Goal: Task Accomplishment & Management: Use online tool/utility

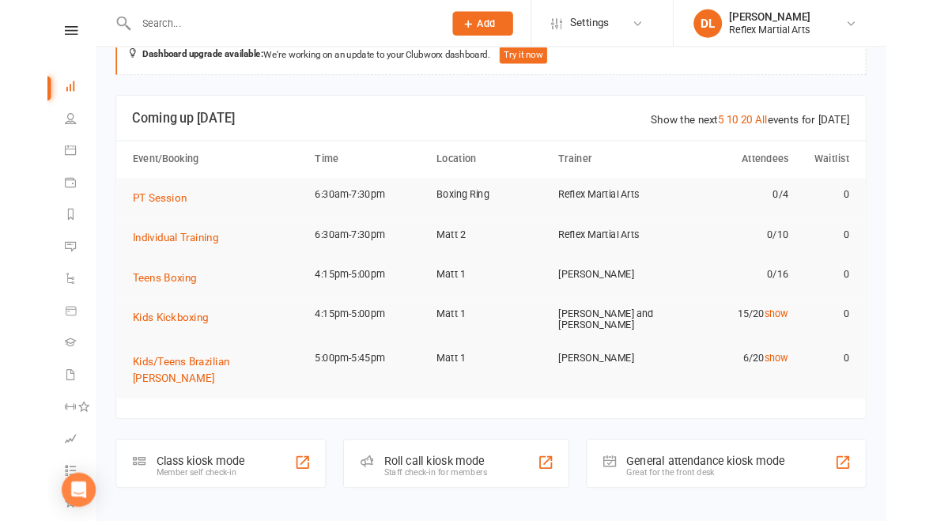
scroll to position [20, 0]
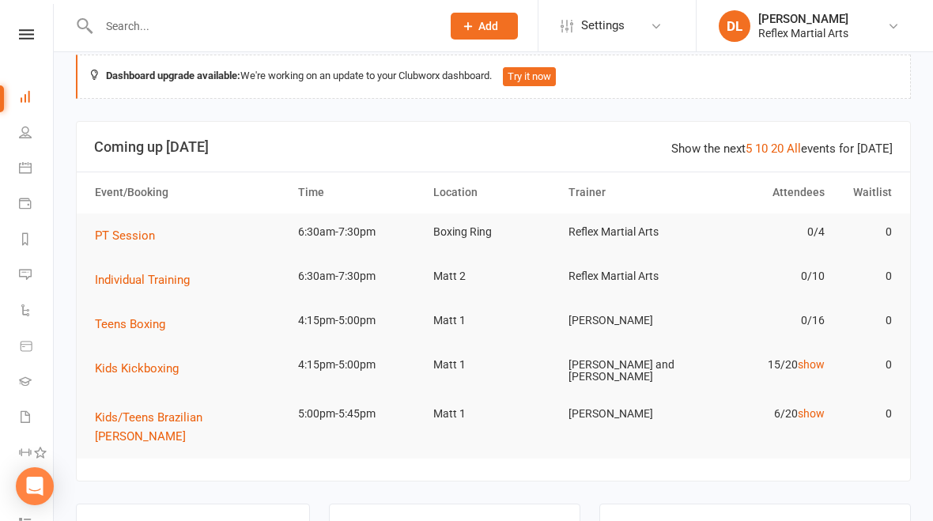
click at [145, 504] on div "Class kiosk mode Member self check-in" at bounding box center [193, 531] width 234 height 55
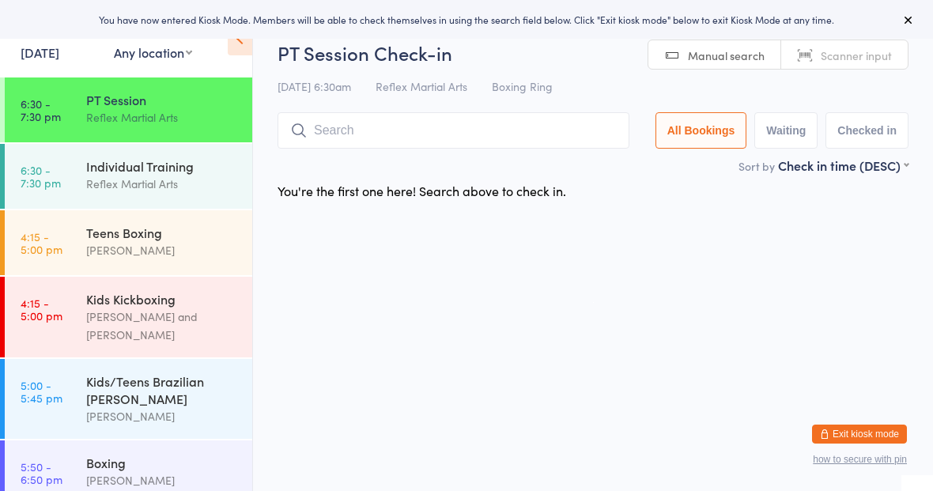
click at [111, 235] on div "Teens Boxing" at bounding box center [162, 232] width 153 height 17
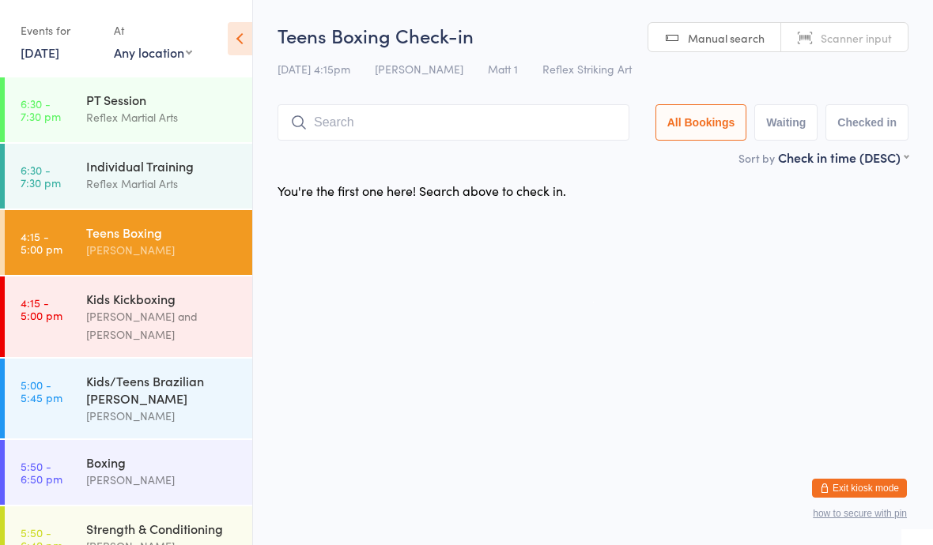
click at [108, 126] on div "Reflex Martial Arts" at bounding box center [162, 117] width 153 height 18
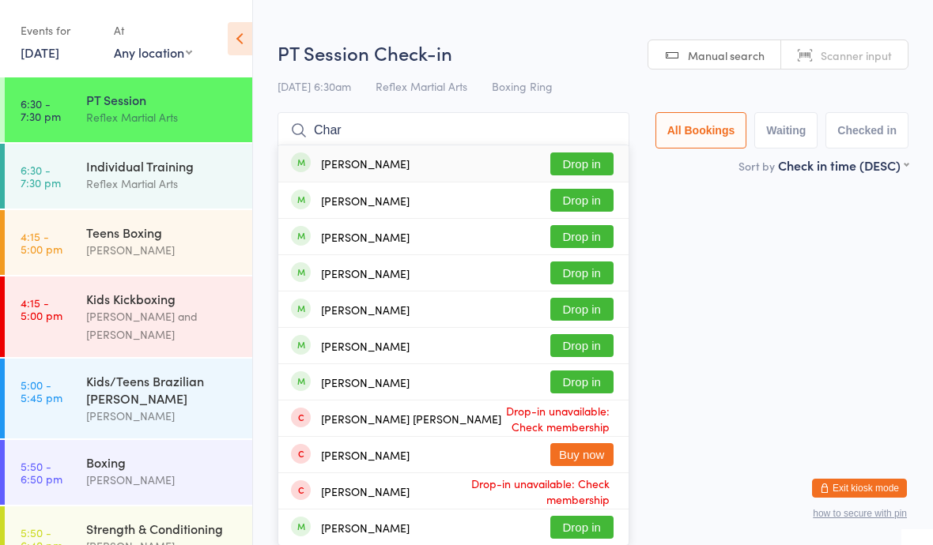
type input "Char"
click at [584, 164] on button "Drop in" at bounding box center [581, 164] width 63 height 23
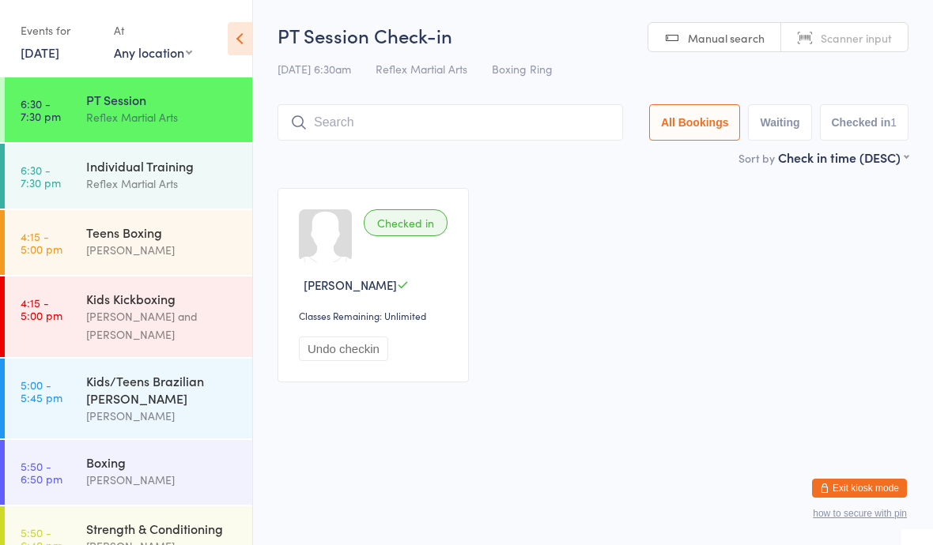
click at [106, 258] on div "[PERSON_NAME]" at bounding box center [162, 250] width 153 height 18
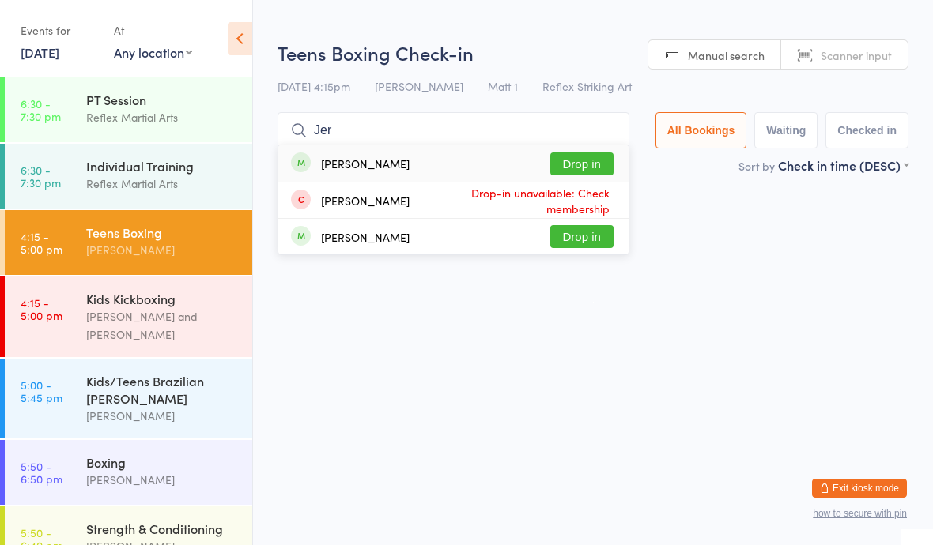
type input "Jer"
click at [577, 166] on button "Drop in" at bounding box center [581, 164] width 63 height 23
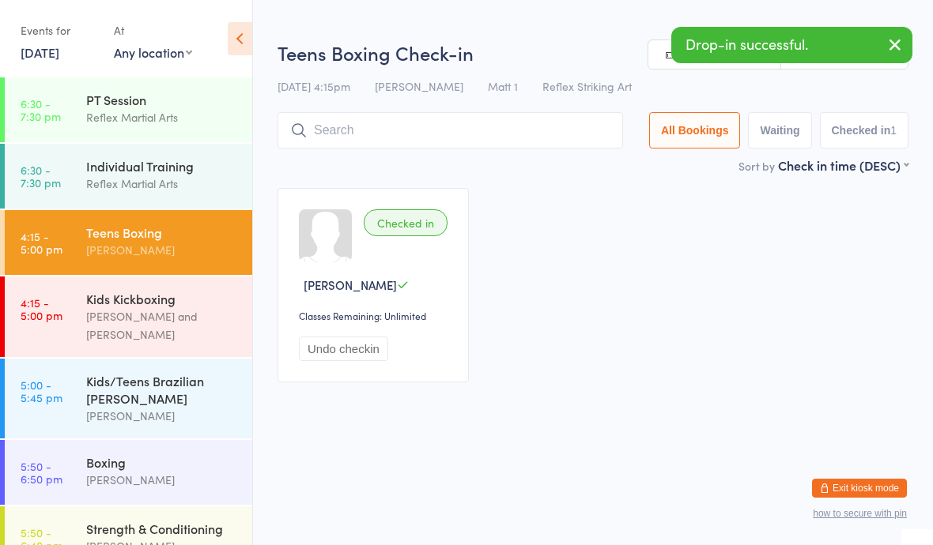
click at [188, 372] on div "Kids/Teens Brazilian [PERSON_NAME]" at bounding box center [162, 389] width 153 height 35
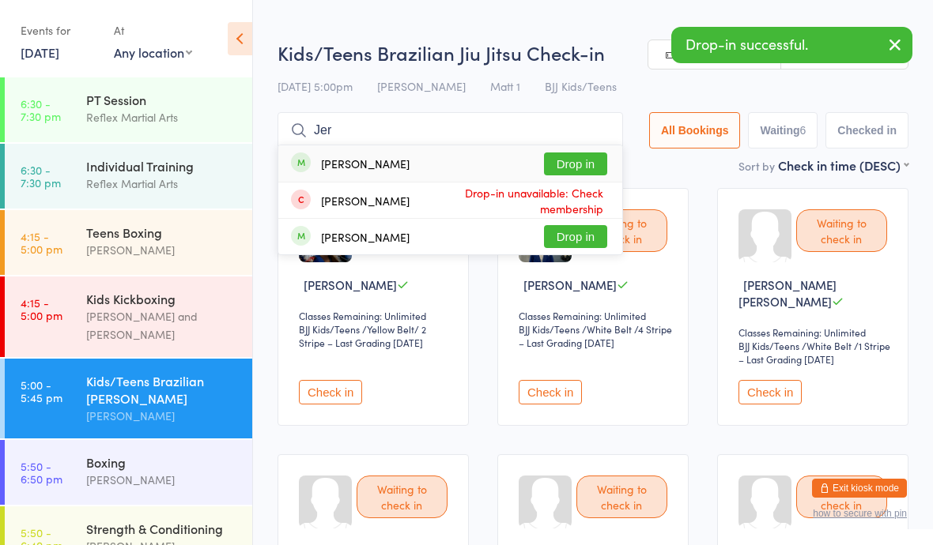
type input "Jer"
click at [571, 164] on button "Drop in" at bounding box center [575, 164] width 63 height 23
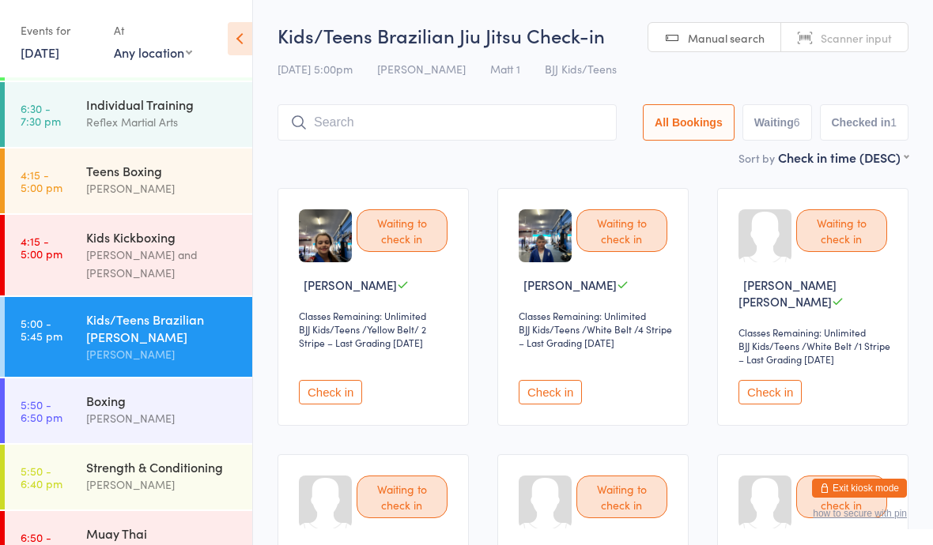
scroll to position [69, 0]
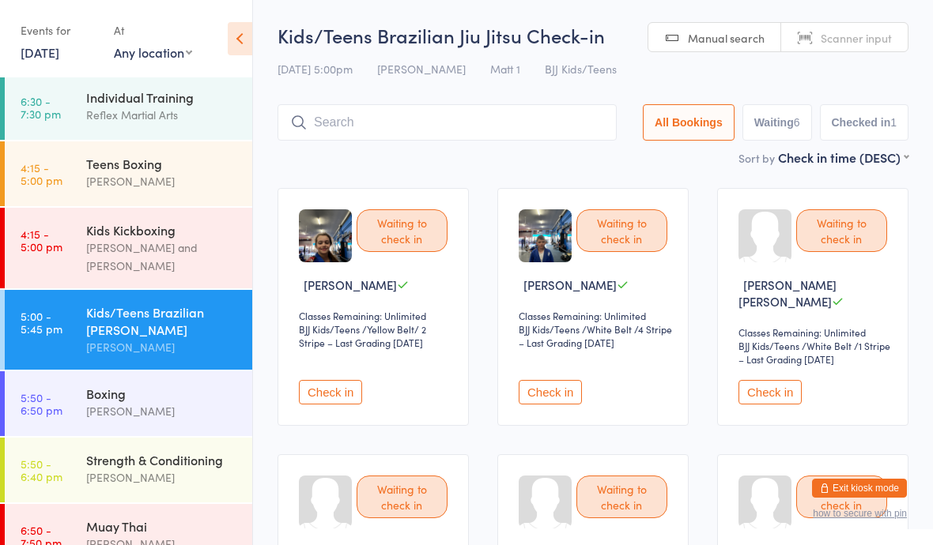
click at [155, 390] on div "Boxing" at bounding box center [162, 393] width 153 height 17
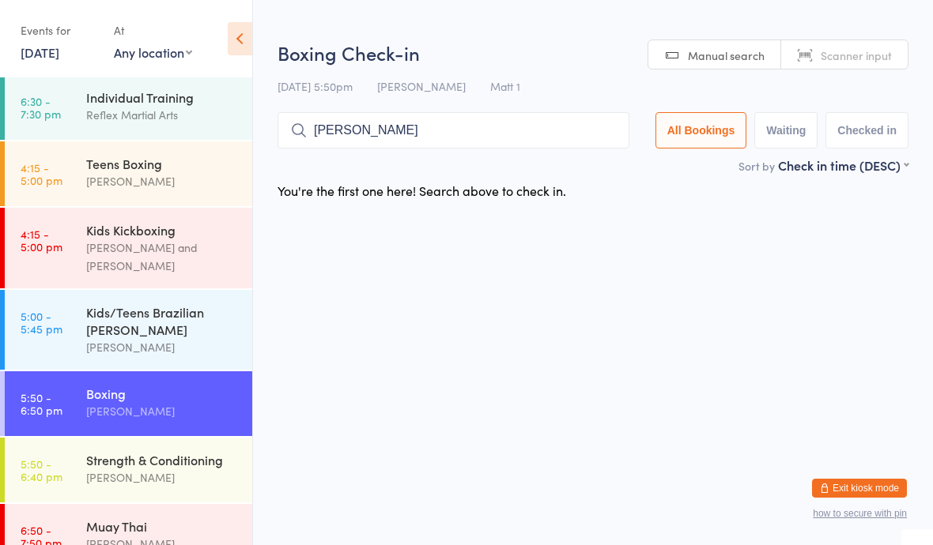
type input "Mccanc"
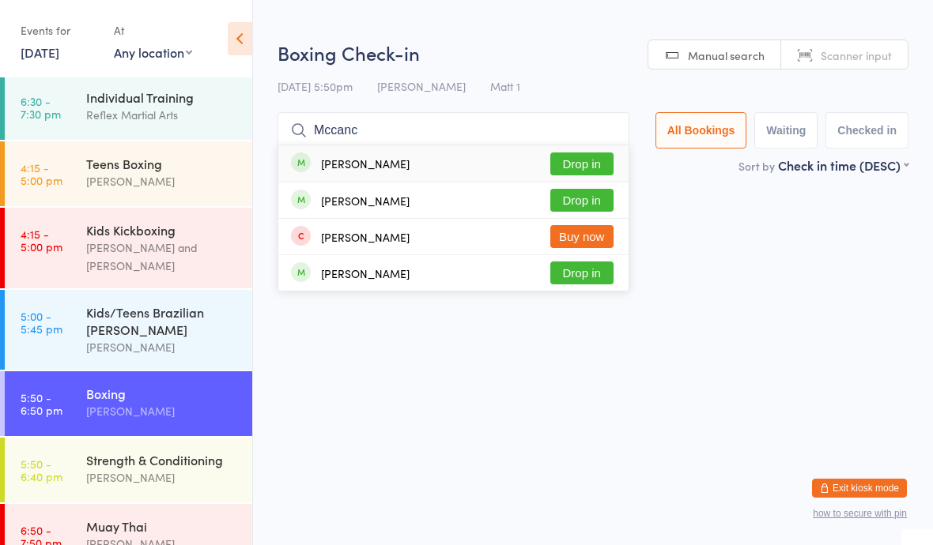
click at [176, 469] on div "Rose Lavalle" at bounding box center [162, 478] width 153 height 18
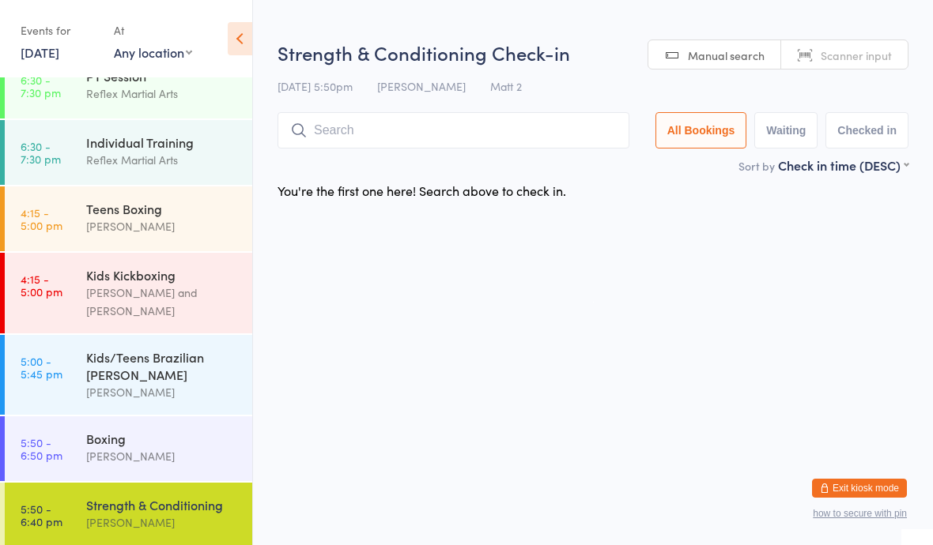
scroll to position [12, 0]
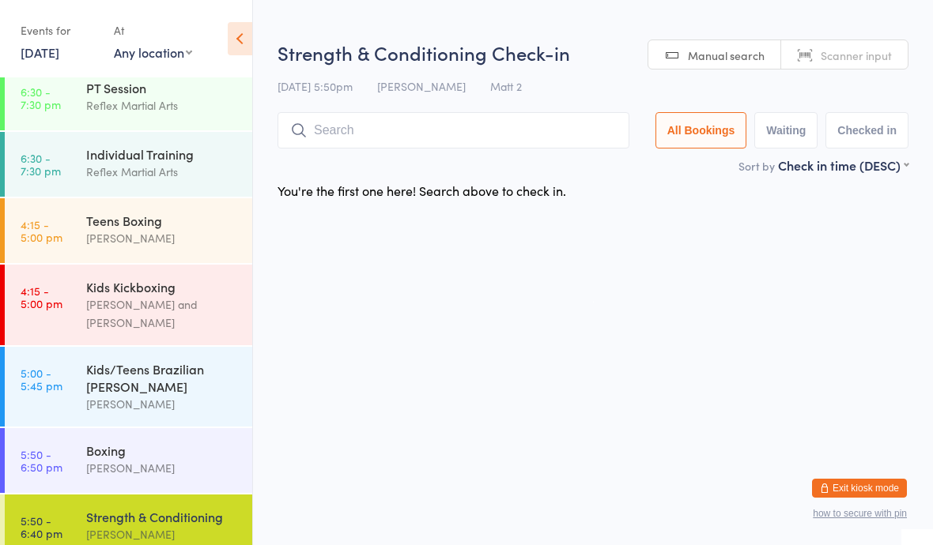
click at [138, 162] on div "Individual Training" at bounding box center [162, 153] width 153 height 17
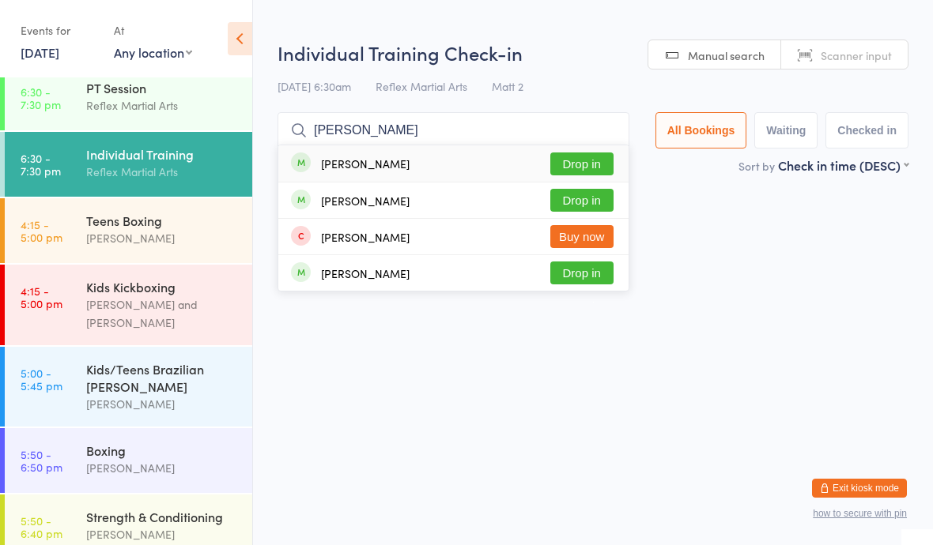
type input "Mccance"
click at [575, 199] on button "Drop in" at bounding box center [581, 200] width 63 height 23
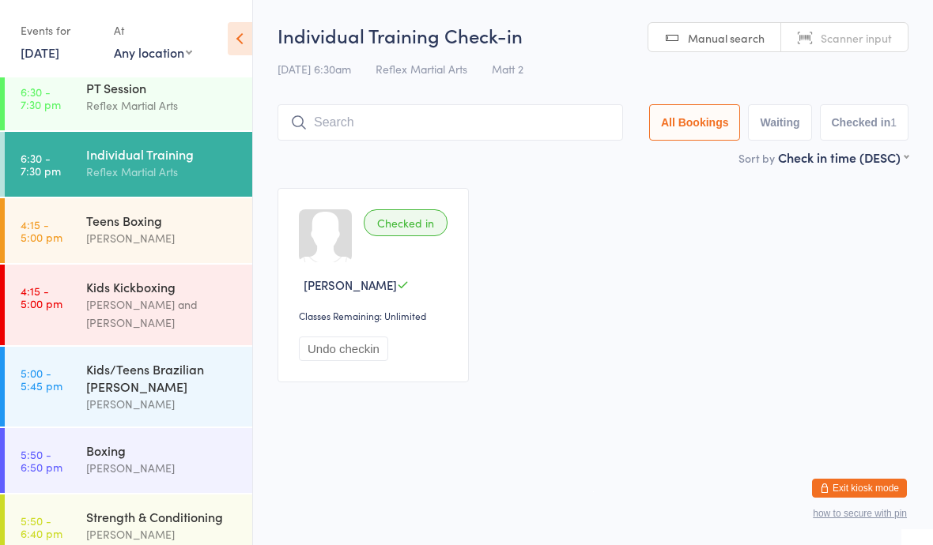
click at [100, 247] on div "[PERSON_NAME]" at bounding box center [162, 238] width 153 height 18
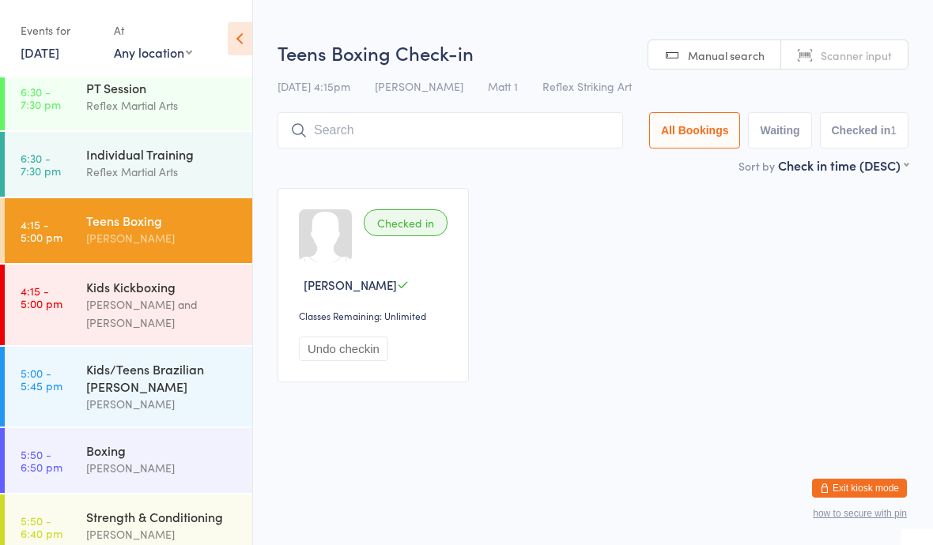
click at [360, 137] on input "search" at bounding box center [449, 130] width 345 height 36
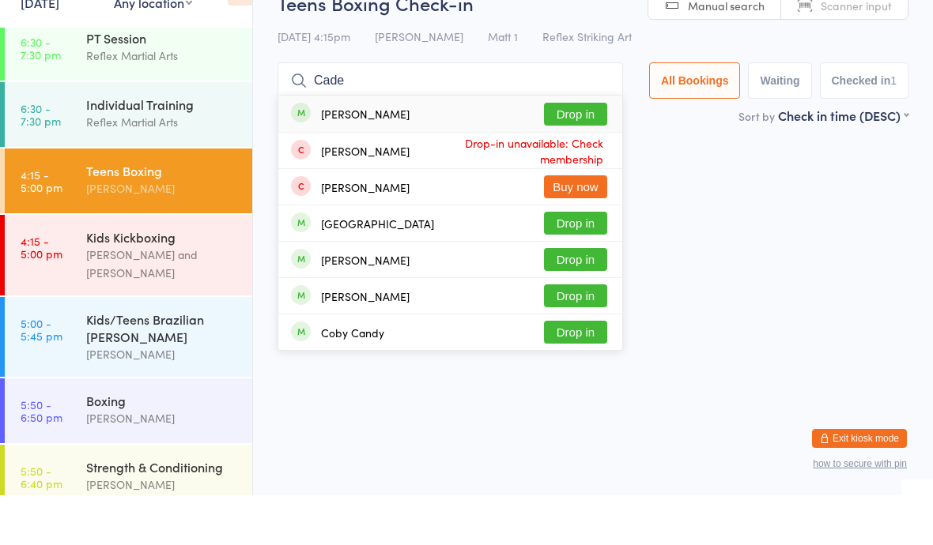
type input "Cade"
click at [575, 153] on button "Drop in" at bounding box center [575, 164] width 63 height 23
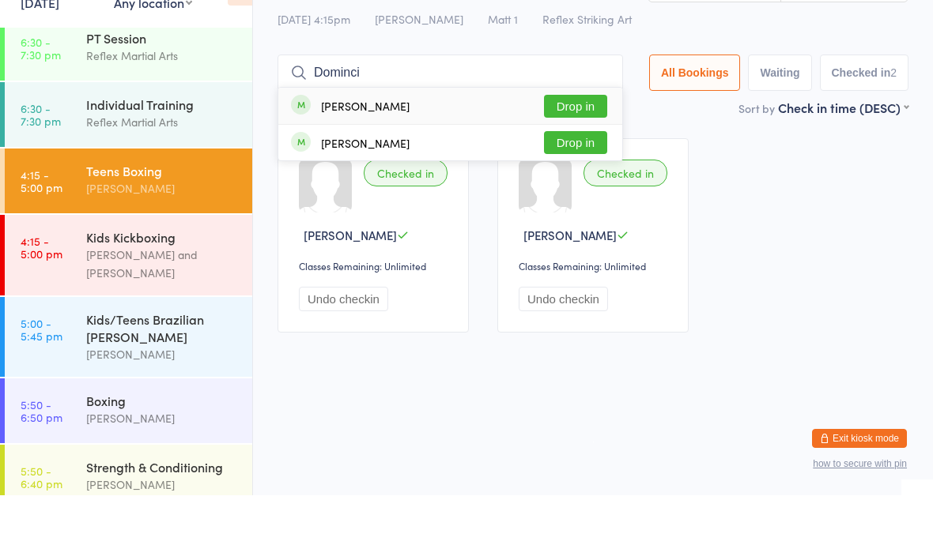
type input "Dominci"
click at [571, 145] on button "Drop in" at bounding box center [575, 156] width 63 height 23
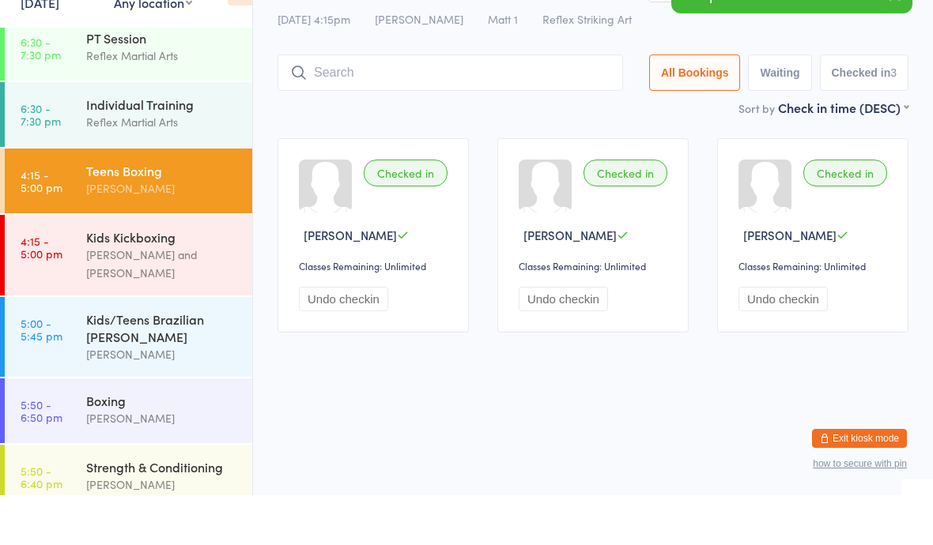
click at [203, 360] on div "Kids/Teens Brazilian [PERSON_NAME]" at bounding box center [162, 377] width 153 height 35
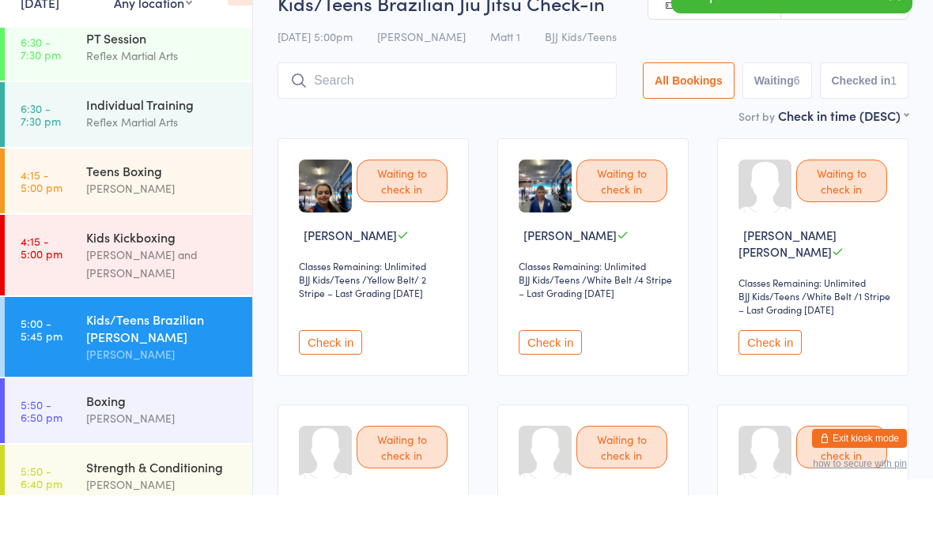
scroll to position [35, 0]
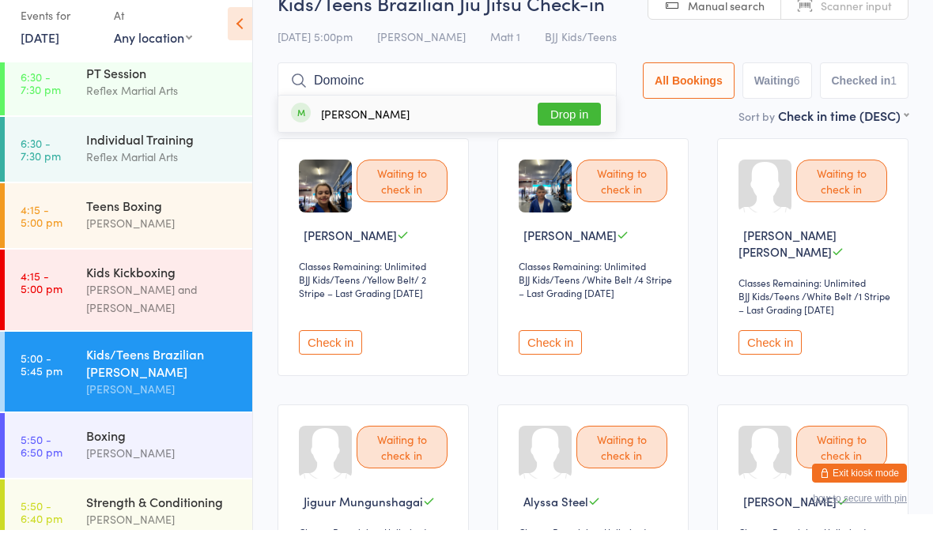
type input "Domoinc"
click at [553, 118] on button "Drop in" at bounding box center [569, 129] width 63 height 23
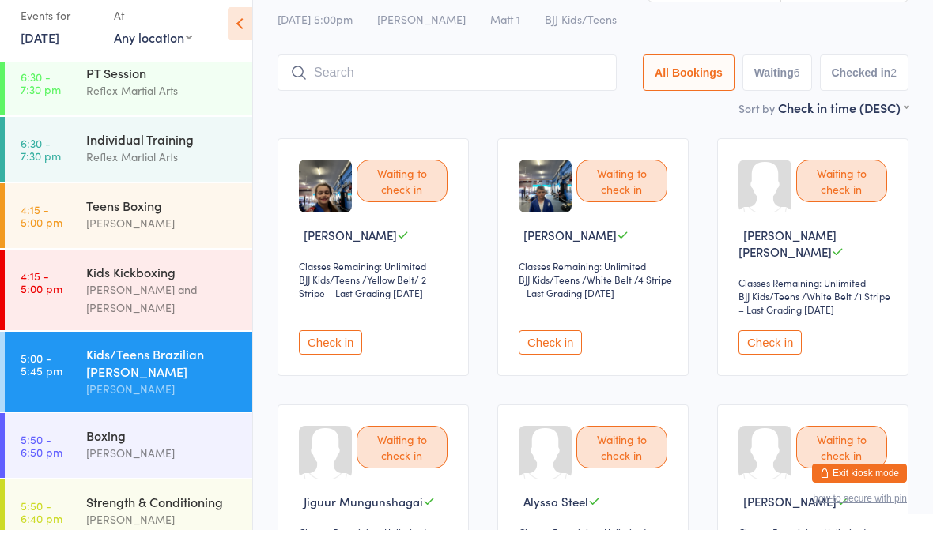
click at [73, 436] on link "5:50 - 6:50 pm Boxing Dominic Lavalle" at bounding box center [128, 460] width 247 height 65
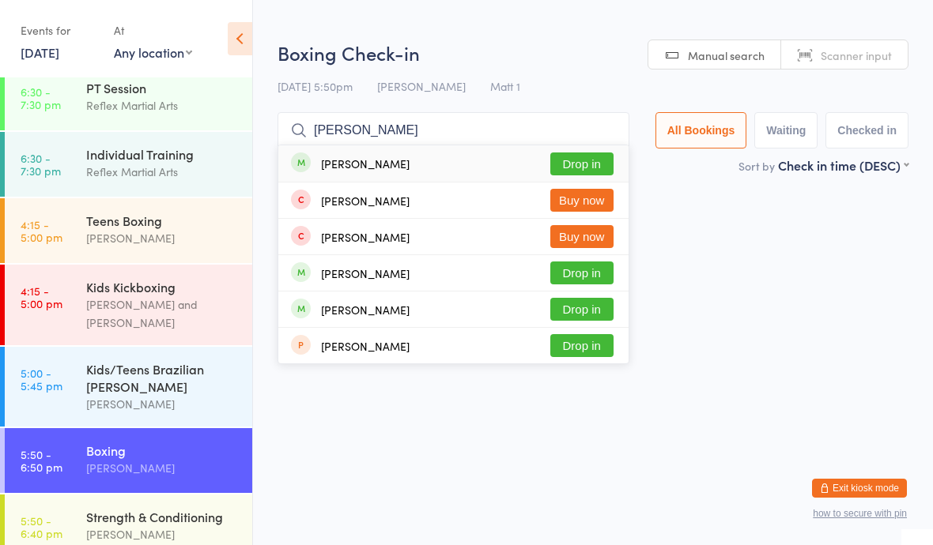
type input "Josh"
click at [566, 168] on button "Drop in" at bounding box center [581, 164] width 63 height 23
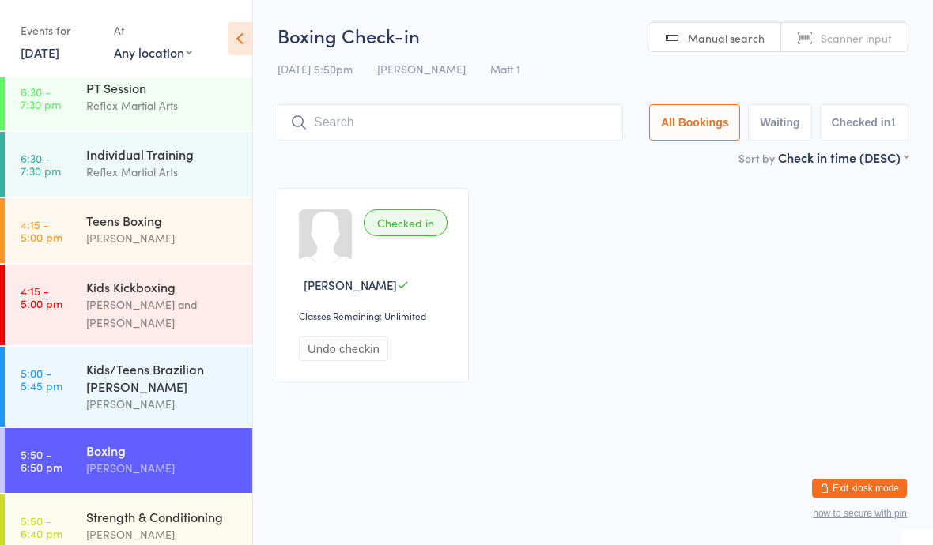
click at [167, 312] on div "[PERSON_NAME] and [PERSON_NAME]" at bounding box center [162, 314] width 153 height 36
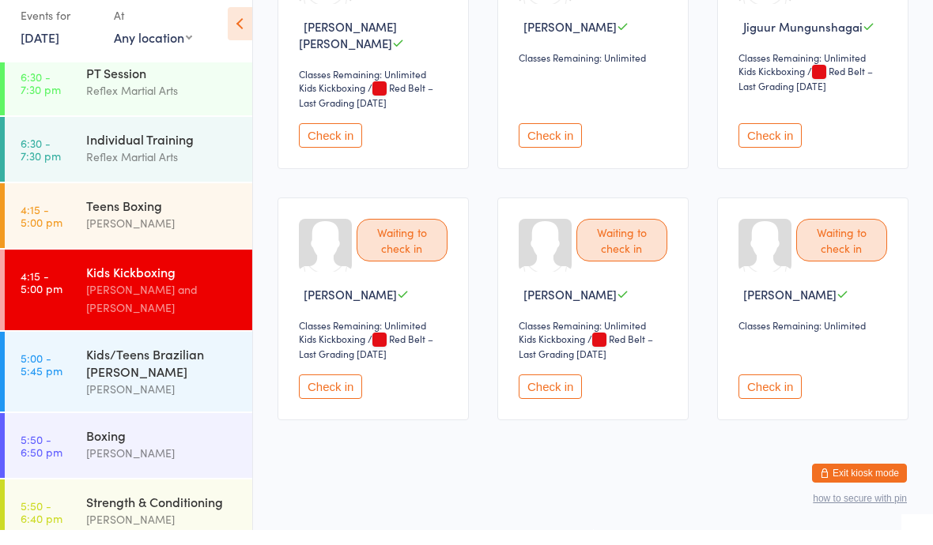
scroll to position [1020, 0]
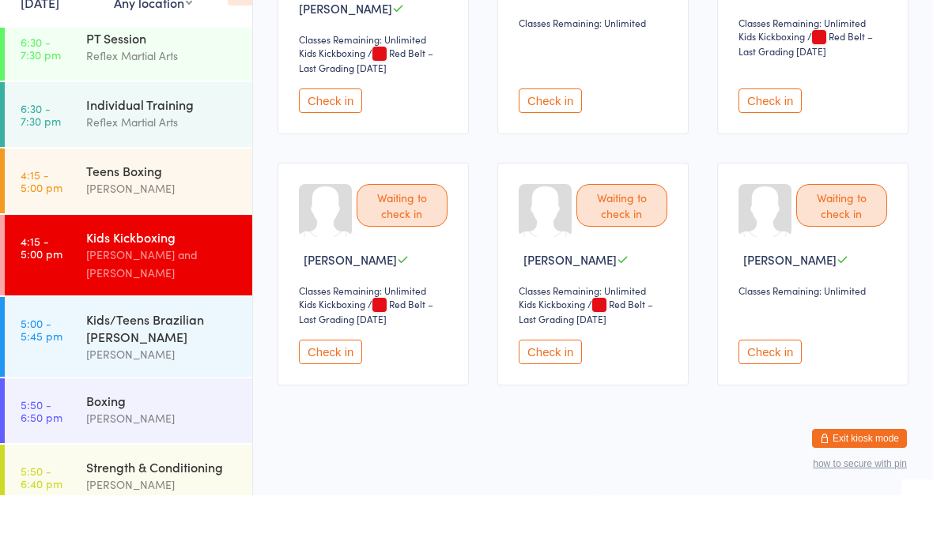
click at [784, 390] on button "Check in" at bounding box center [769, 402] width 63 height 25
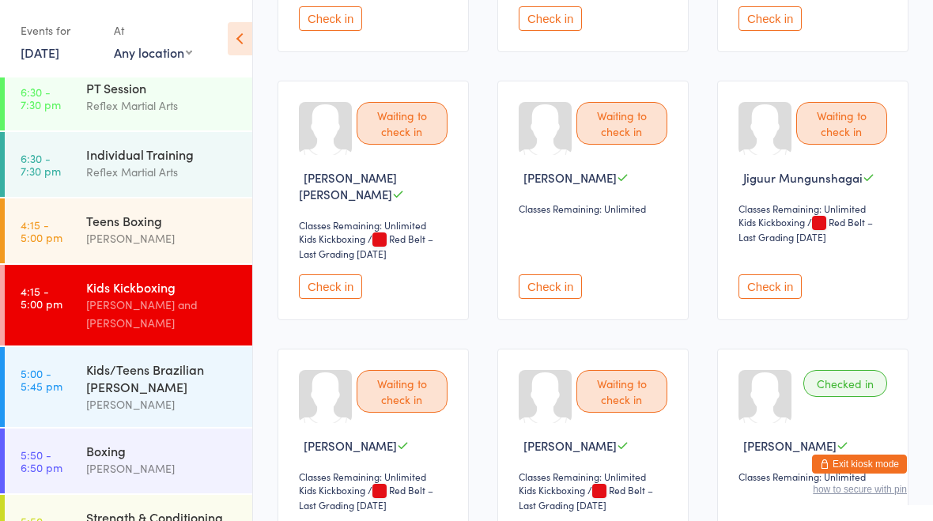
scroll to position [861, 0]
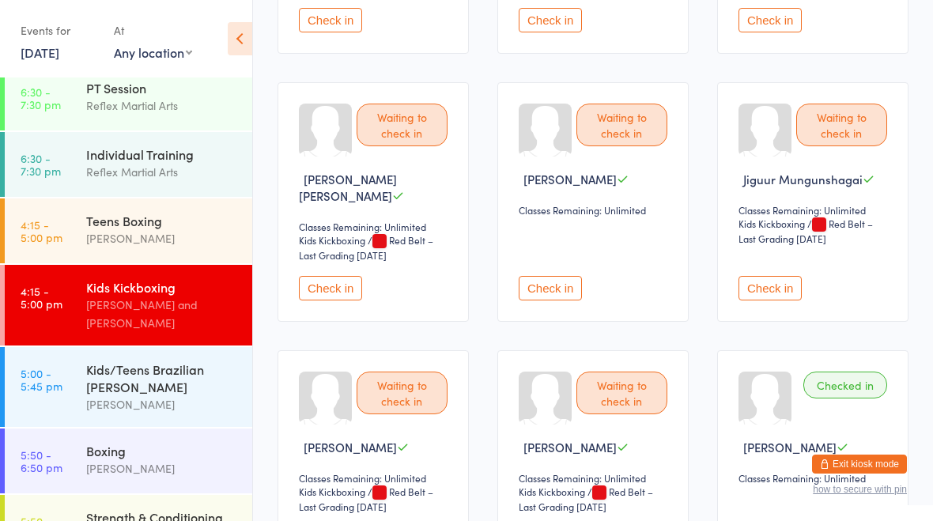
click at [560, 288] on button "Check in" at bounding box center [550, 288] width 63 height 25
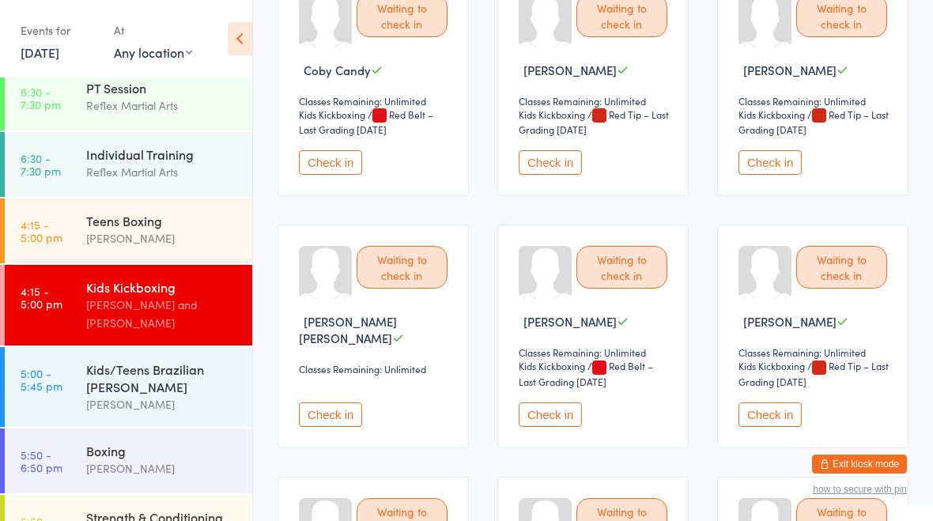
scroll to position [463, 0]
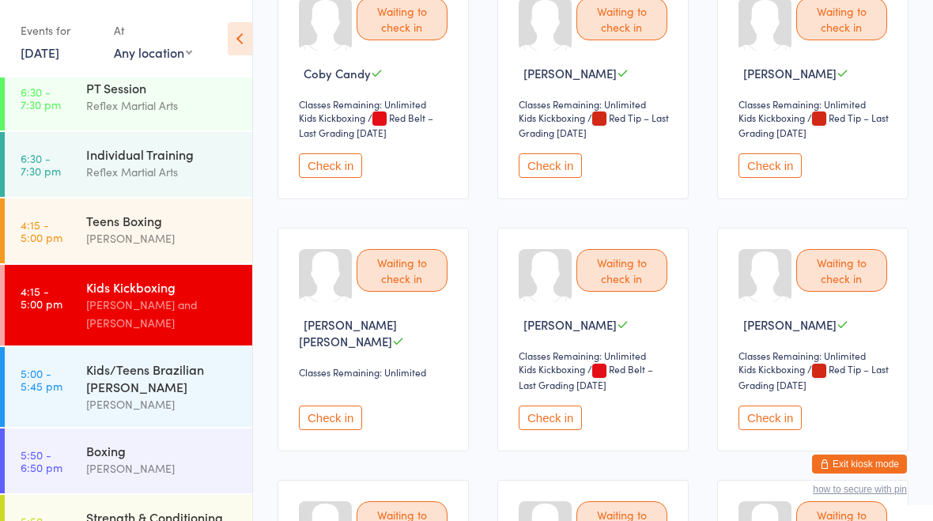
click at [340, 178] on button "Check in" at bounding box center [330, 165] width 63 height 25
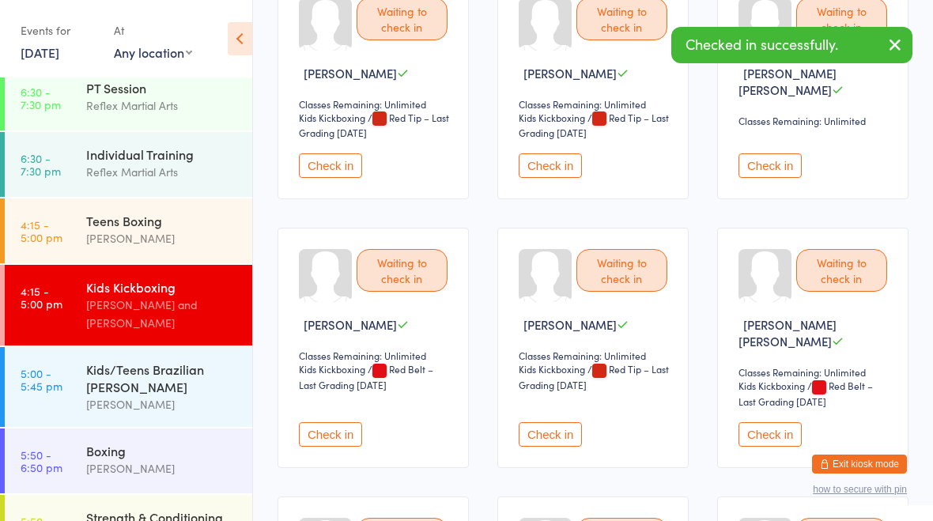
click at [336, 173] on button "Check in" at bounding box center [330, 165] width 63 height 25
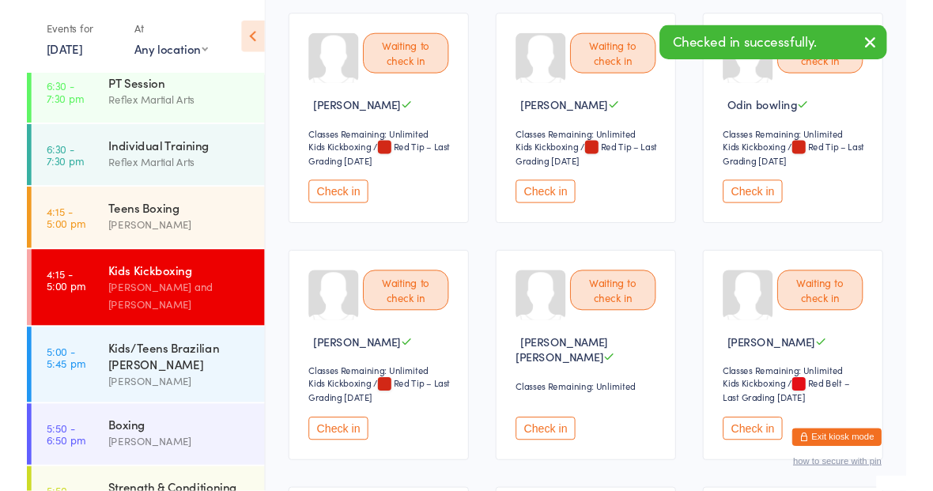
scroll to position [0, 0]
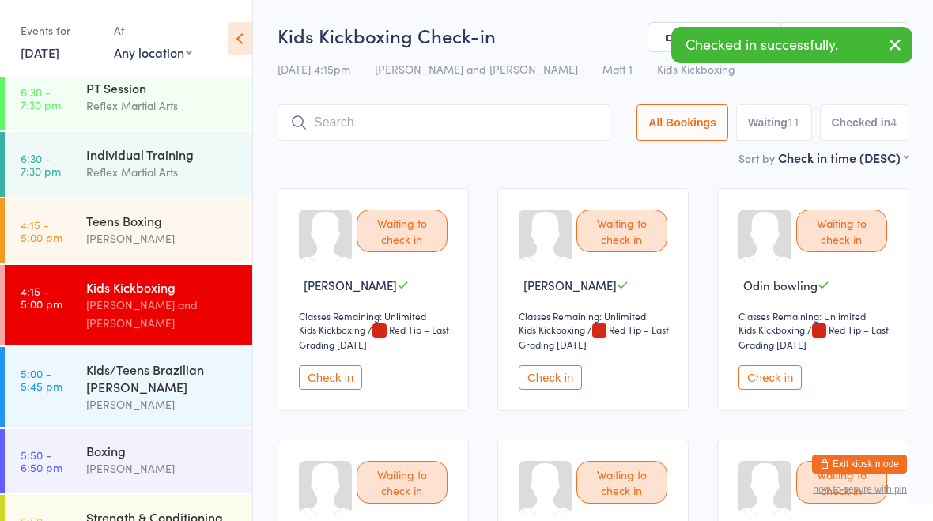
click at [459, 108] on input "search" at bounding box center [443, 122] width 333 height 36
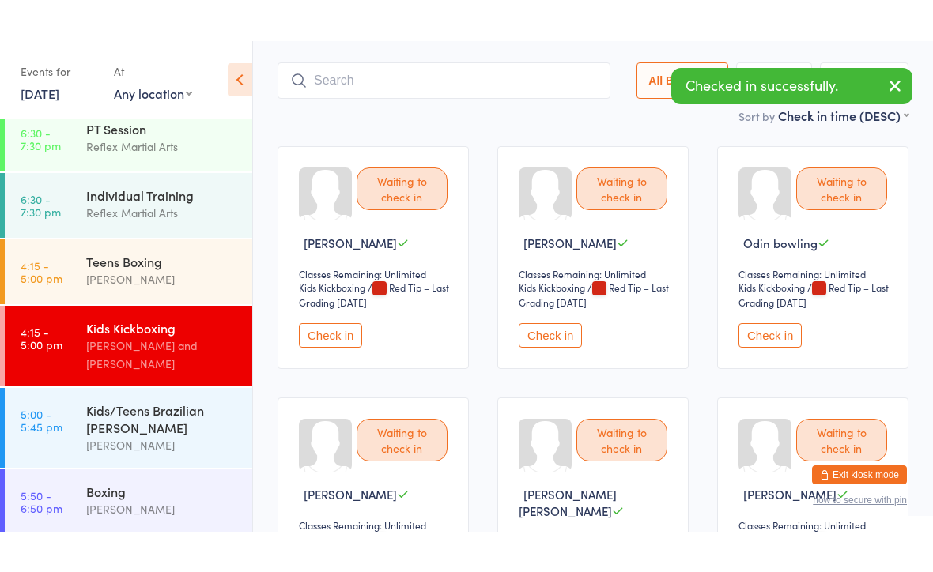
scroll to position [106, 0]
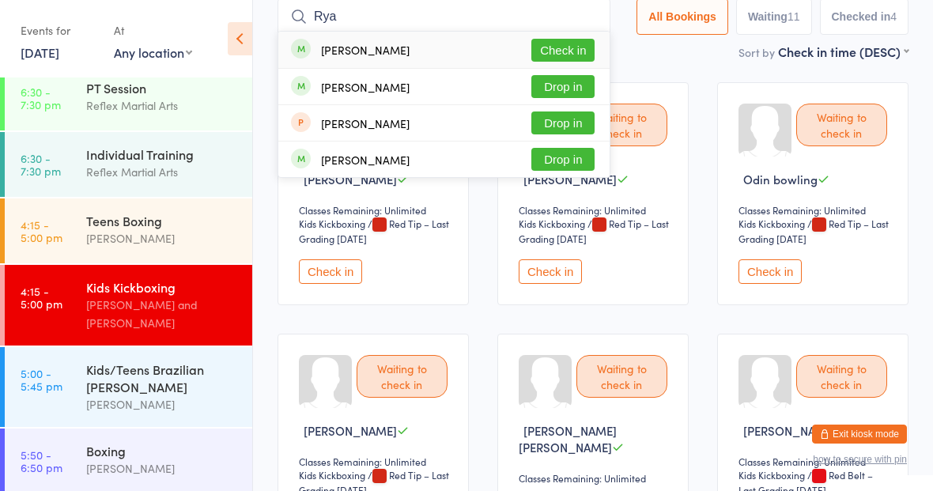
type input "Rya"
click at [551, 47] on button "Check in" at bounding box center [562, 50] width 63 height 23
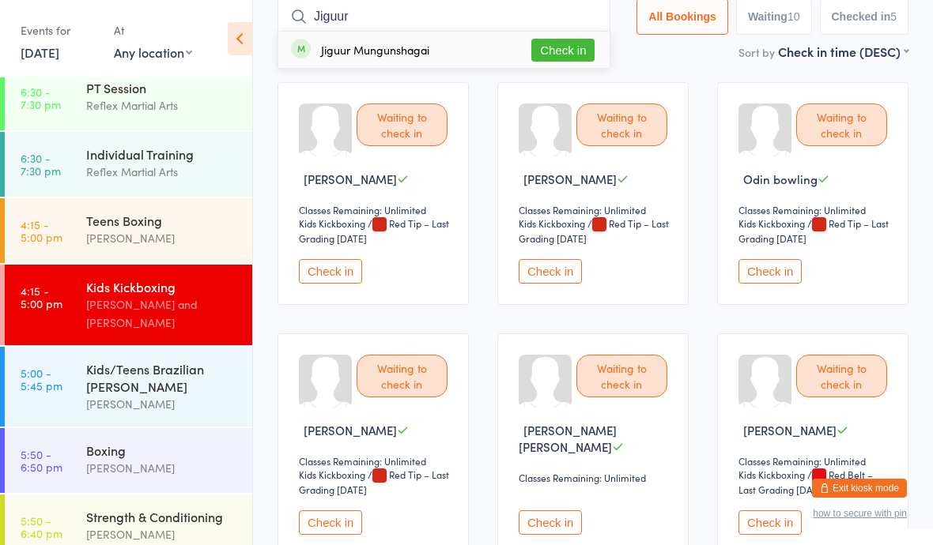
type input "Jiguur"
click at [560, 49] on button "Check in" at bounding box center [562, 50] width 63 height 23
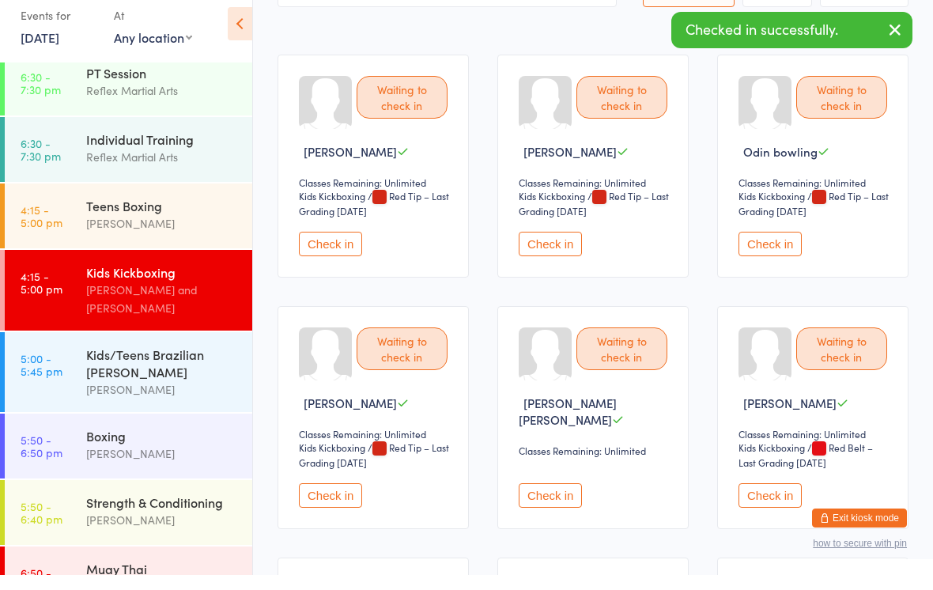
scroll to position [119, 0]
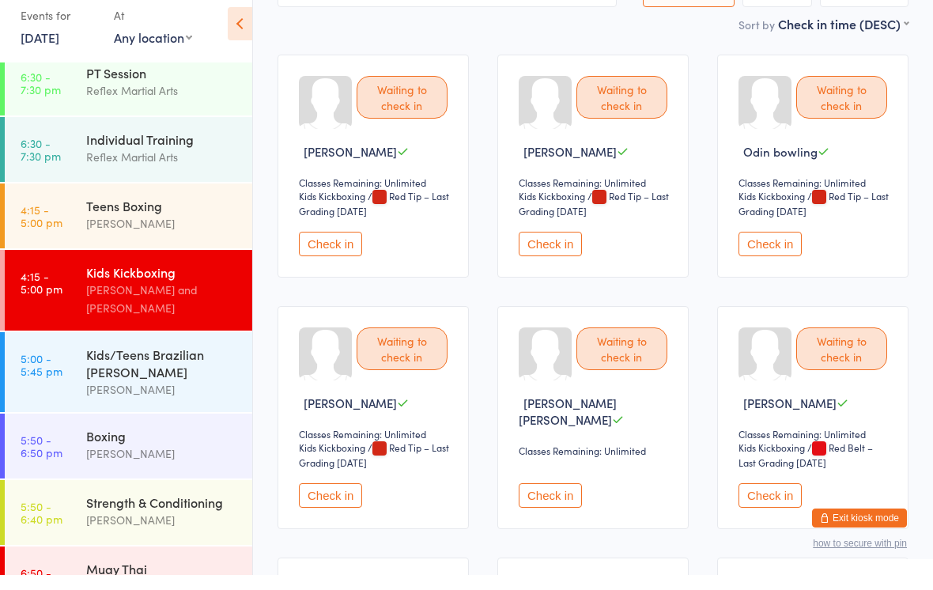
click at [91, 229] on div "[PERSON_NAME]" at bounding box center [162, 238] width 153 height 18
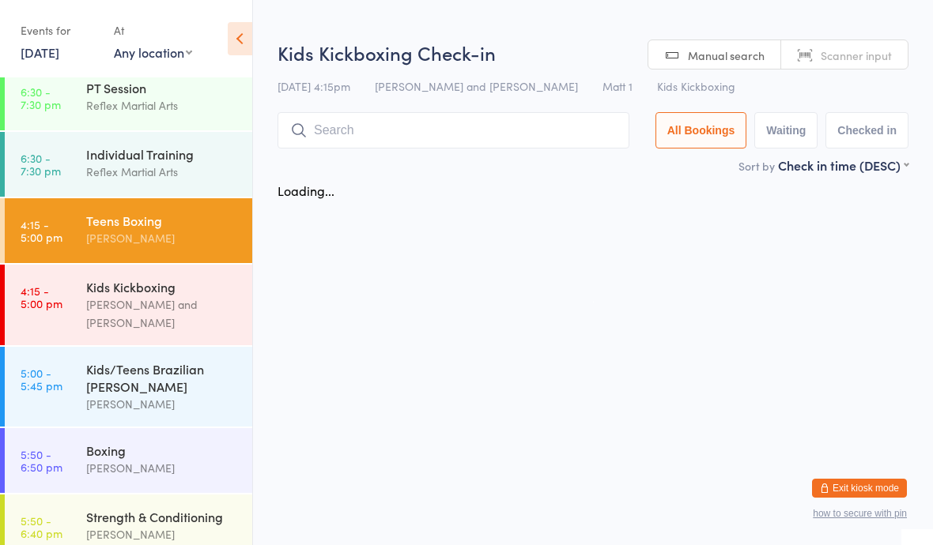
click at [67, 101] on link "6:30 - 7:30 pm PT Session Reflex Martial Arts" at bounding box center [128, 98] width 247 height 65
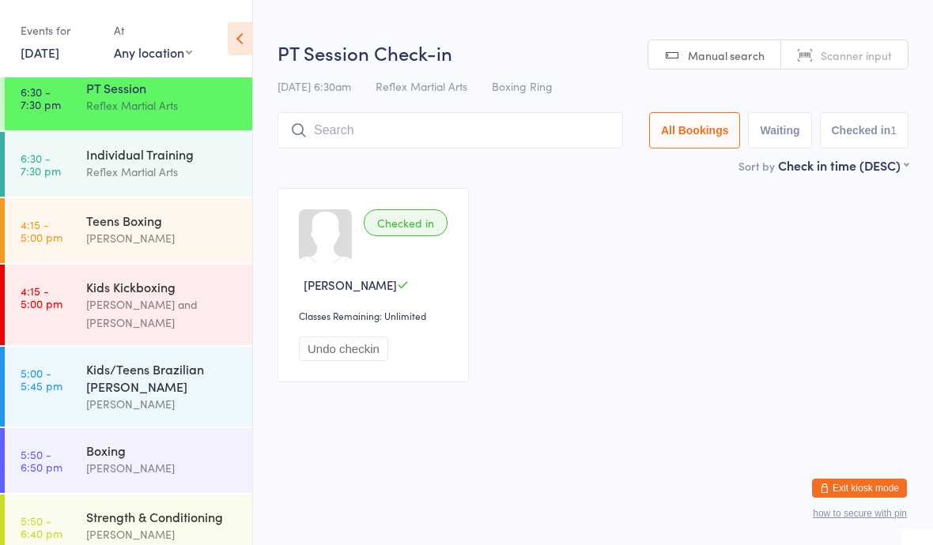
click at [68, 170] on link "6:30 - 7:30 pm Individual Training Reflex Martial Arts" at bounding box center [128, 164] width 247 height 65
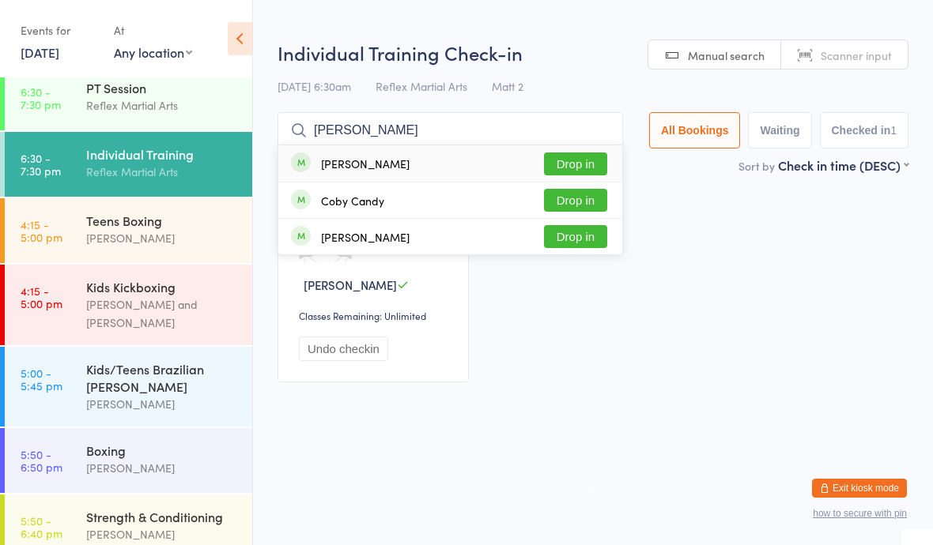
type input "Cody"
click at [570, 168] on button "Drop in" at bounding box center [575, 164] width 63 height 23
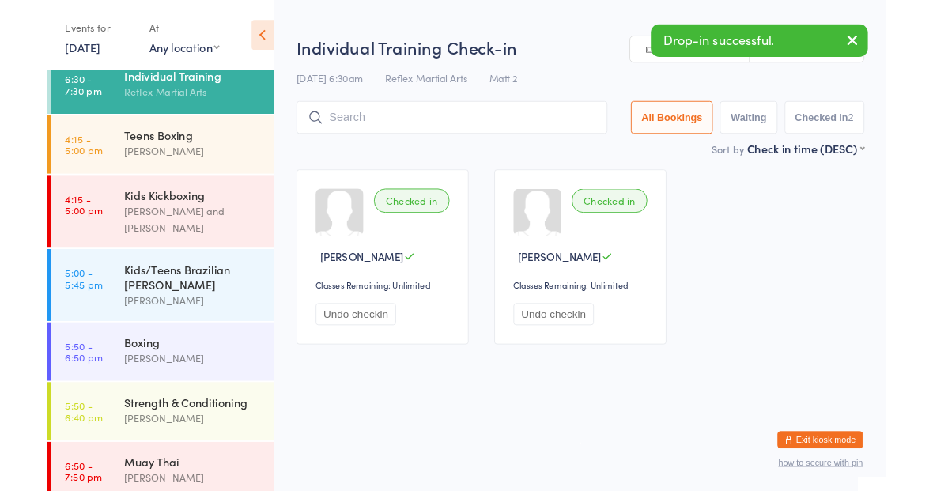
scroll to position [81, 0]
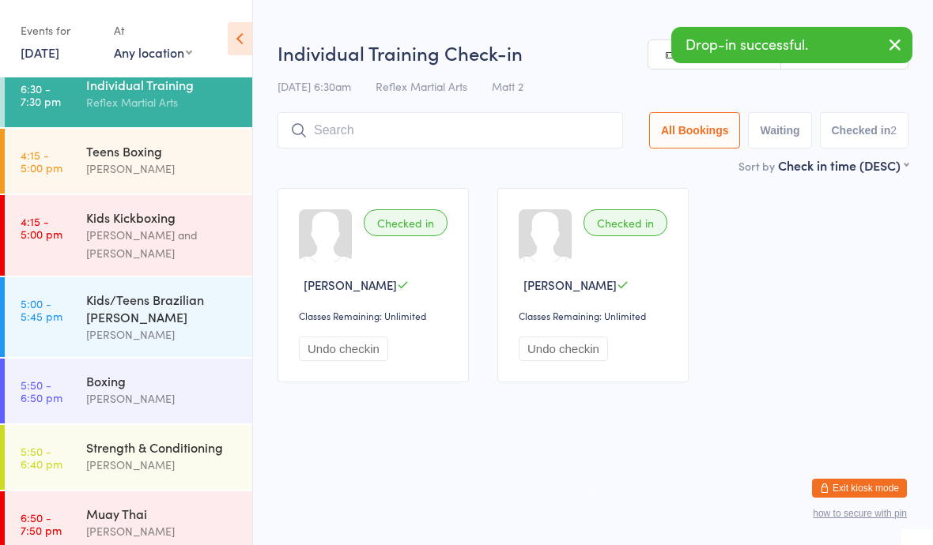
click at [185, 291] on div "Kids/Teens Brazilian [PERSON_NAME]" at bounding box center [162, 308] width 153 height 35
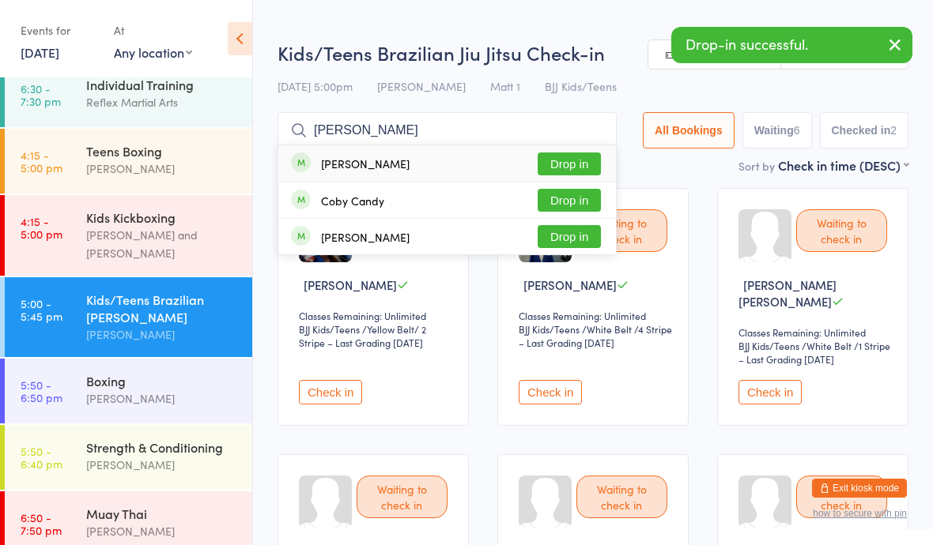
type input "Cody"
click at [567, 165] on button "Drop in" at bounding box center [569, 164] width 63 height 23
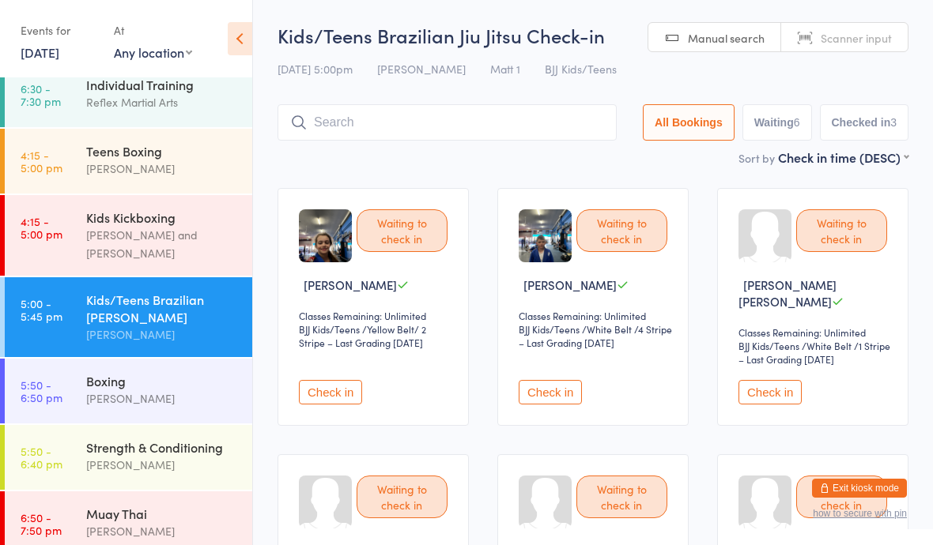
click at [207, 240] on div "[PERSON_NAME] and [PERSON_NAME]" at bounding box center [162, 244] width 153 height 36
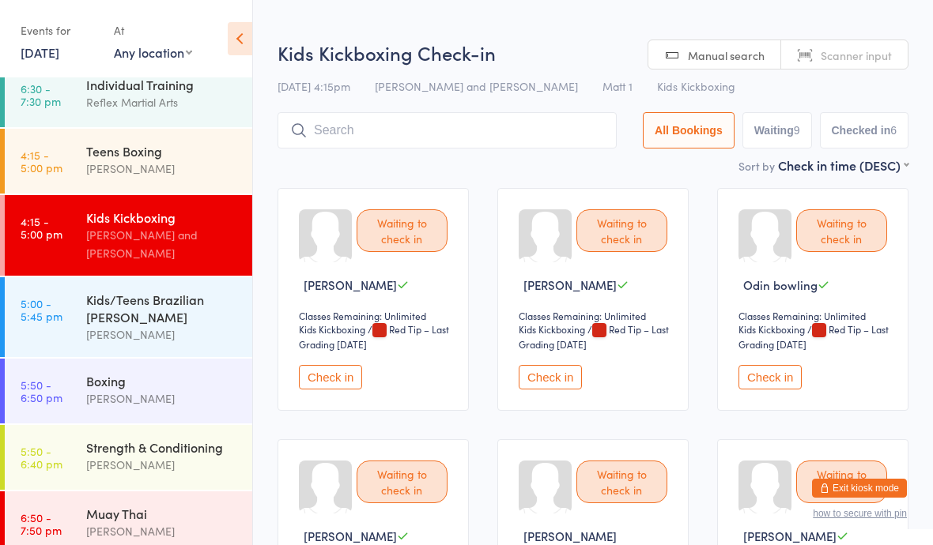
click at [522, 232] on div at bounding box center [545, 235] width 53 height 53
click at [550, 251] on div at bounding box center [545, 235] width 53 height 53
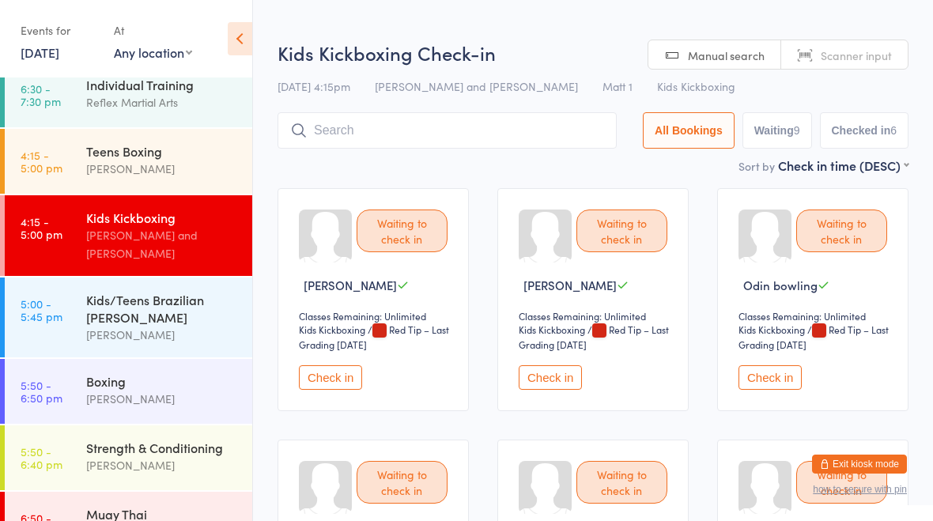
click at [545, 240] on div at bounding box center [545, 235] width 53 height 53
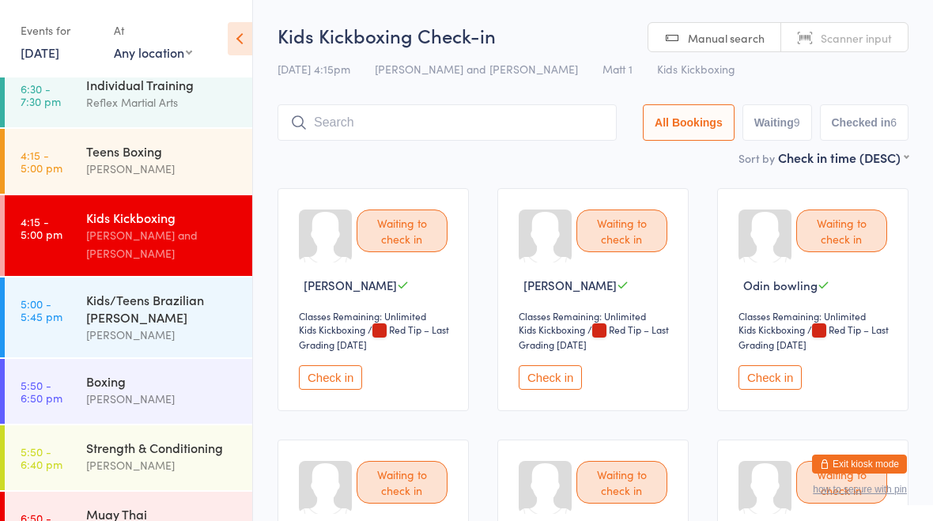
click at [489, 115] on input "search" at bounding box center [446, 122] width 339 height 36
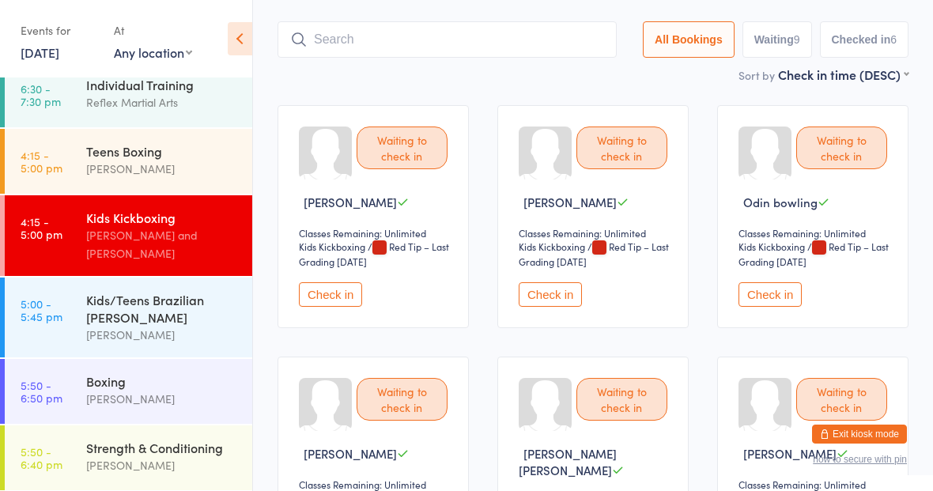
scroll to position [106, 0]
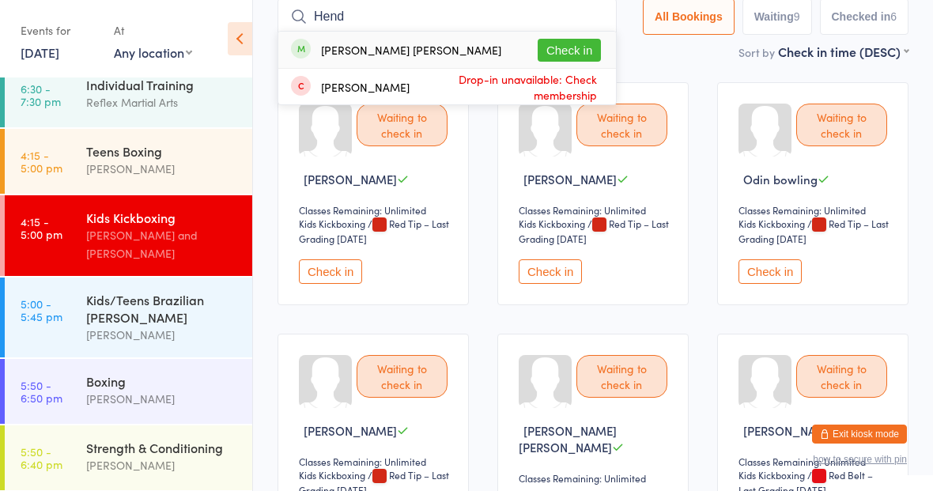
type input "Hend"
click at [560, 47] on button "Check in" at bounding box center [569, 50] width 63 height 23
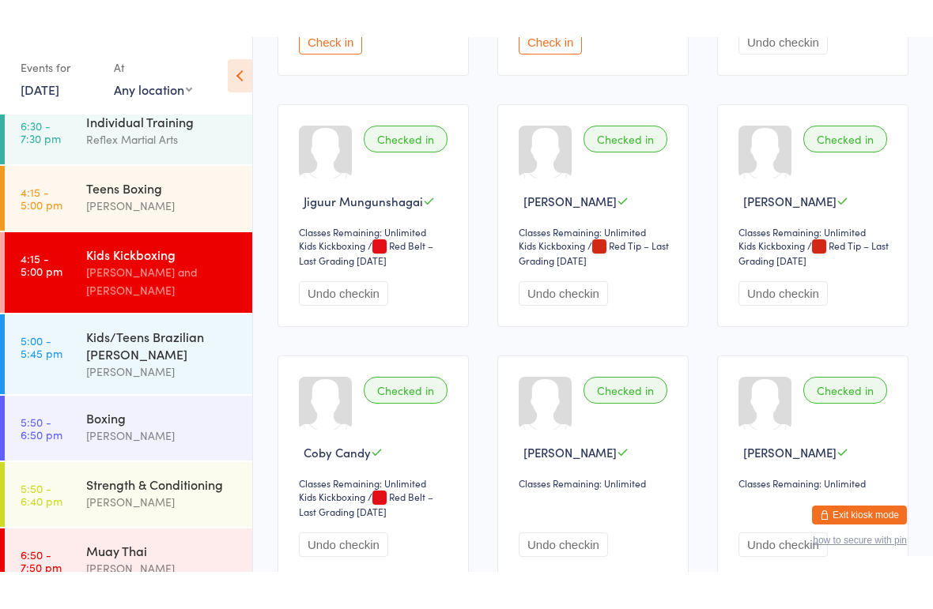
scroll to position [912, 0]
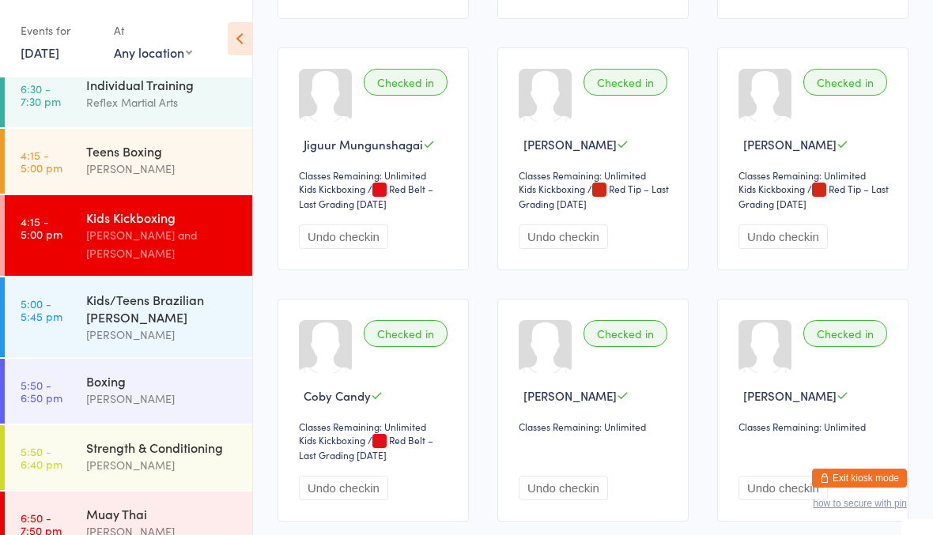
click at [854, 243] on div "Undo checkin" at bounding box center [814, 236] width 153 height 25
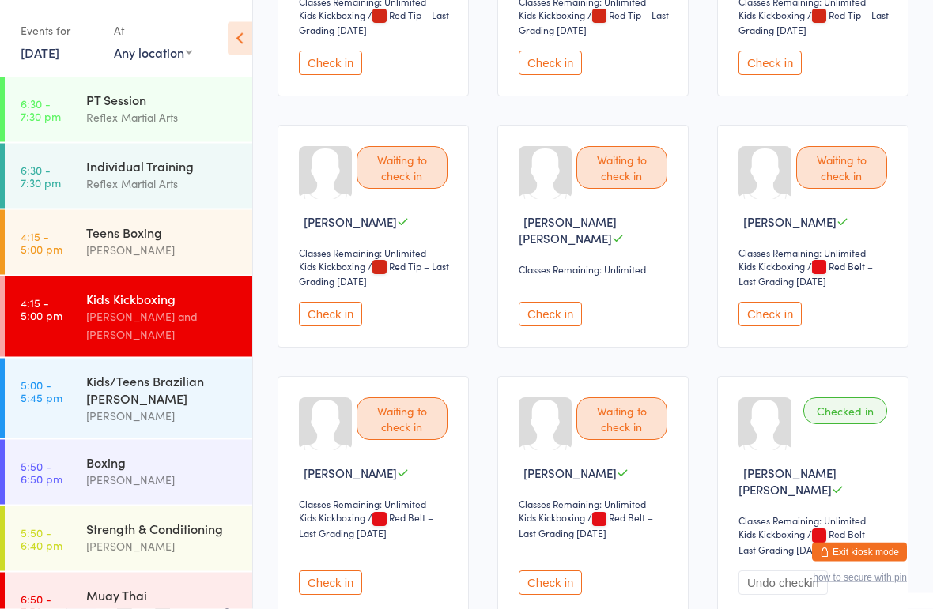
scroll to position [315, 0]
click at [547, 318] on button "Check in" at bounding box center [550, 314] width 63 height 25
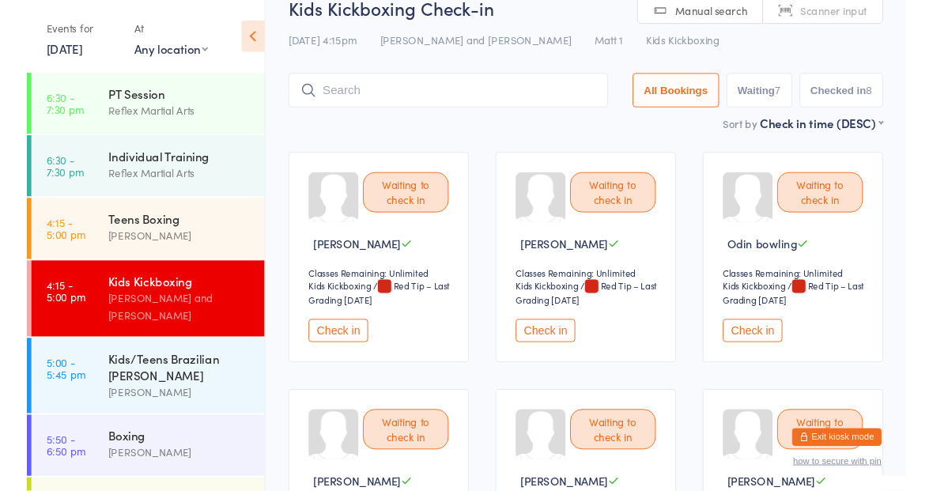
scroll to position [0, 0]
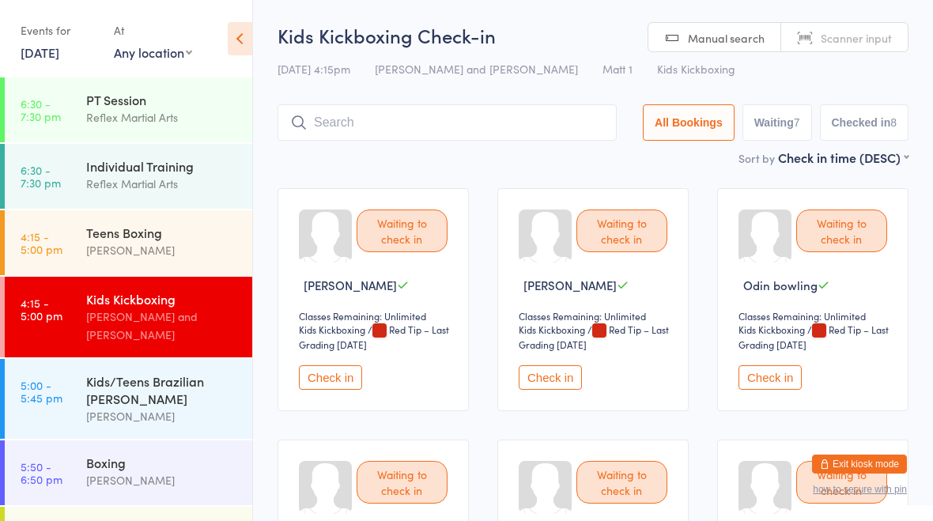
click at [474, 116] on input "search" at bounding box center [446, 122] width 339 height 36
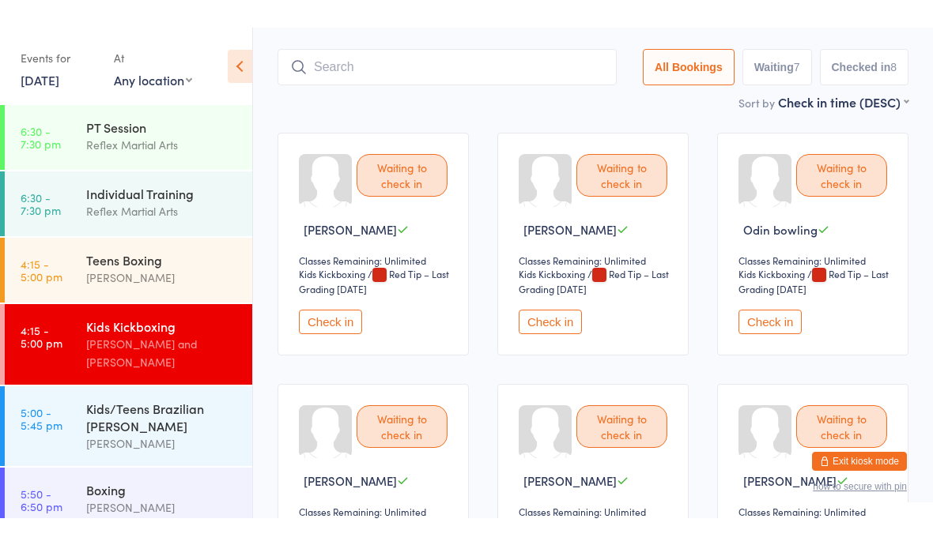
scroll to position [106, 0]
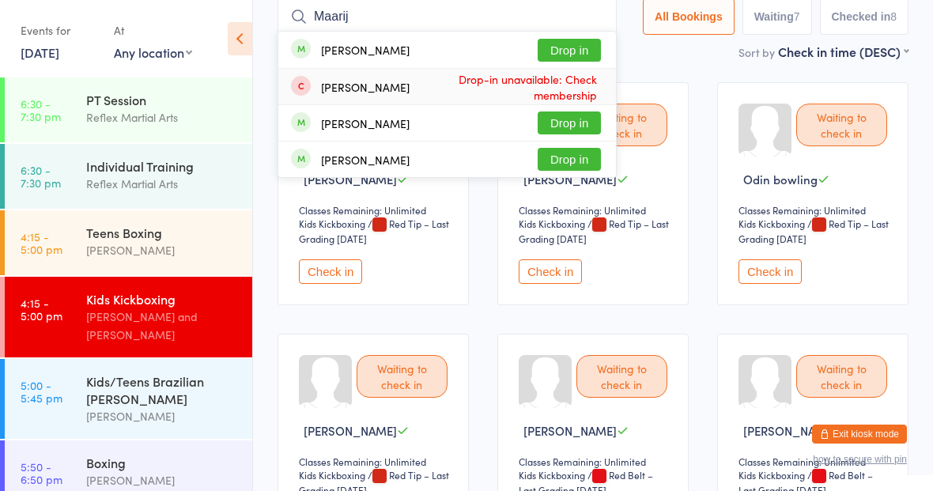
type input "Maarij"
click at [553, 70] on span "Drop-in unavailable: Check membership" at bounding box center [504, 87] width 191 height 40
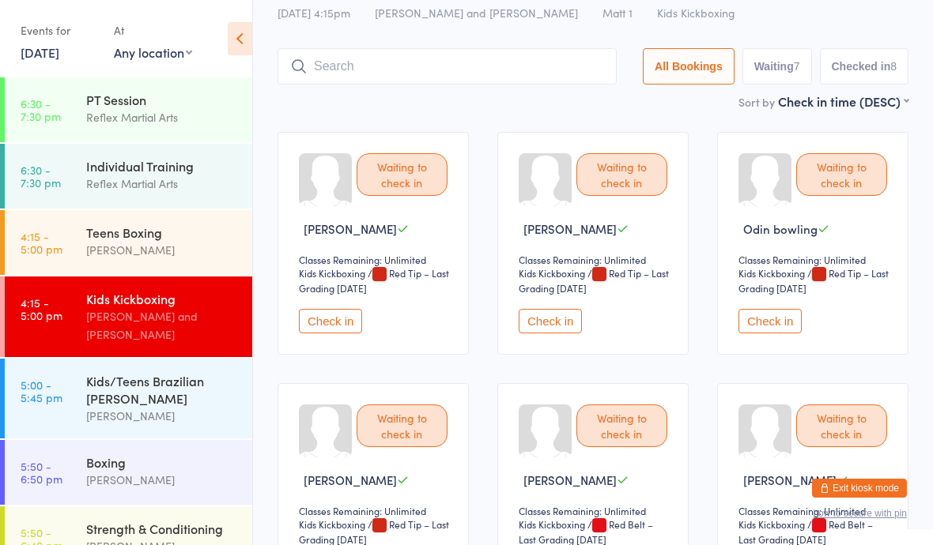
scroll to position [0, 0]
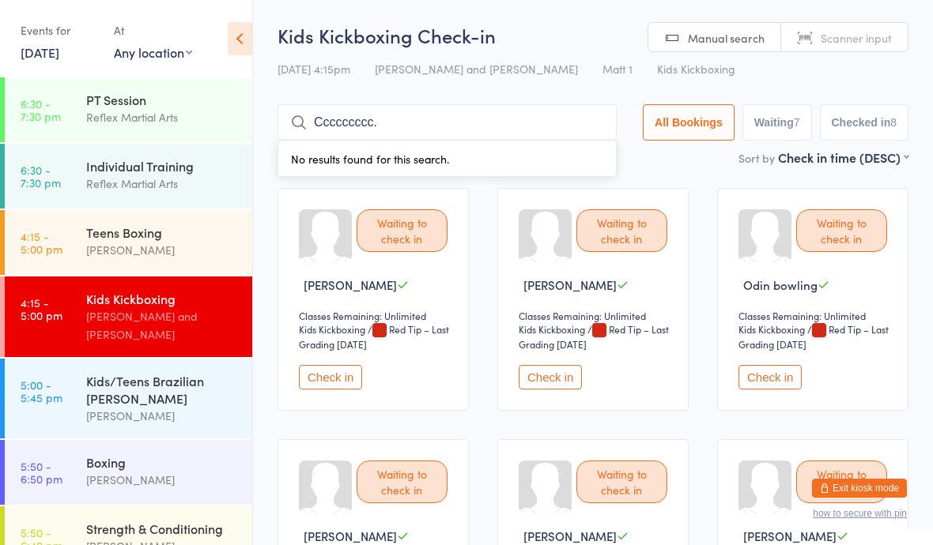
type input "Ccccccccc."
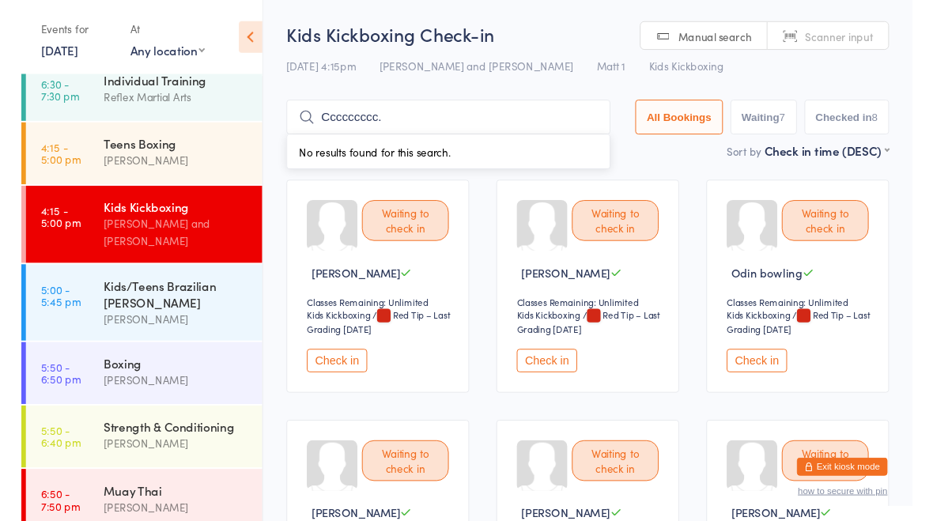
scroll to position [81, 0]
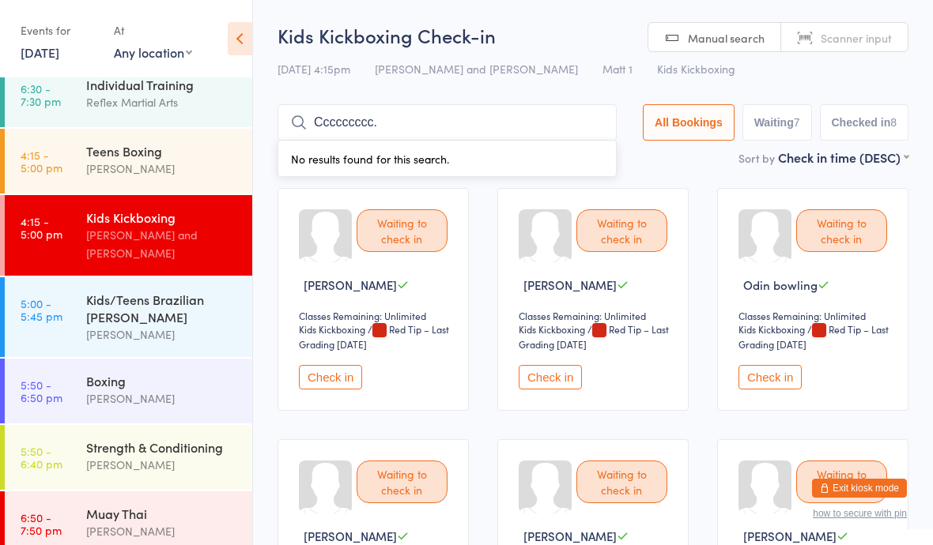
click at [42, 453] on time "5:50 - 6:40 pm" at bounding box center [42, 457] width 42 height 25
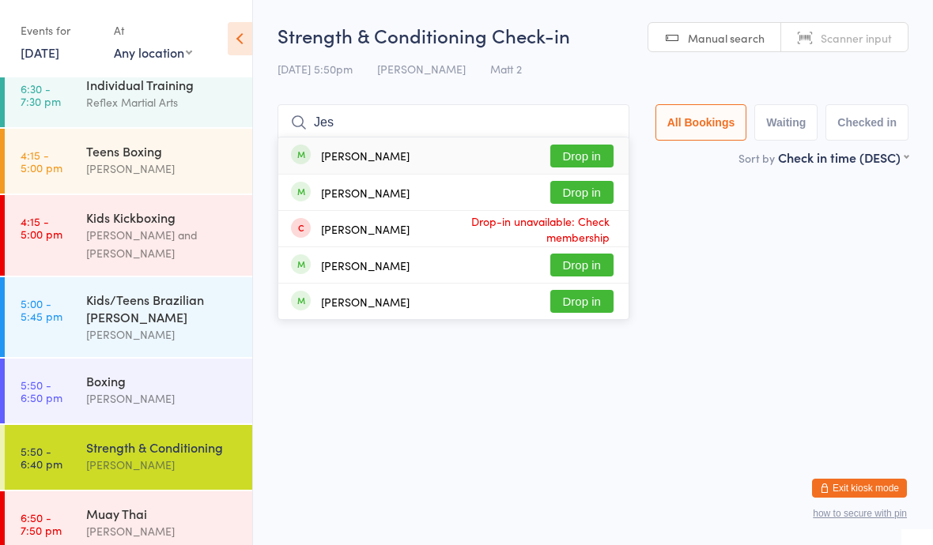
type input "Jes"
click at [569, 196] on button "Drop in" at bounding box center [581, 192] width 63 height 23
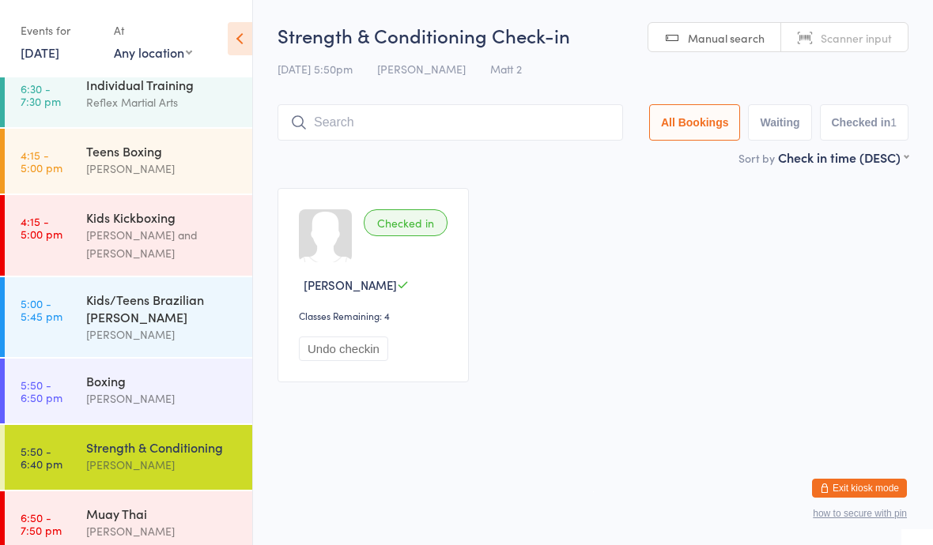
click at [68, 290] on link "5:00 - 5:45 pm Kids/Teens Brazilian Jiu Jitsu Dominic Lavalle" at bounding box center [128, 317] width 247 height 80
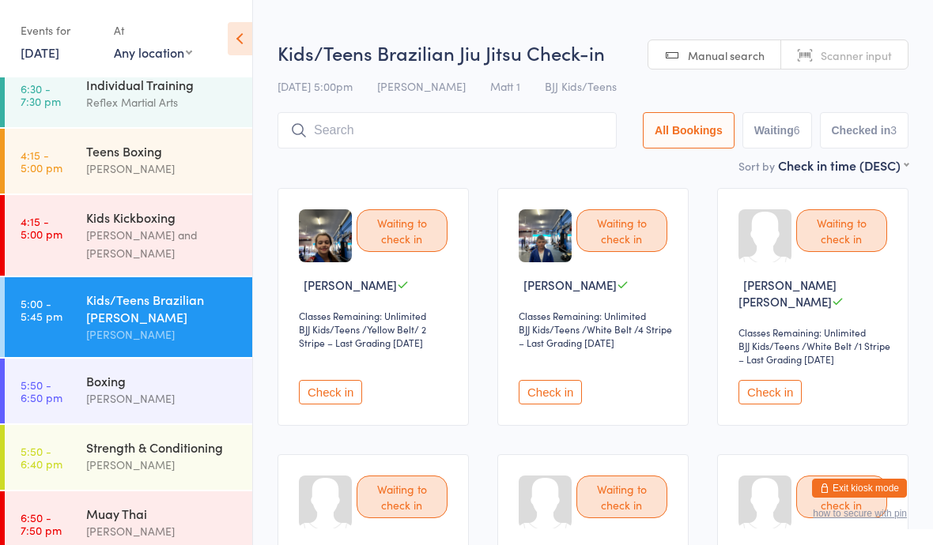
click at [564, 397] on button "Check in" at bounding box center [550, 392] width 63 height 25
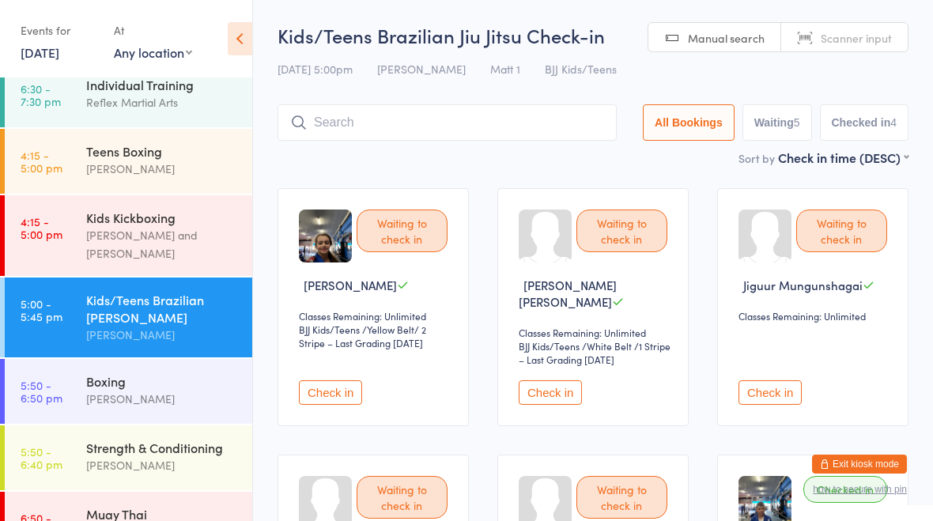
click at [468, 140] on input "search" at bounding box center [446, 122] width 339 height 36
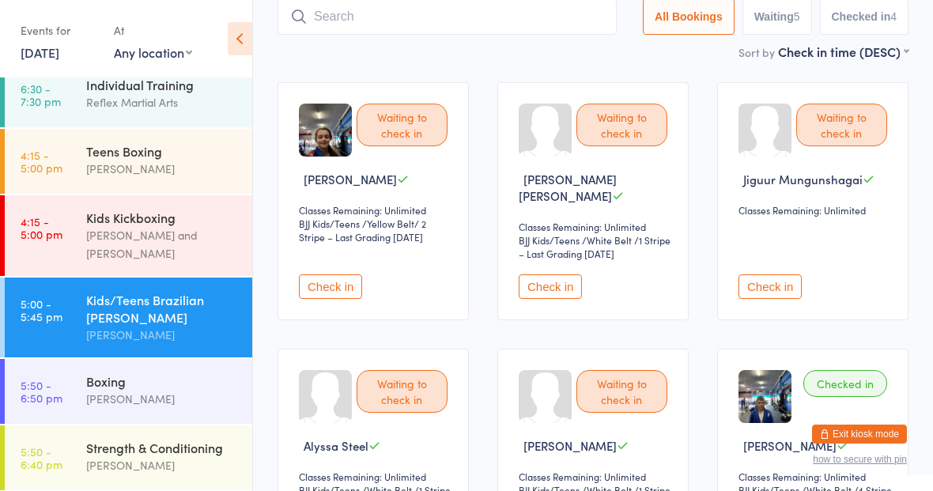
scroll to position [71, 0]
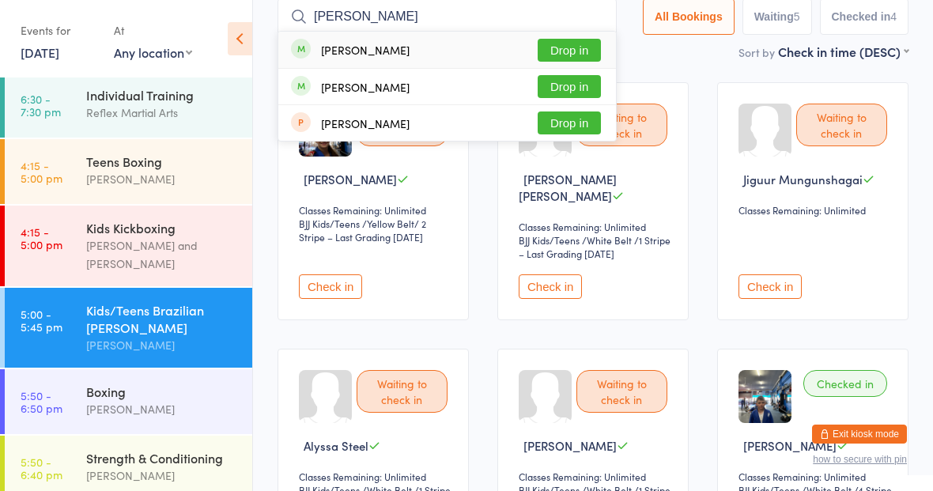
type input "Ellie"
click at [560, 55] on button "Drop in" at bounding box center [569, 50] width 63 height 23
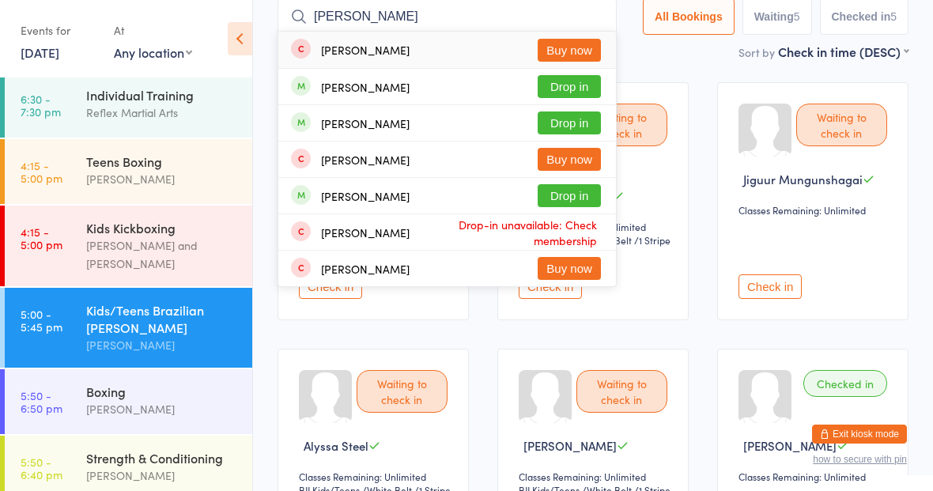
type input "Olivia"
click at [551, 83] on button "Drop in" at bounding box center [569, 86] width 63 height 23
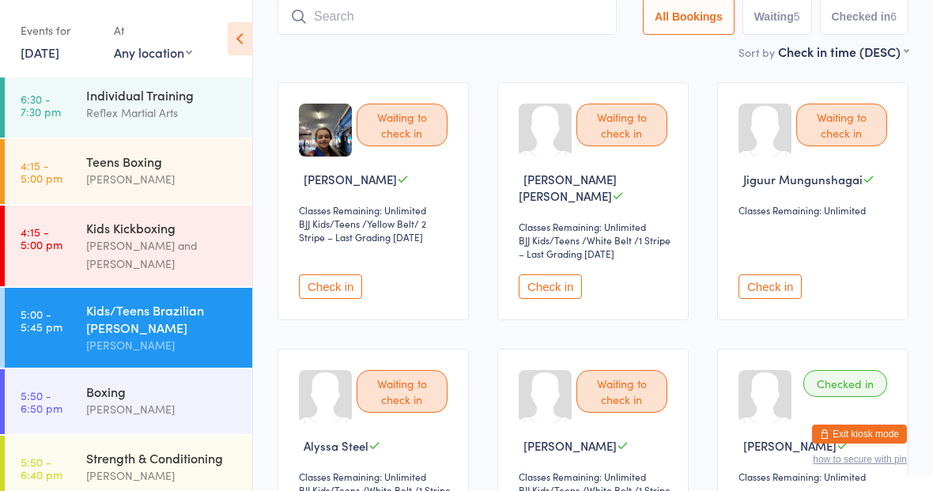
click at [80, 382] on link "5:50 - 6:50 pm Boxing Dominic Lavalle" at bounding box center [128, 401] width 247 height 65
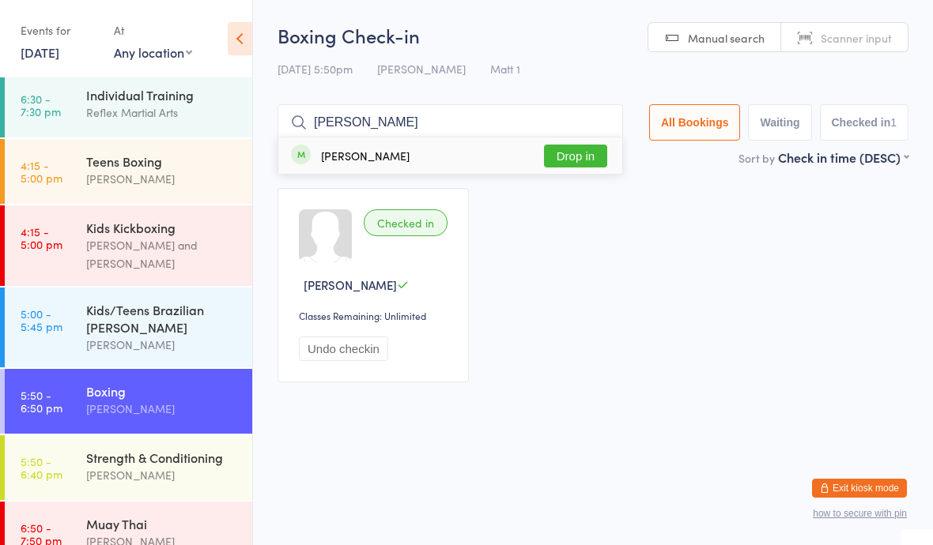
type input "Sia"
click at [573, 153] on button "Drop in" at bounding box center [575, 156] width 63 height 23
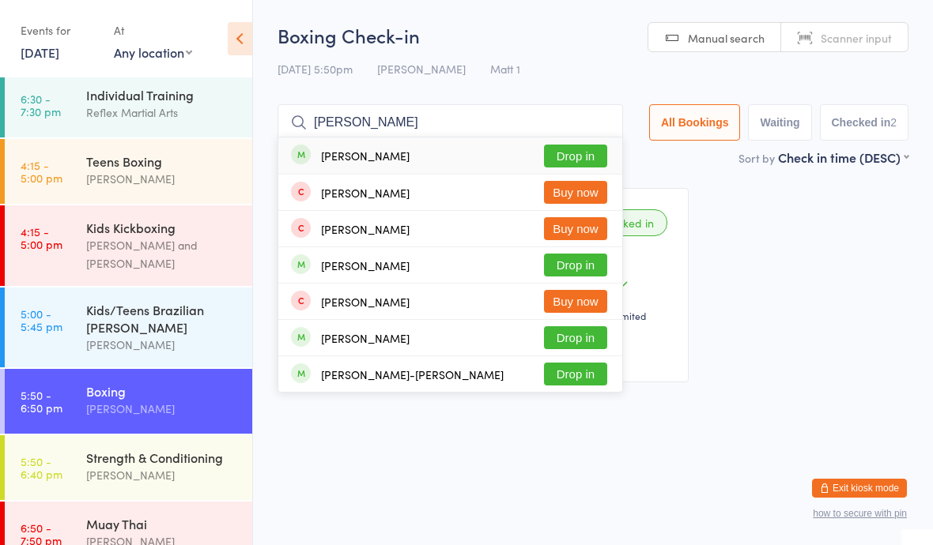
type input "Chris"
click at [585, 375] on button "Drop in" at bounding box center [575, 374] width 63 height 23
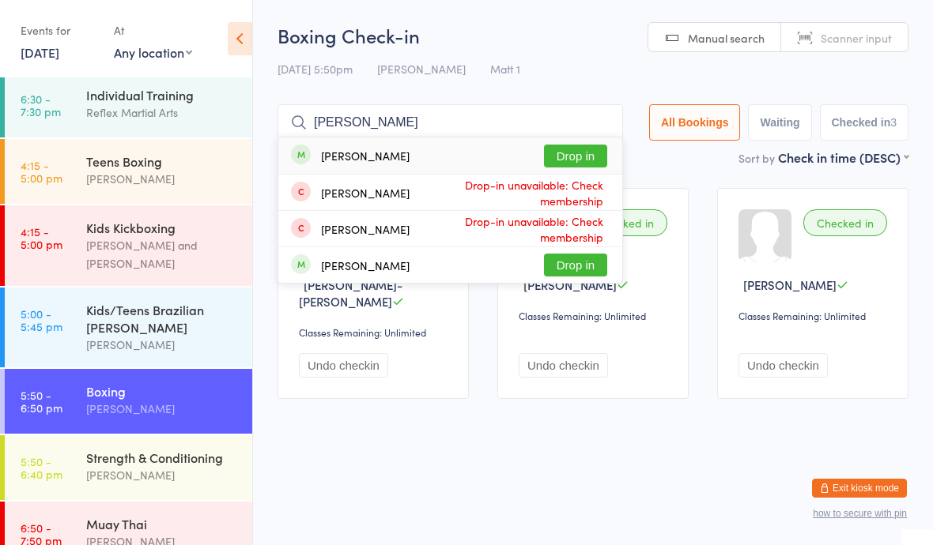
type input "Regan"
click at [563, 150] on button "Drop in" at bounding box center [575, 156] width 63 height 23
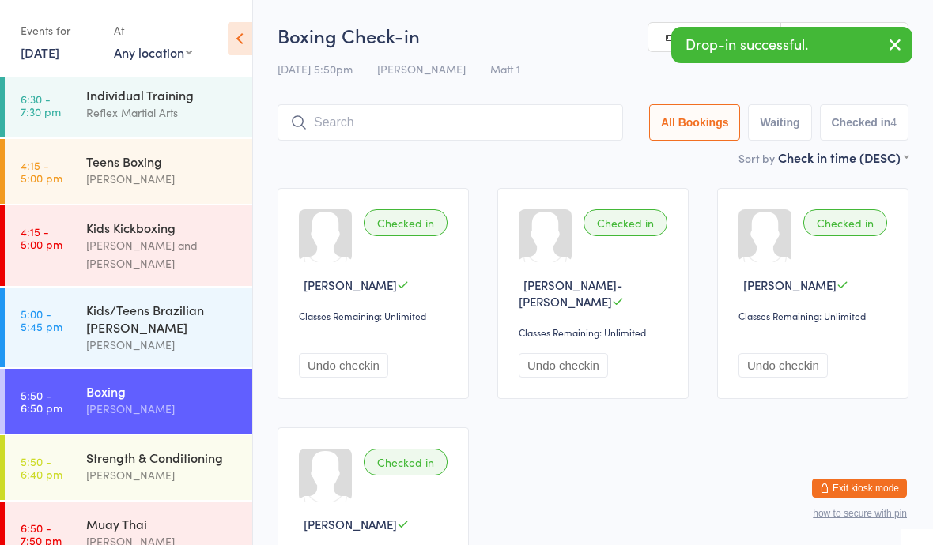
click at [365, 377] on button "Undo checkin" at bounding box center [343, 365] width 89 height 25
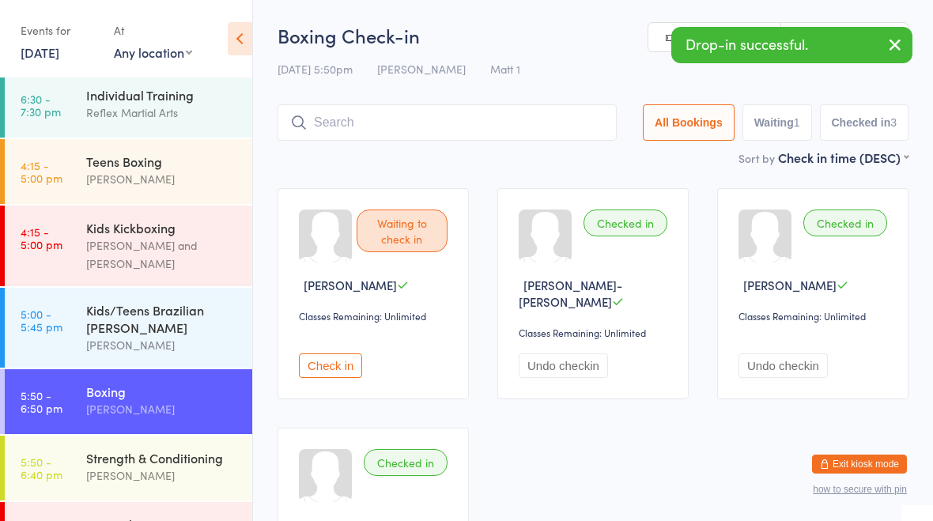
click at [164, 169] on div "Teens Boxing" at bounding box center [162, 161] width 153 height 17
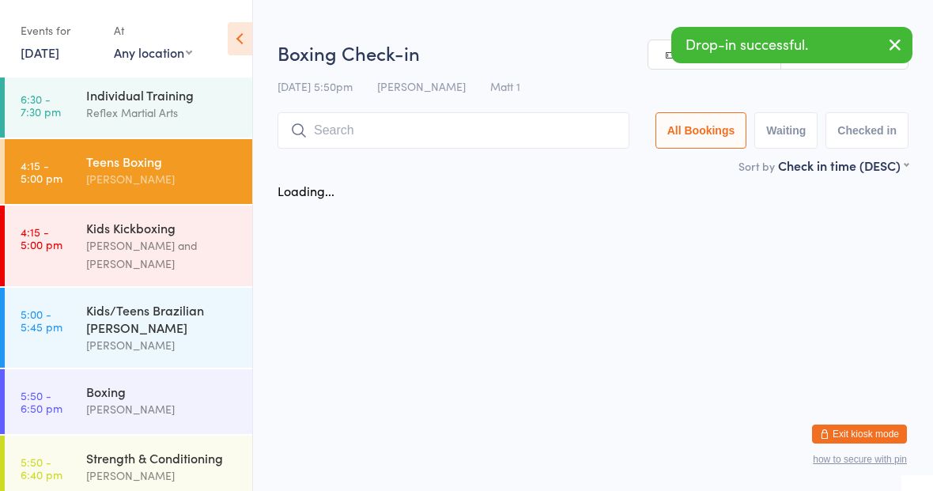
click at [169, 247] on div "[PERSON_NAME] and [PERSON_NAME]" at bounding box center [162, 254] width 153 height 36
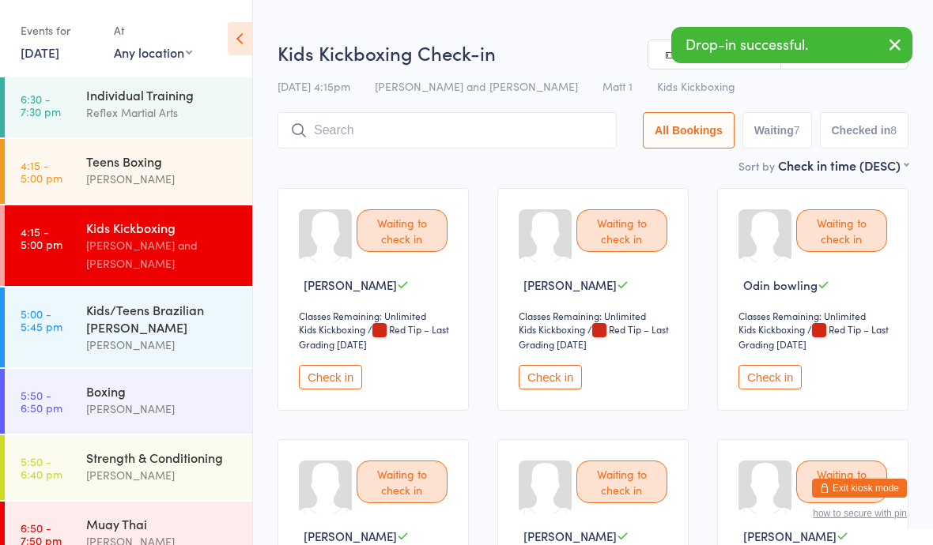
click at [191, 149] on div "Teens Boxing Jonah Deane" at bounding box center [169, 170] width 166 height 62
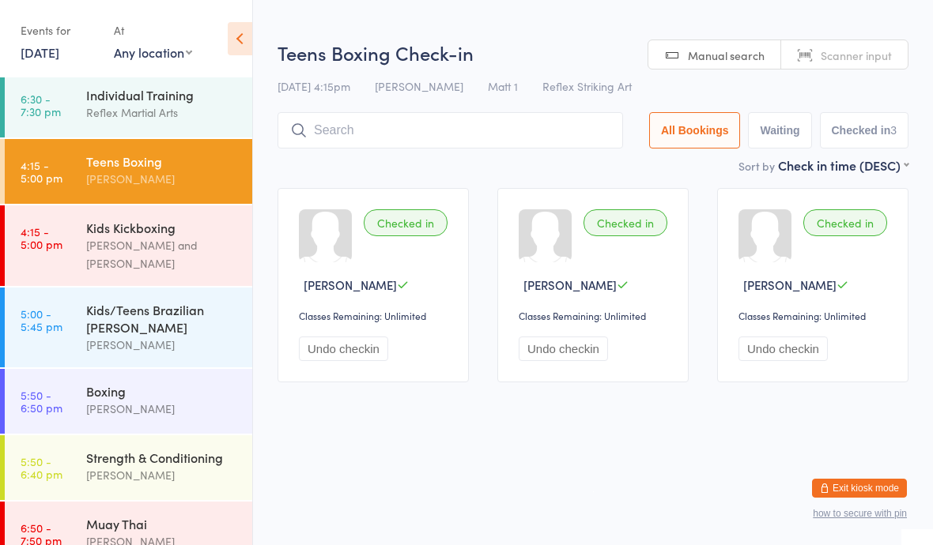
click at [194, 96] on div "Individual Training" at bounding box center [162, 94] width 153 height 17
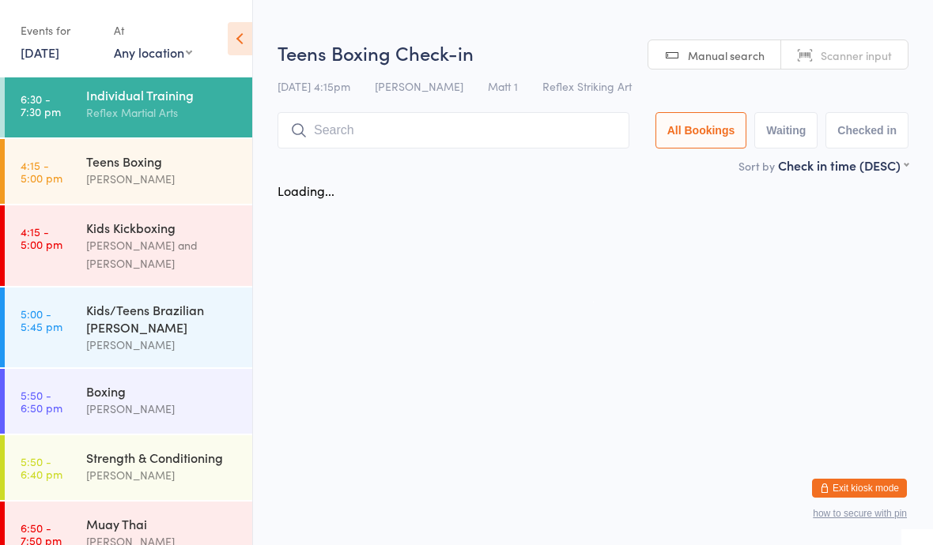
click at [185, 244] on div "[PERSON_NAME] and [PERSON_NAME]" at bounding box center [162, 254] width 153 height 36
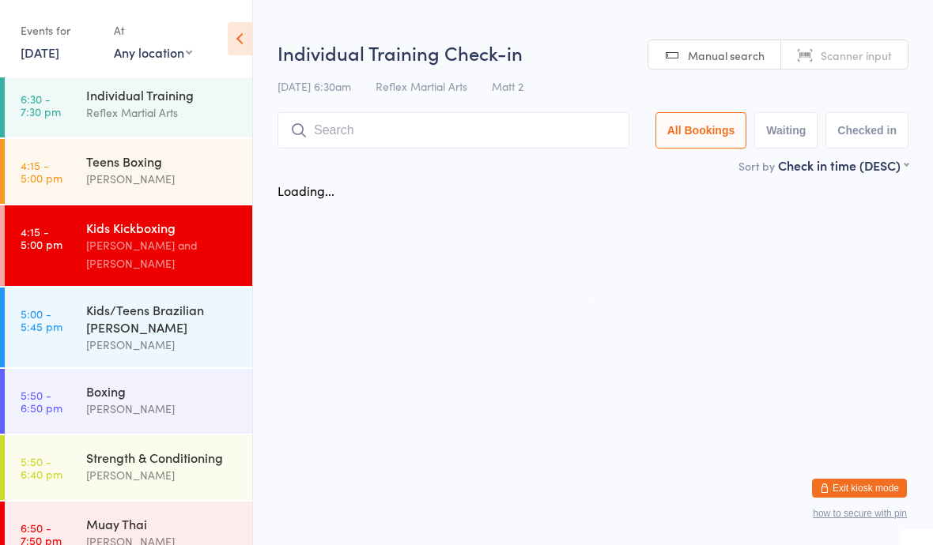
click at [190, 338] on div "[PERSON_NAME]" at bounding box center [162, 345] width 153 height 18
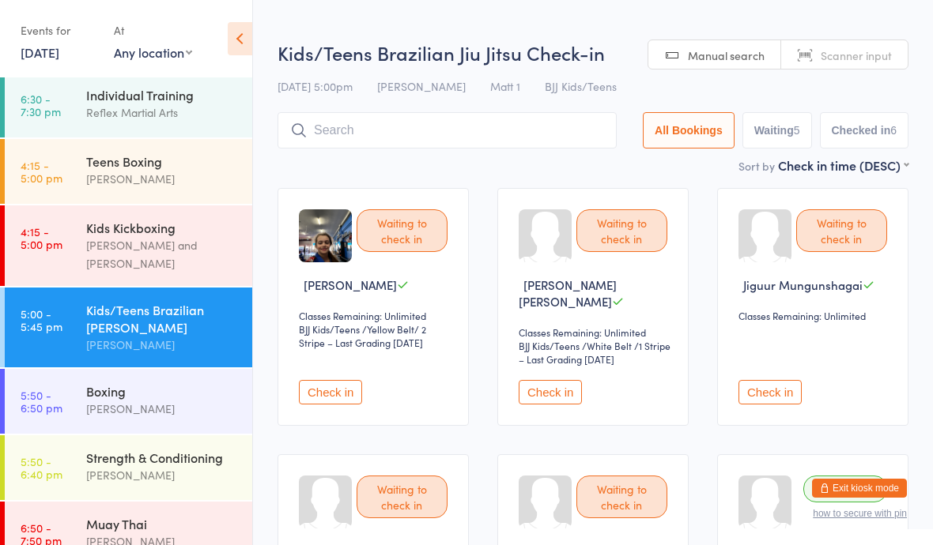
type input "E"
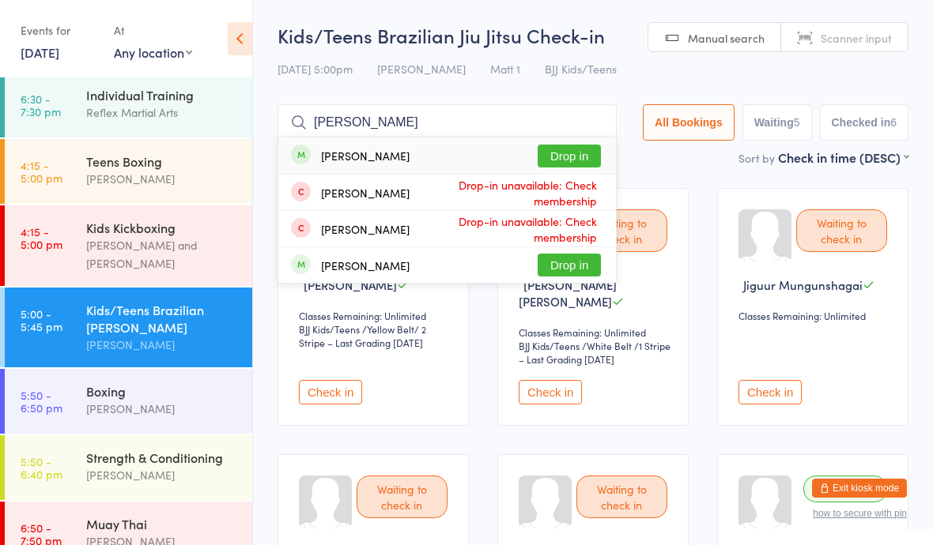
type input "Regan"
click at [568, 165] on button "Drop in" at bounding box center [569, 156] width 63 height 23
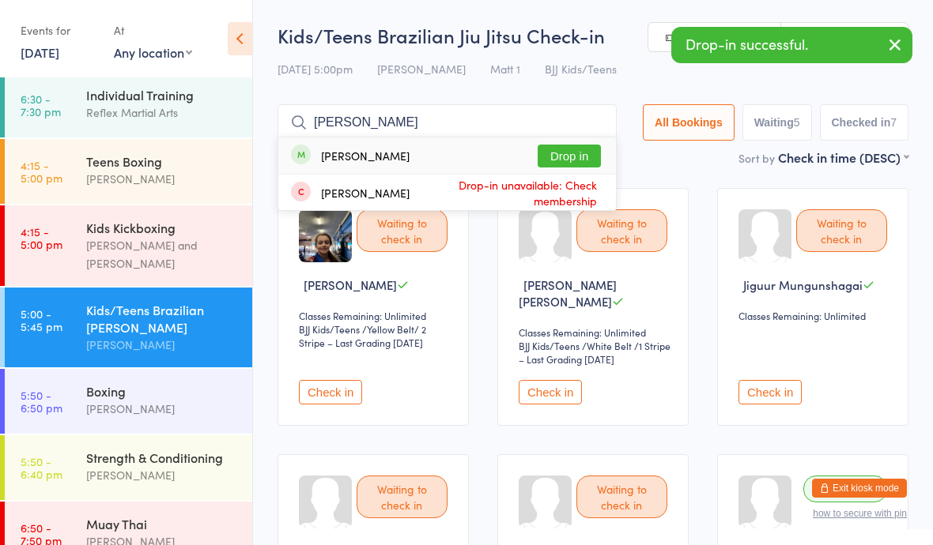
type input "Anay"
click at [550, 160] on button "Drop in" at bounding box center [569, 156] width 63 height 23
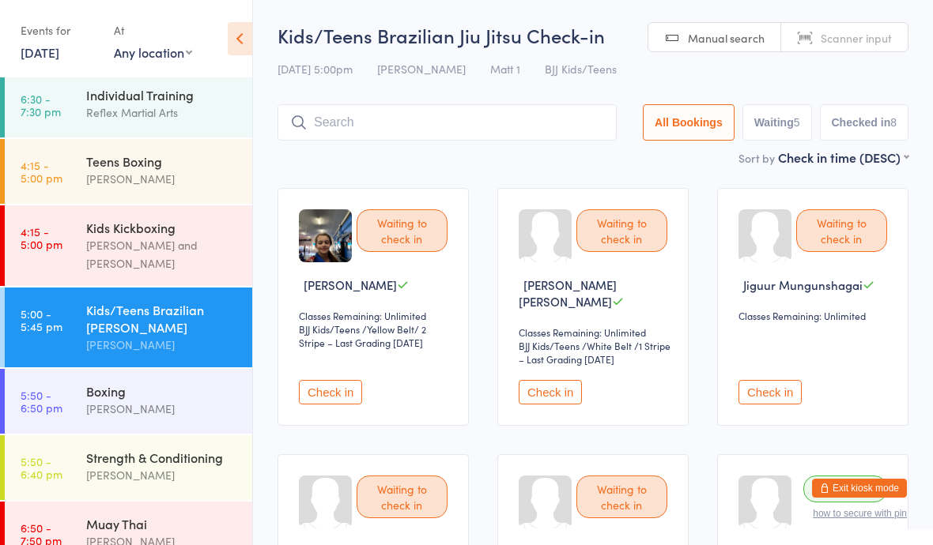
click at [320, 390] on button "Check in" at bounding box center [330, 392] width 63 height 25
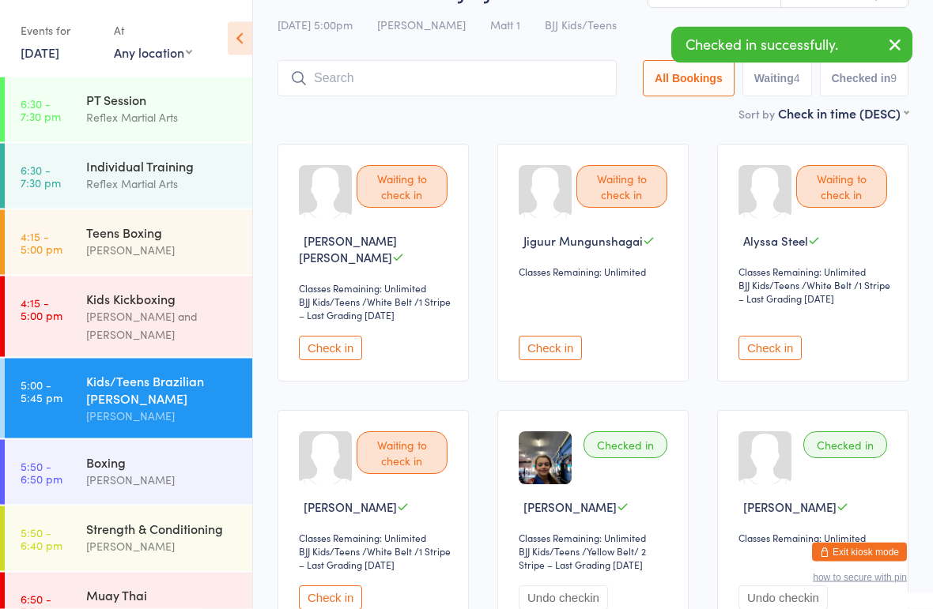
scroll to position [44, 0]
click at [783, 336] on button "Check in" at bounding box center [769, 348] width 63 height 25
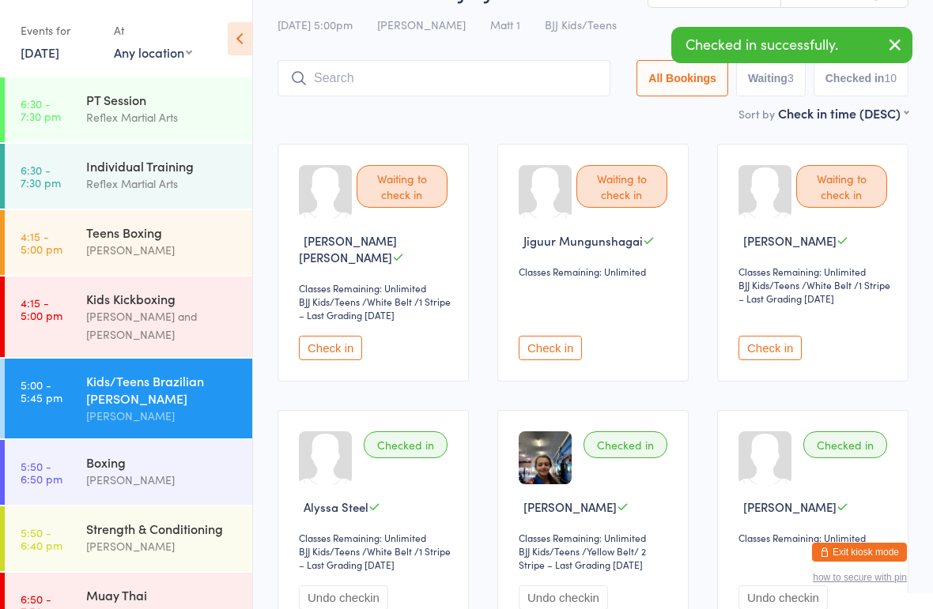
click at [790, 336] on button "Check in" at bounding box center [769, 348] width 63 height 25
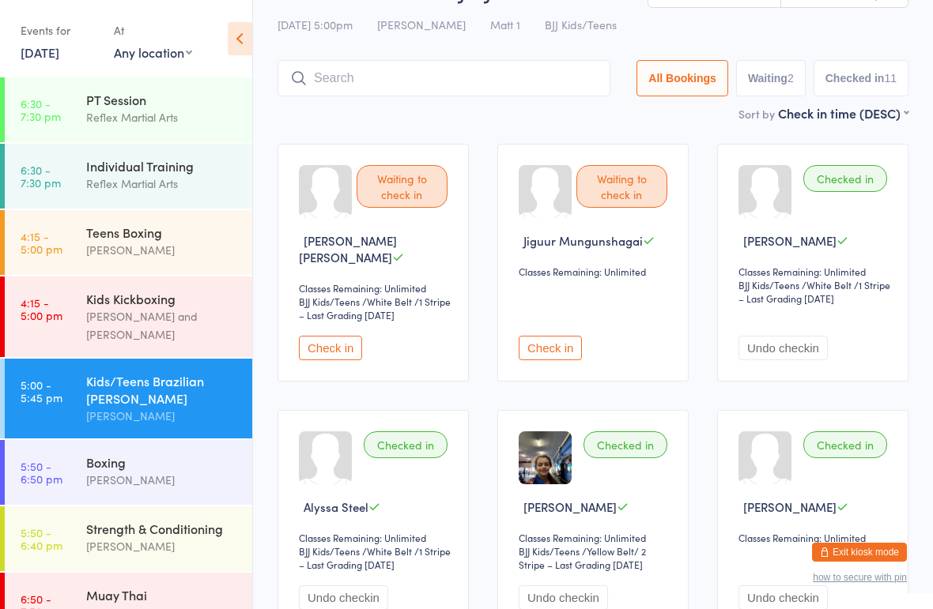
click at [80, 464] on link "5:50 - 6:50 pm Boxing Dominic Lavalle" at bounding box center [128, 472] width 247 height 65
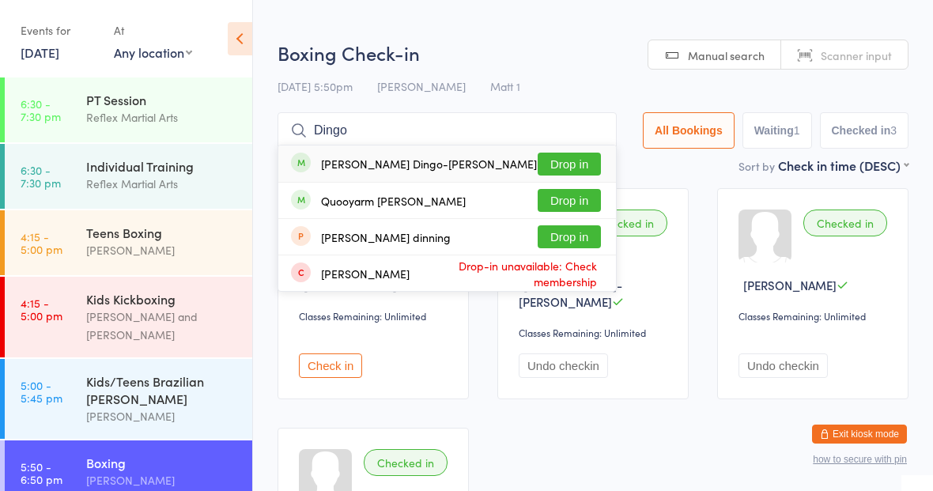
type input "Dingo"
click at [538, 190] on button "Drop in" at bounding box center [569, 200] width 63 height 23
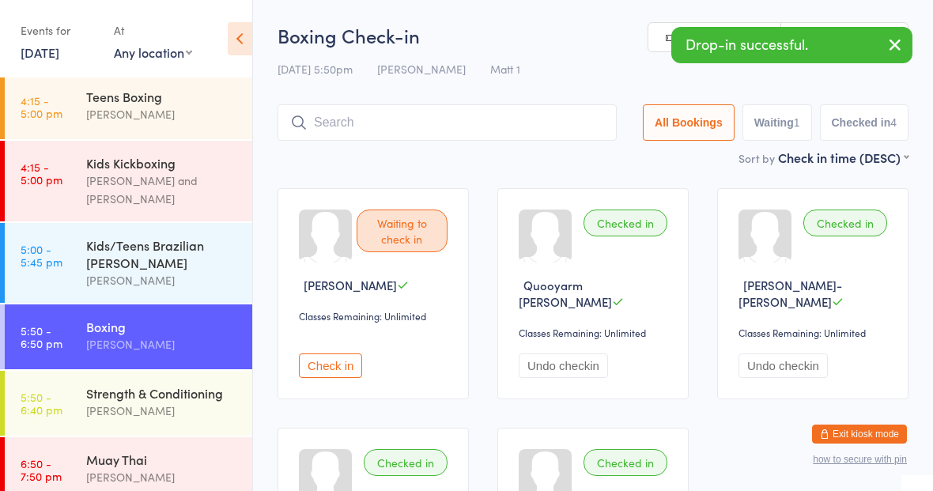
click at [96, 468] on div "[PERSON_NAME]" at bounding box center [162, 477] width 153 height 18
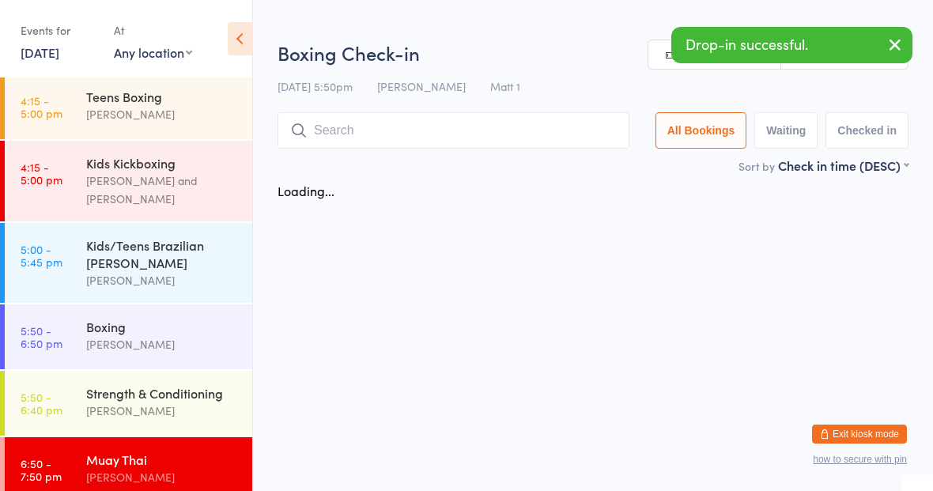
scroll to position [81, 0]
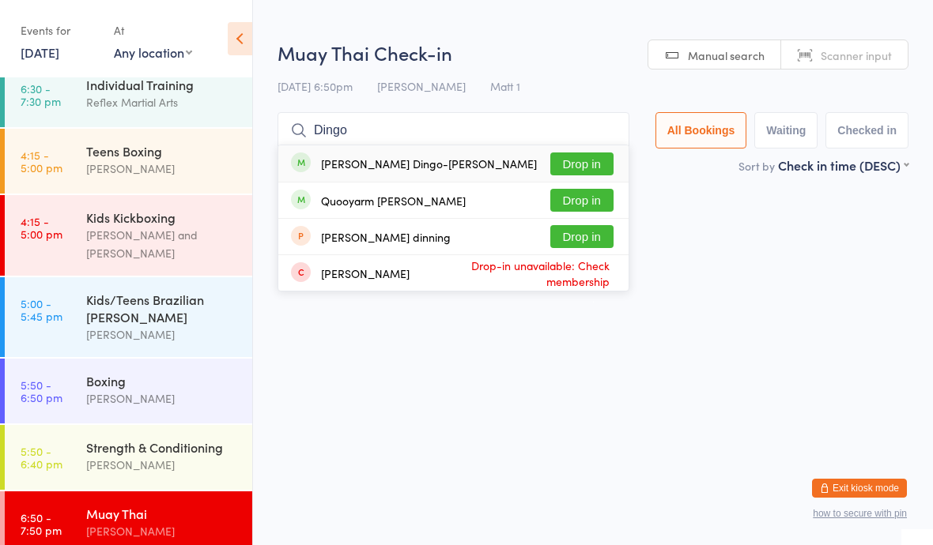
type input "Dingo"
click at [559, 204] on button "Drop in" at bounding box center [581, 200] width 63 height 23
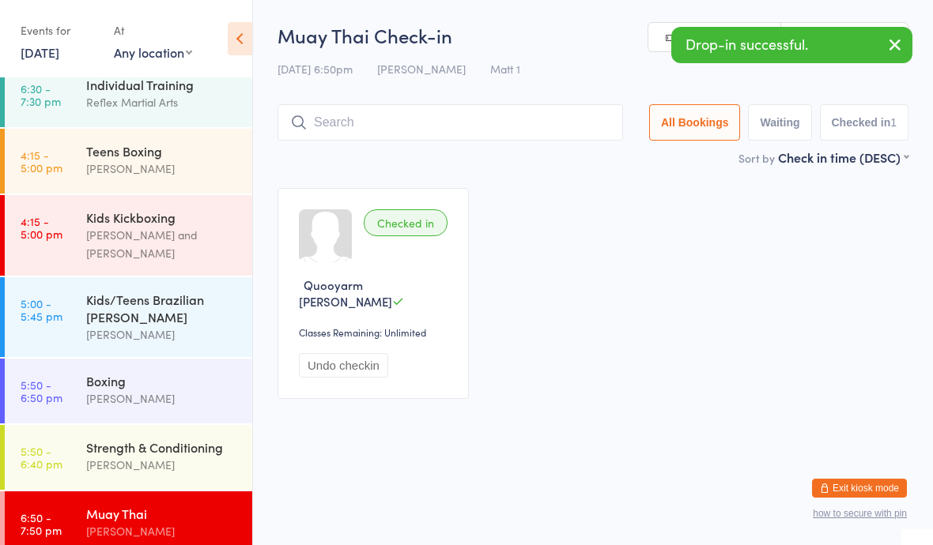
click at [46, 394] on link "5:50 - 6:50 pm Boxing Dominic Lavalle" at bounding box center [128, 391] width 247 height 65
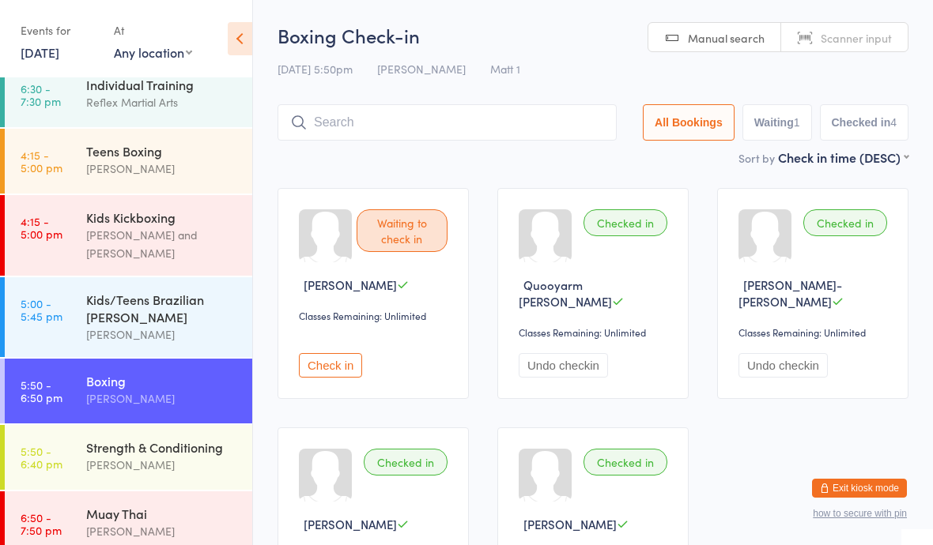
click at [97, 439] on div "Strength & Conditioning" at bounding box center [162, 447] width 153 height 17
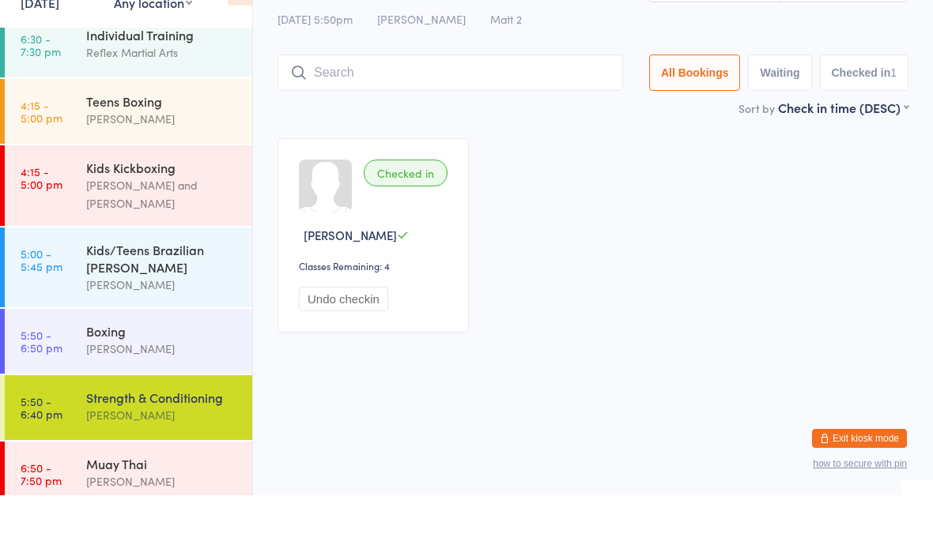
click at [336, 337] on button "Undo checkin" at bounding box center [343, 349] width 89 height 25
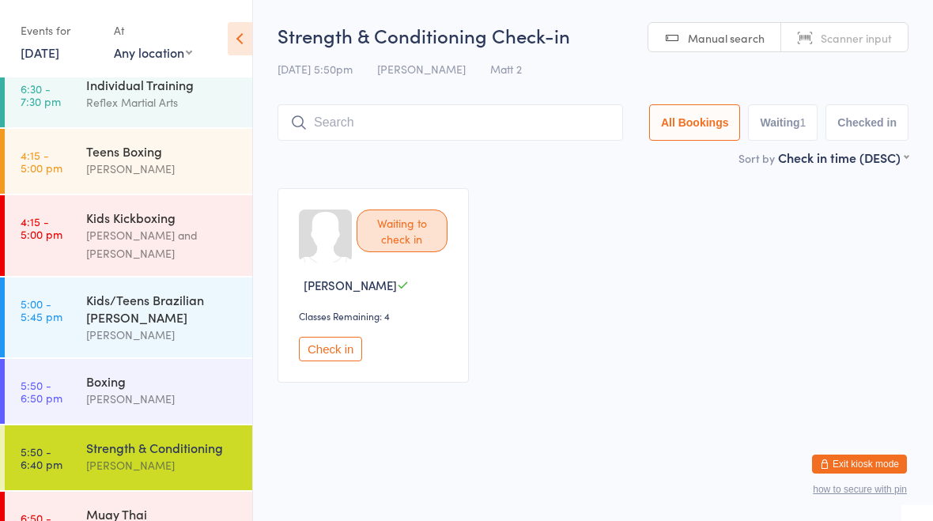
click at [185, 390] on div "[PERSON_NAME]" at bounding box center [162, 399] width 153 height 18
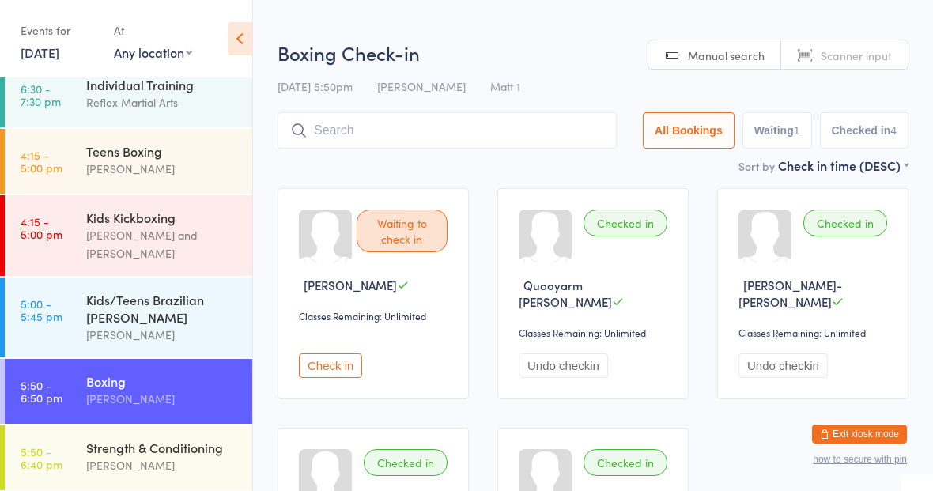
click at [364, 121] on input "search" at bounding box center [446, 130] width 339 height 36
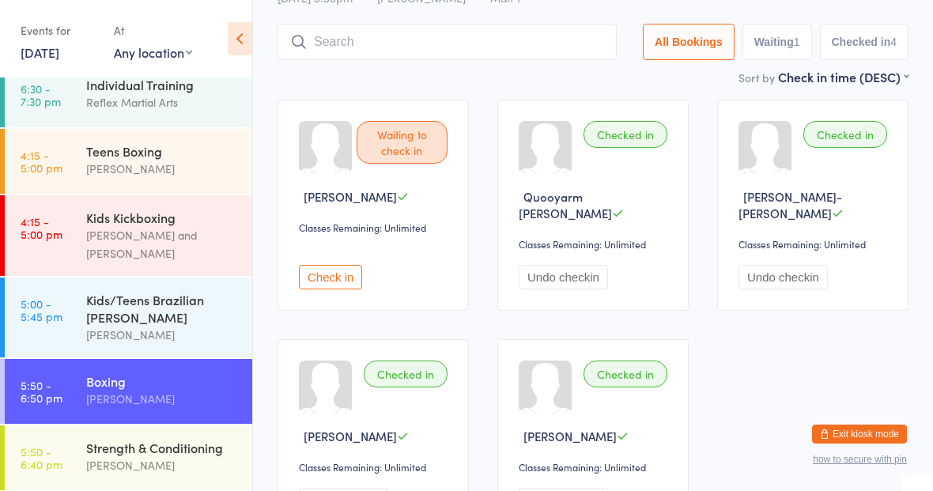
scroll to position [114, 0]
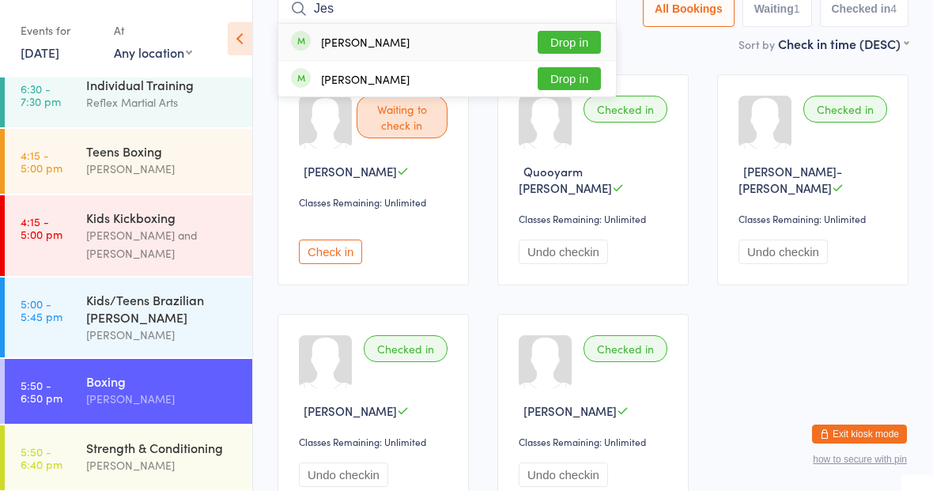
type input "Jess"
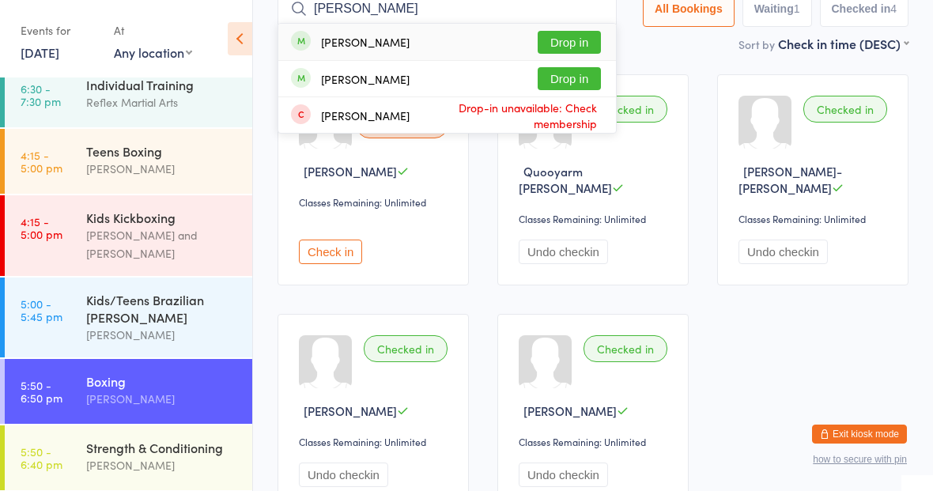
click at [174, 425] on div "Strength & Conditioning Rose Lavalle" at bounding box center [169, 456] width 166 height 62
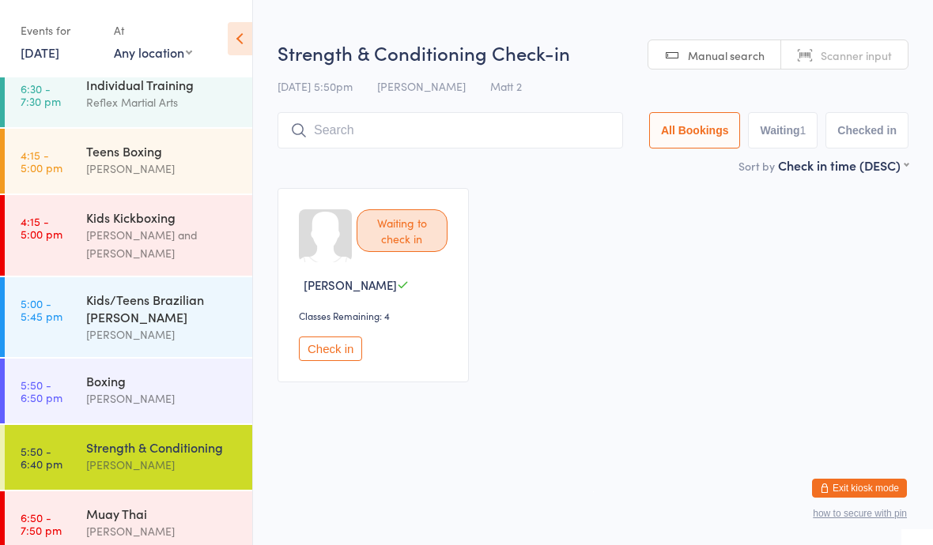
click at [336, 359] on button "Check in" at bounding box center [330, 349] width 63 height 25
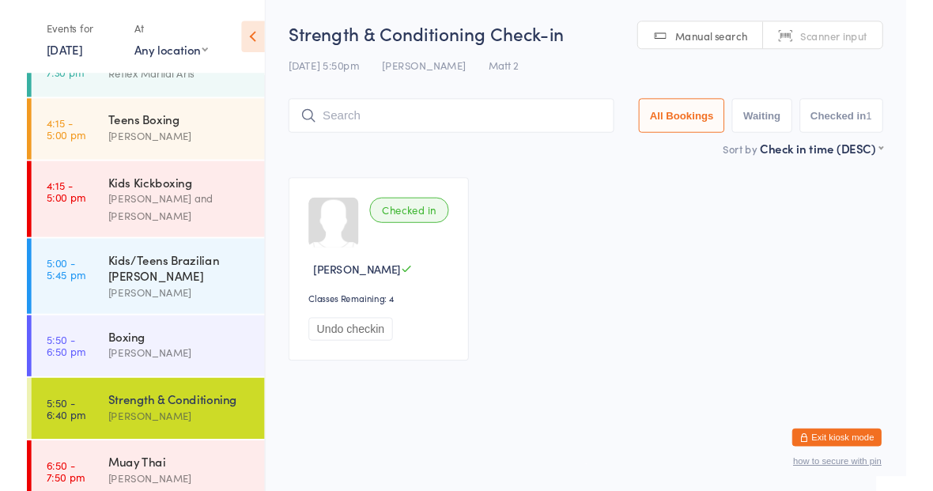
scroll to position [106, 0]
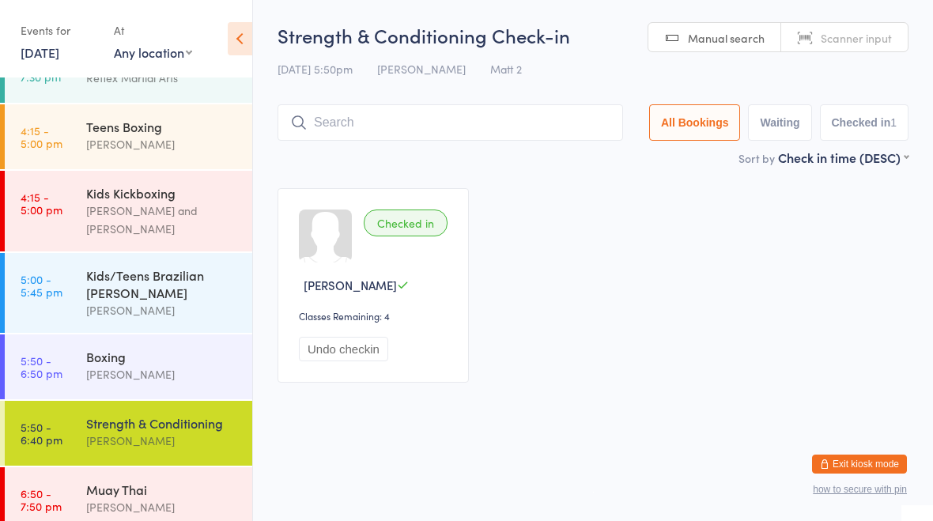
click at [427, 236] on div "Checked in" at bounding box center [406, 222] width 84 height 27
click at [430, 224] on div "Checked in" at bounding box center [406, 222] width 84 height 27
click at [441, 323] on div "Classes Remaining: 4" at bounding box center [375, 315] width 153 height 13
click at [373, 346] on button "Undo checkin" at bounding box center [343, 349] width 89 height 25
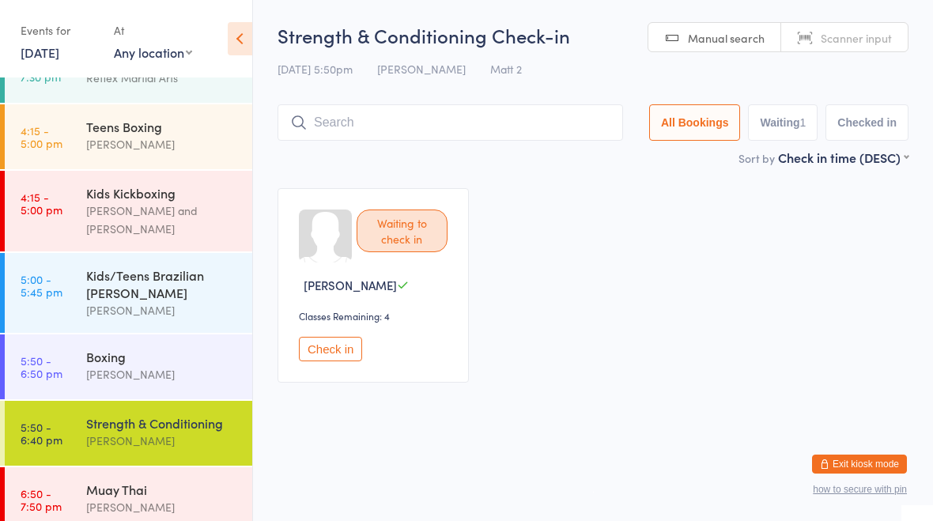
click at [112, 351] on div "Boxing" at bounding box center [162, 356] width 153 height 17
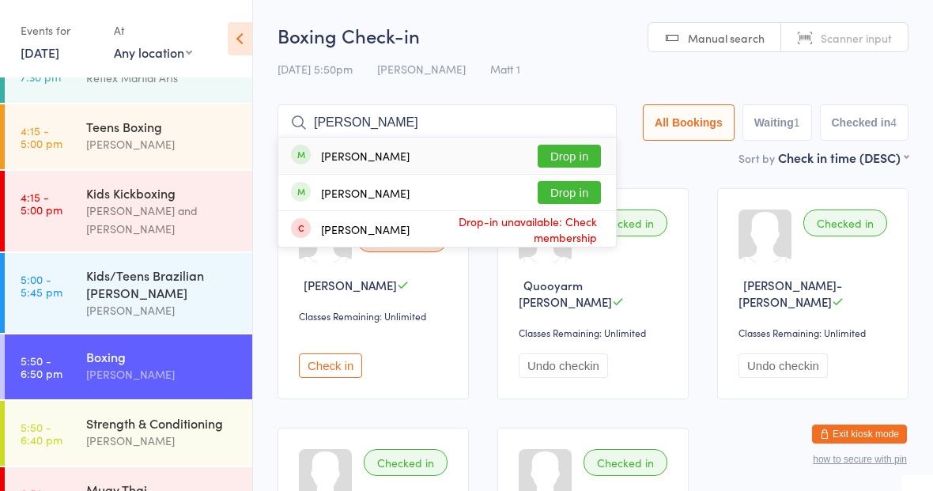
type input "Jesse"
click at [556, 194] on button "Drop in" at bounding box center [569, 192] width 63 height 23
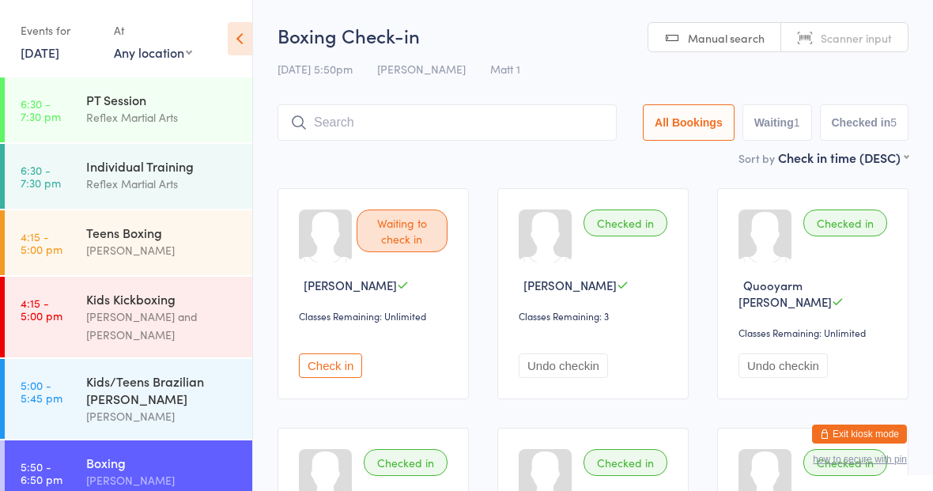
click at [187, 160] on div "Individual Training" at bounding box center [162, 165] width 153 height 17
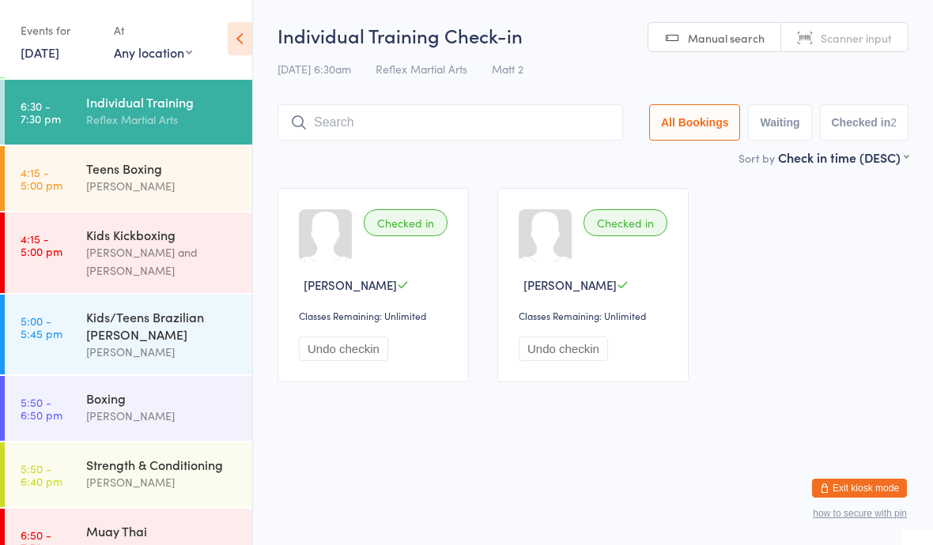
scroll to position [67, 0]
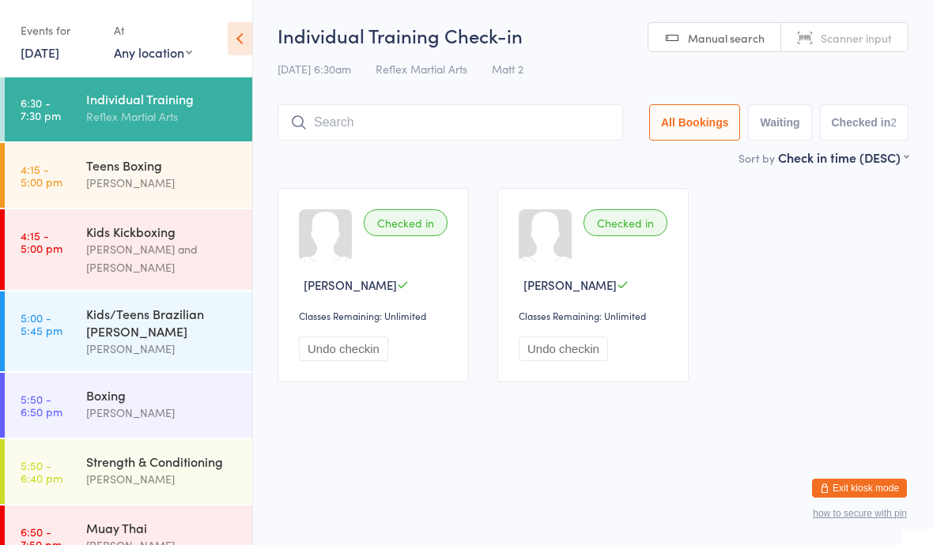
click at [91, 404] on div "[PERSON_NAME]" at bounding box center [162, 413] width 153 height 18
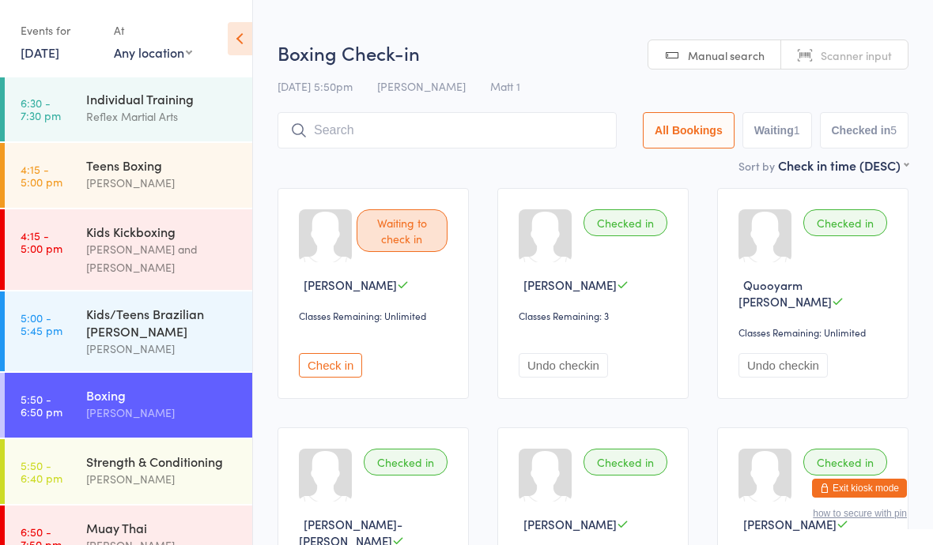
click at [123, 453] on div "Strength & Conditioning" at bounding box center [162, 461] width 153 height 17
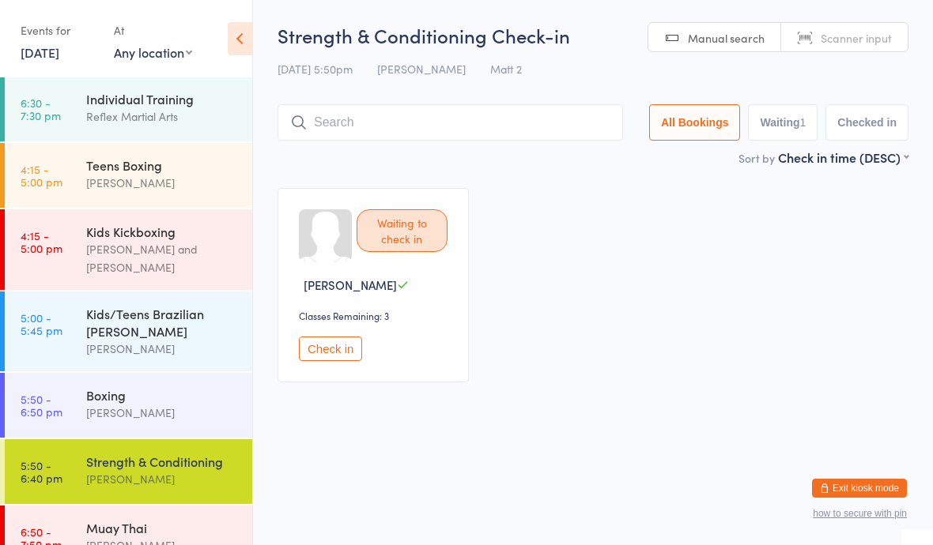
click at [67, 389] on link "5:50 - 6:50 pm Boxing Dominic Lavalle" at bounding box center [128, 405] width 247 height 65
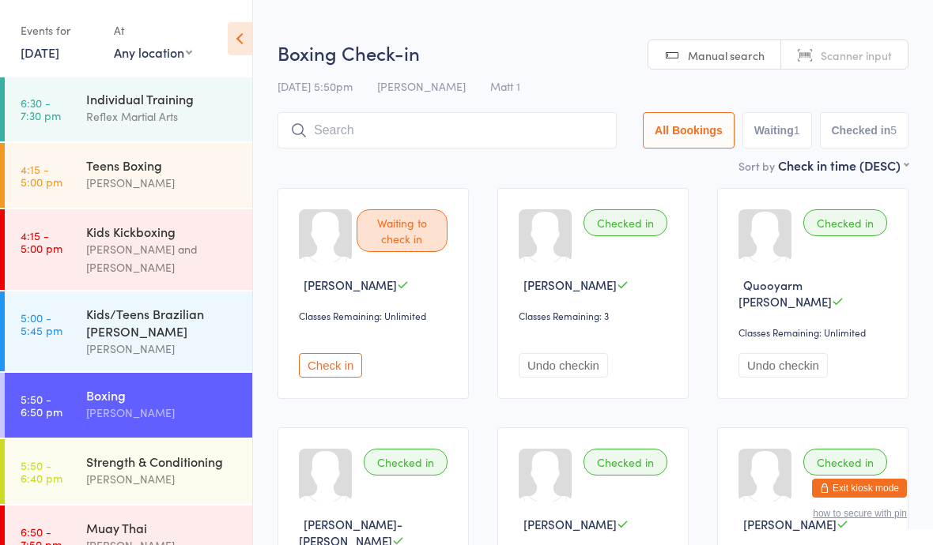
click at [102, 457] on div "Strength & Conditioning" at bounding box center [162, 461] width 153 height 17
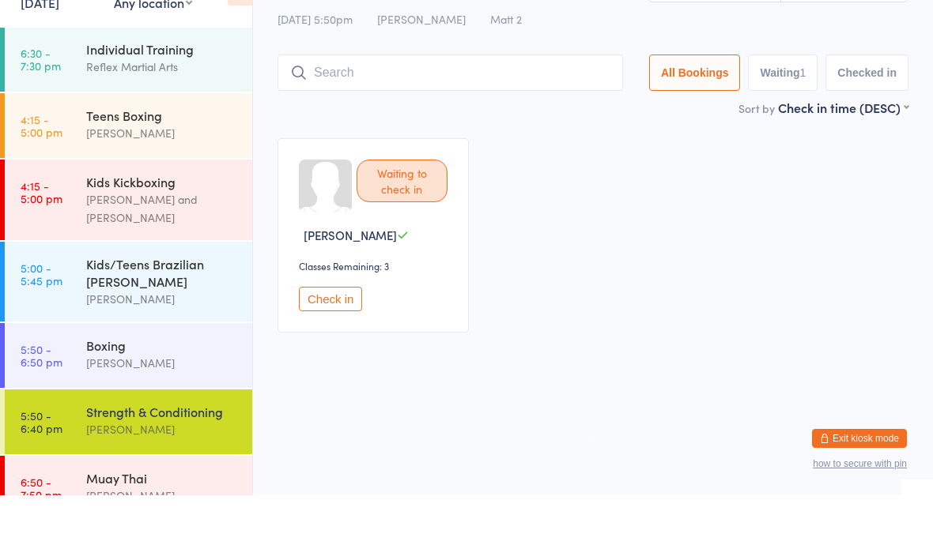
click at [99, 404] on div "[PERSON_NAME]" at bounding box center [162, 413] width 153 height 18
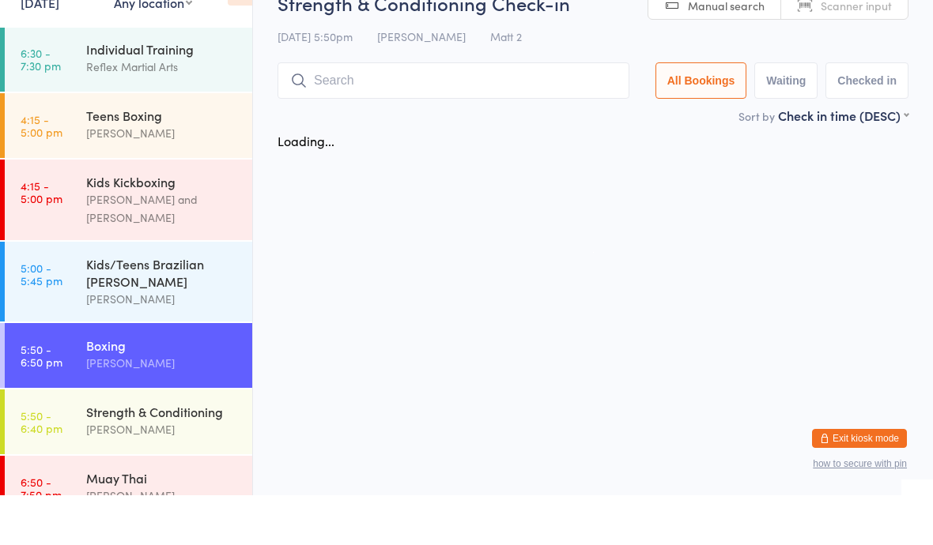
scroll to position [35, 0]
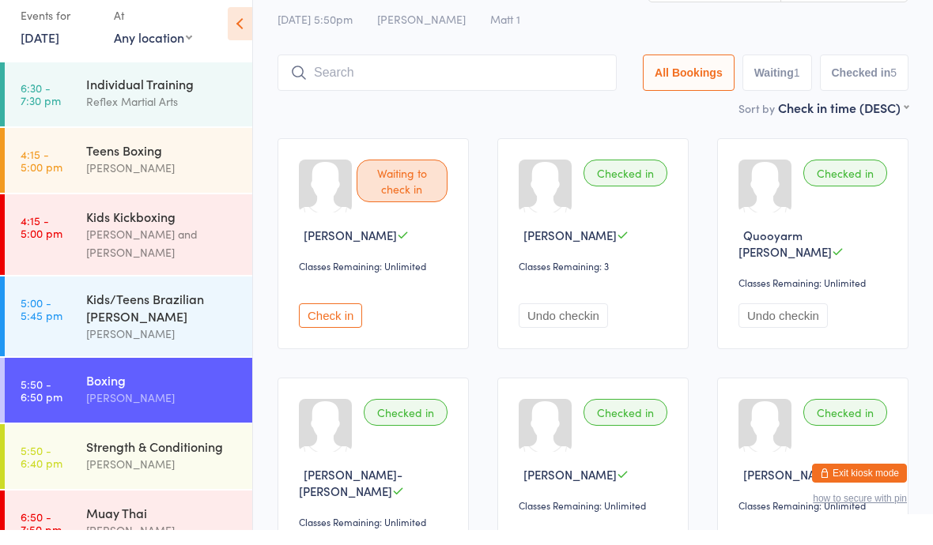
click at [131, 470] on div "Rose Lavalle" at bounding box center [162, 479] width 153 height 18
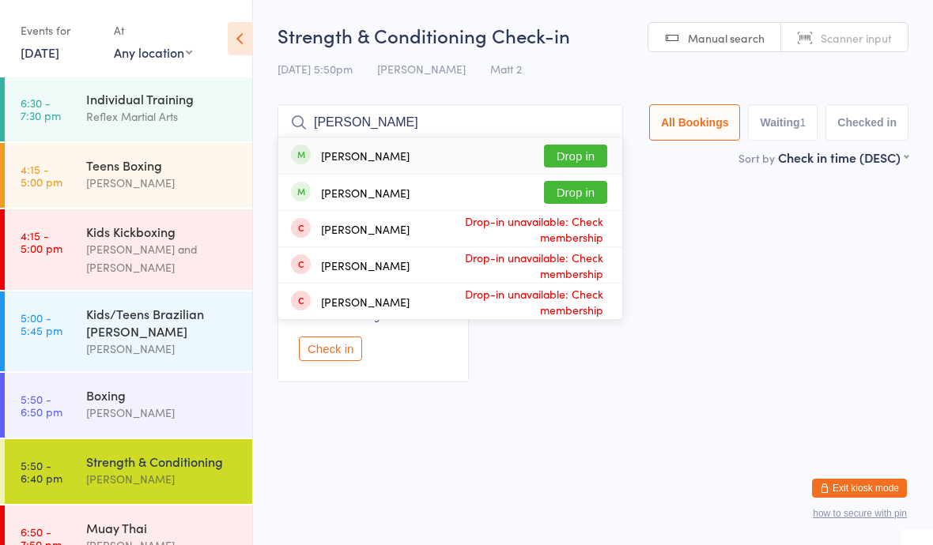
type input "Anna"
click at [553, 146] on button "Drop in" at bounding box center [575, 156] width 63 height 23
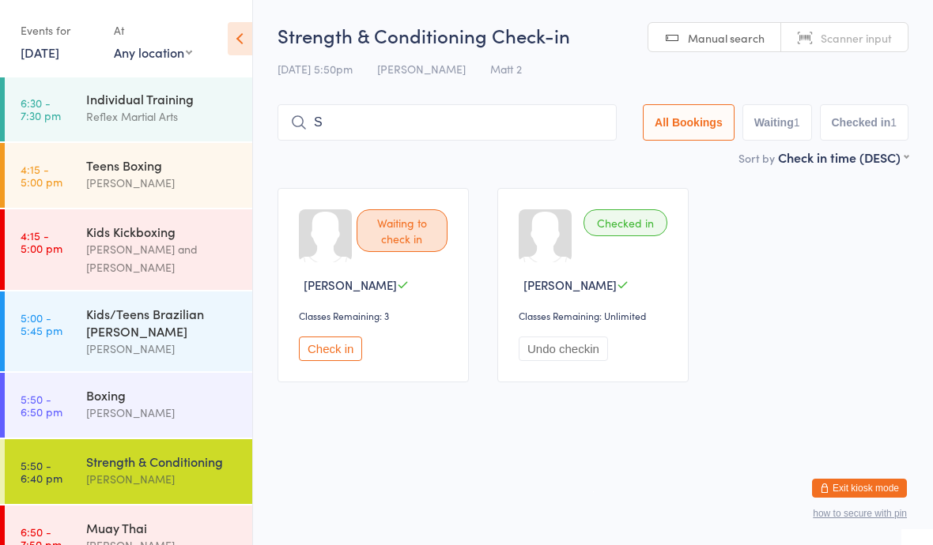
type input "Sa"
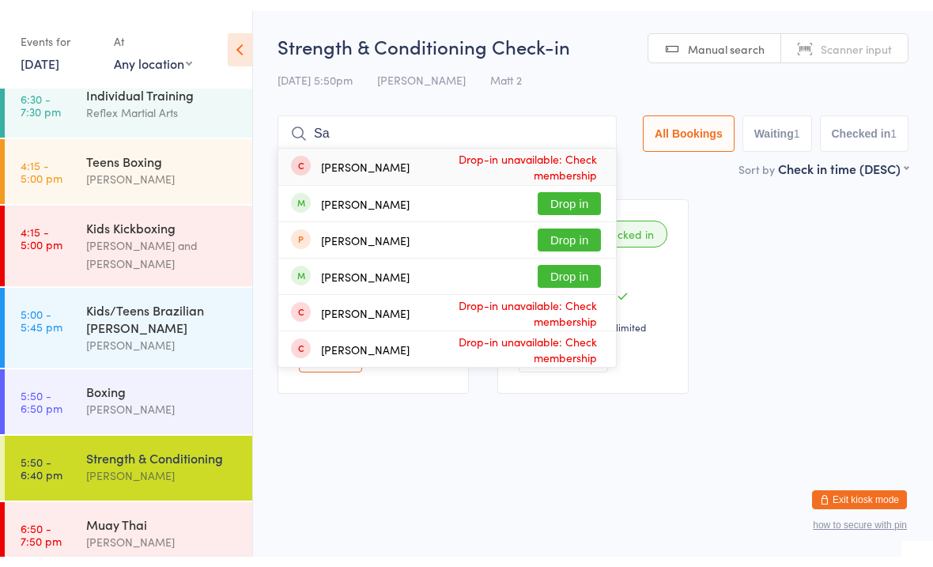
scroll to position [81, 0]
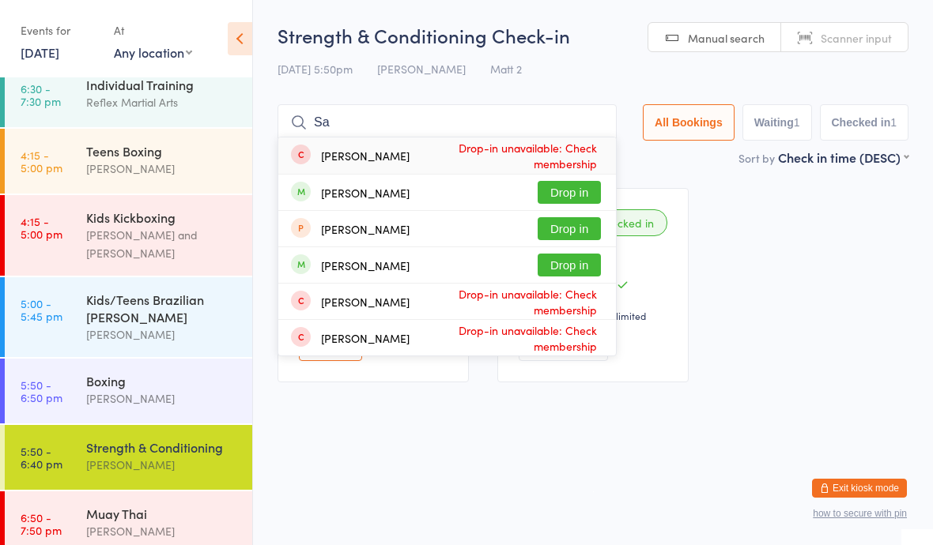
click at [159, 376] on div "Boxing" at bounding box center [162, 380] width 153 height 17
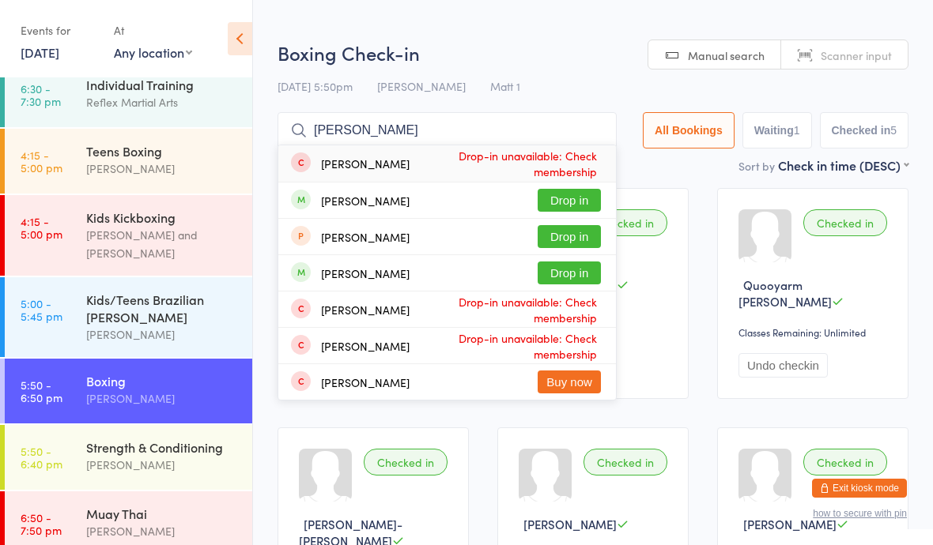
type input "Sam"
click at [538, 269] on button "Drop in" at bounding box center [569, 273] width 63 height 23
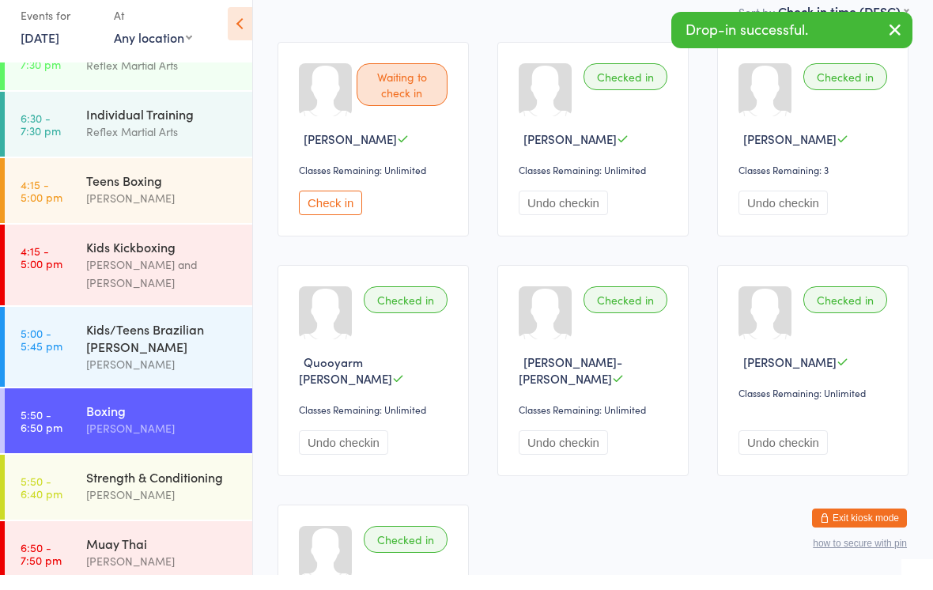
scroll to position [141, 0]
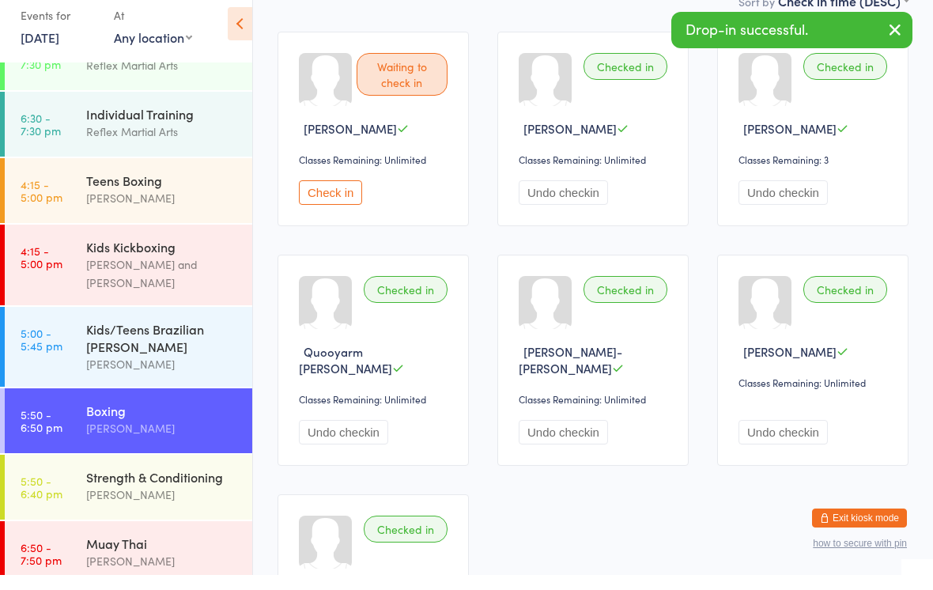
click at [187, 520] on div "Muay Thai Dominic Lavalle" at bounding box center [169, 567] width 166 height 62
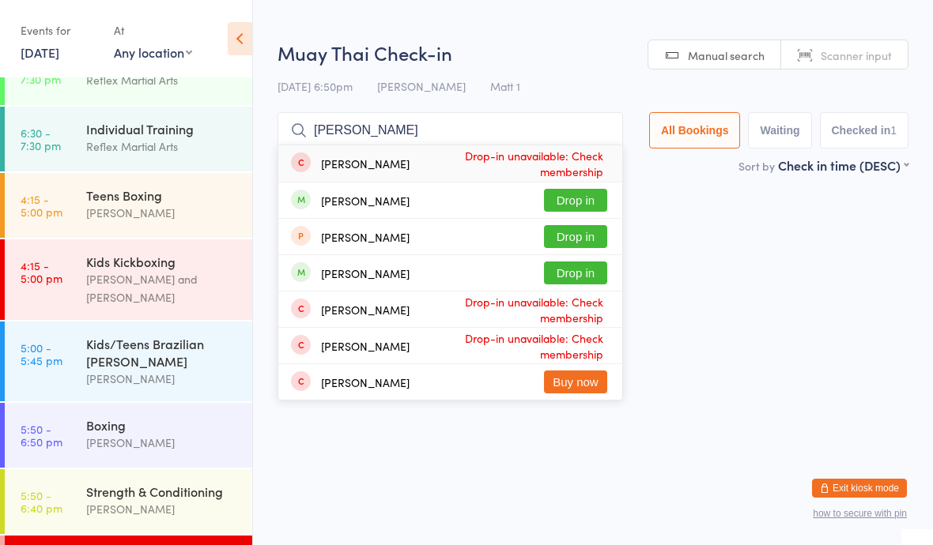
type input "Sam"
click at [580, 267] on button "Drop in" at bounding box center [575, 273] width 63 height 23
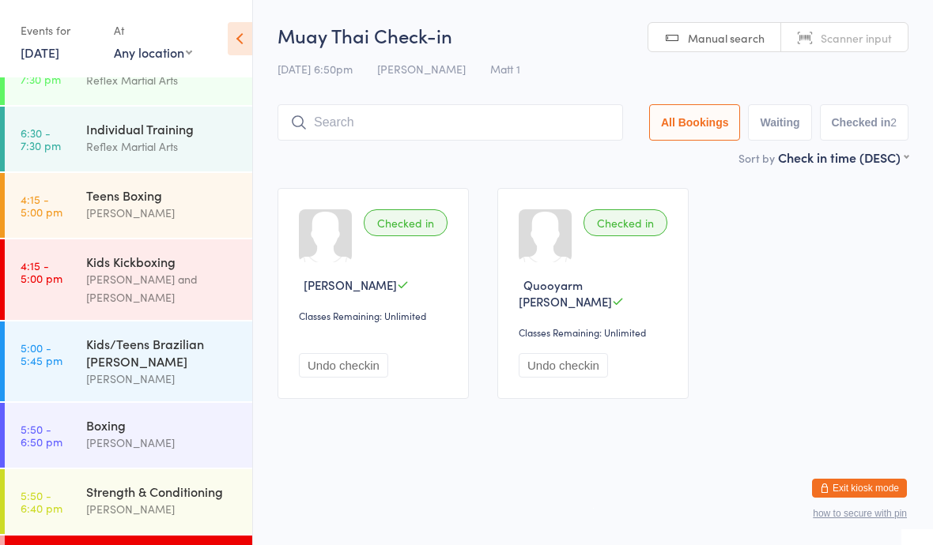
click at [105, 441] on div "Boxing Dominic Lavalle" at bounding box center [169, 434] width 166 height 62
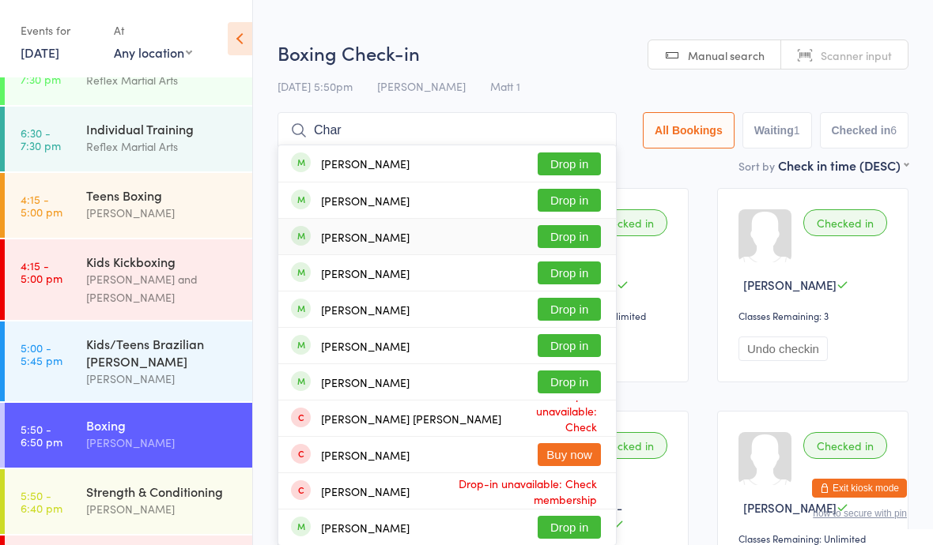
type input "Char"
click at [349, 247] on div "Charles Flack Drop in" at bounding box center [447, 237] width 338 height 36
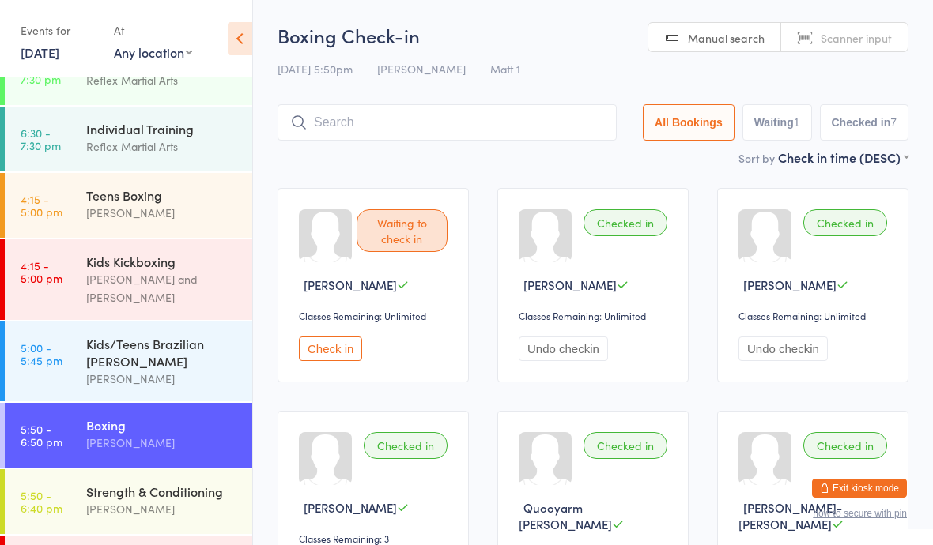
click at [198, 483] on div "Strength & Conditioning" at bounding box center [162, 491] width 153 height 17
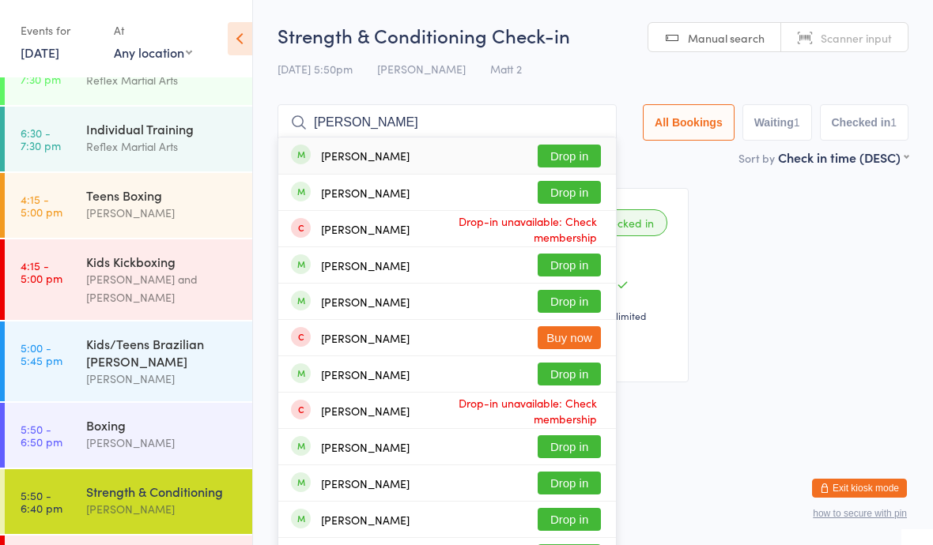
type input "Marv"
click at [547, 155] on button "Drop in" at bounding box center [569, 156] width 63 height 23
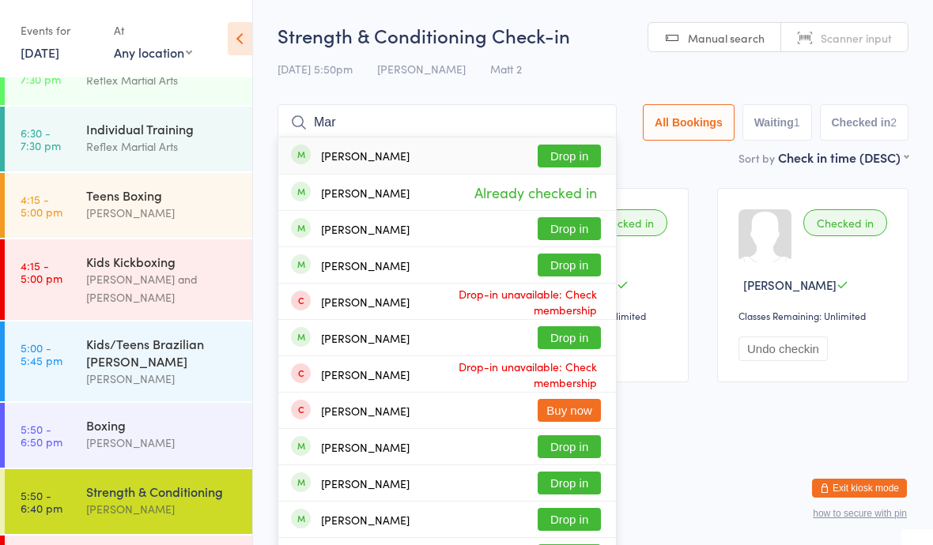
type input "Mar"
click at [562, 159] on button "Drop in" at bounding box center [569, 156] width 63 height 23
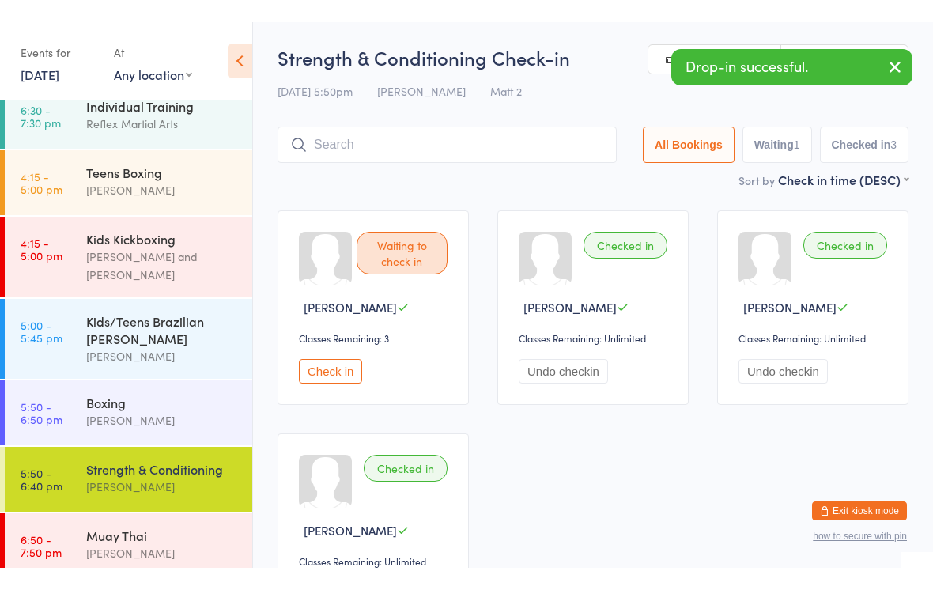
scroll to position [81, 0]
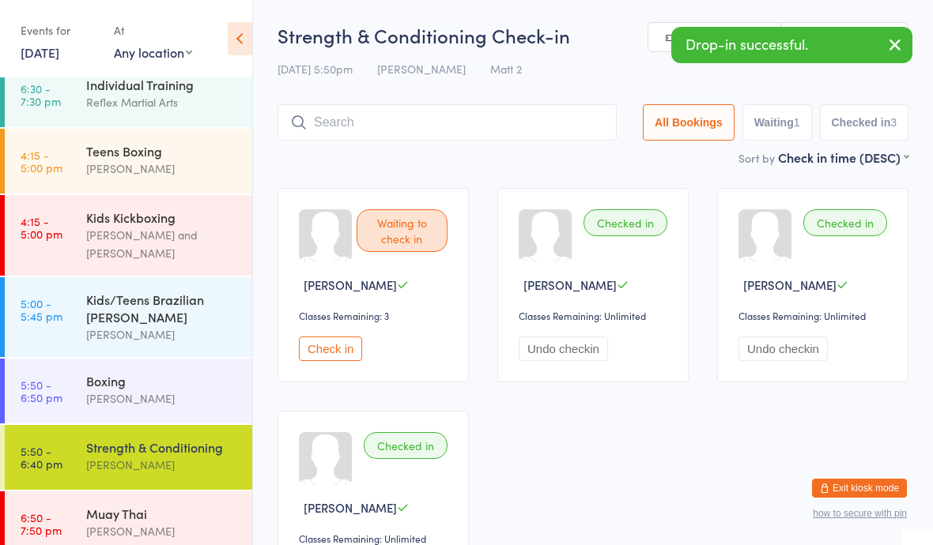
click at [151, 492] on div "Muay Thai Dominic Lavalle" at bounding box center [169, 523] width 166 height 62
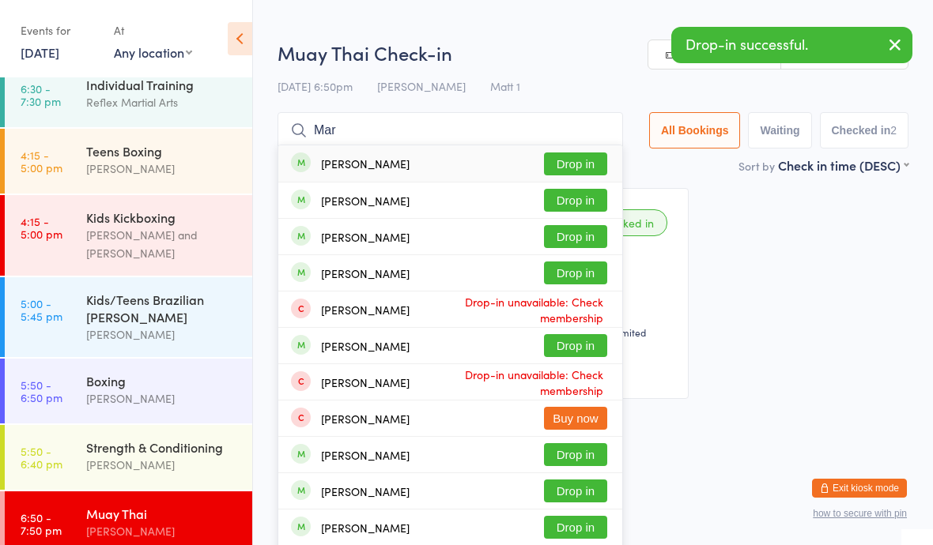
type input "Mar"
click at [564, 159] on button "Drop in" at bounding box center [575, 164] width 63 height 23
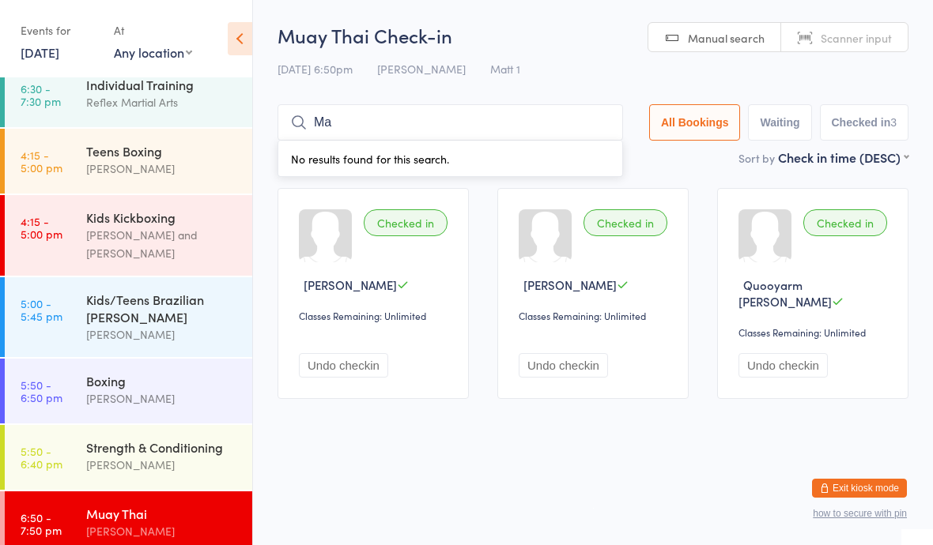
type input "Mar"
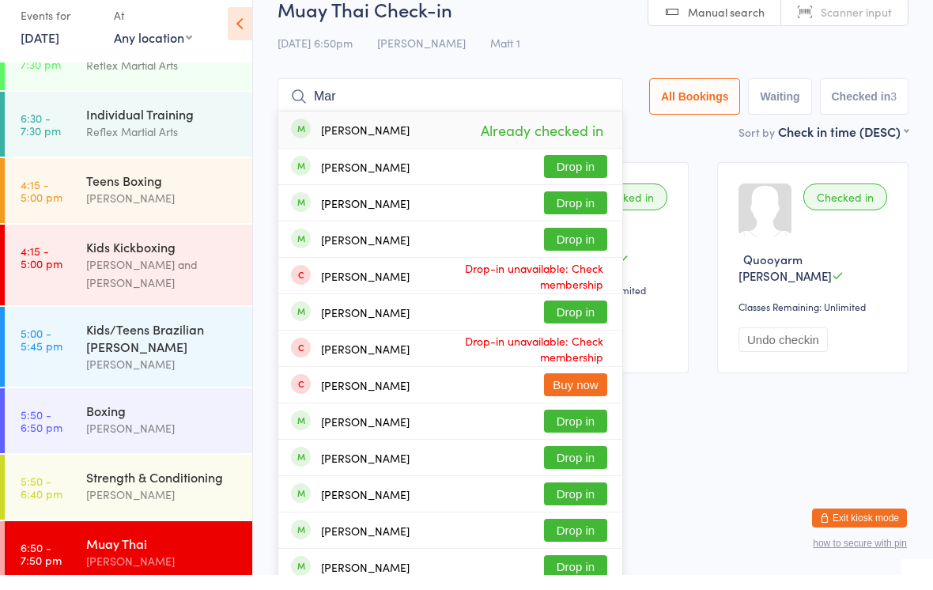
scroll to position [13, 0]
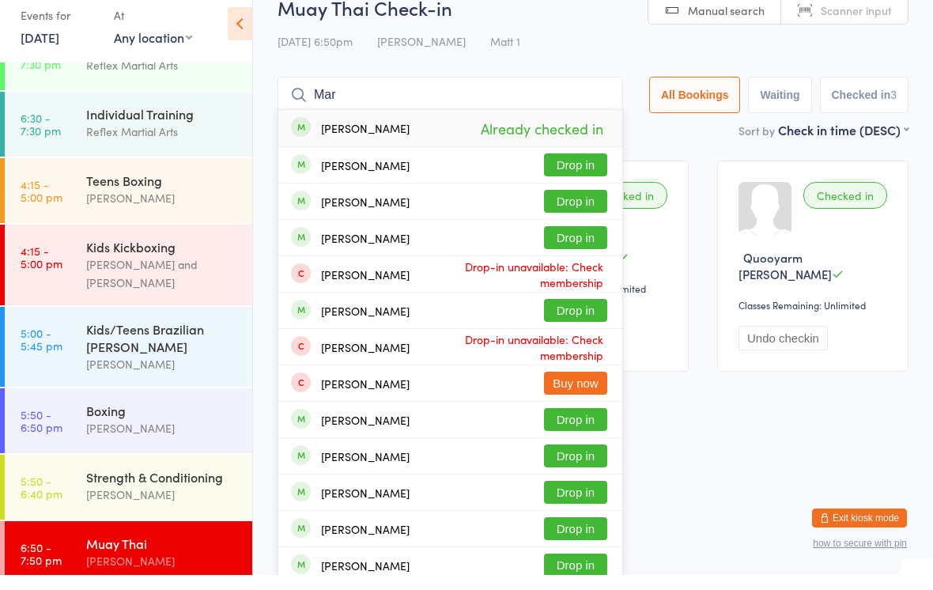
click at [142, 417] on div "Boxing" at bounding box center [162, 425] width 153 height 17
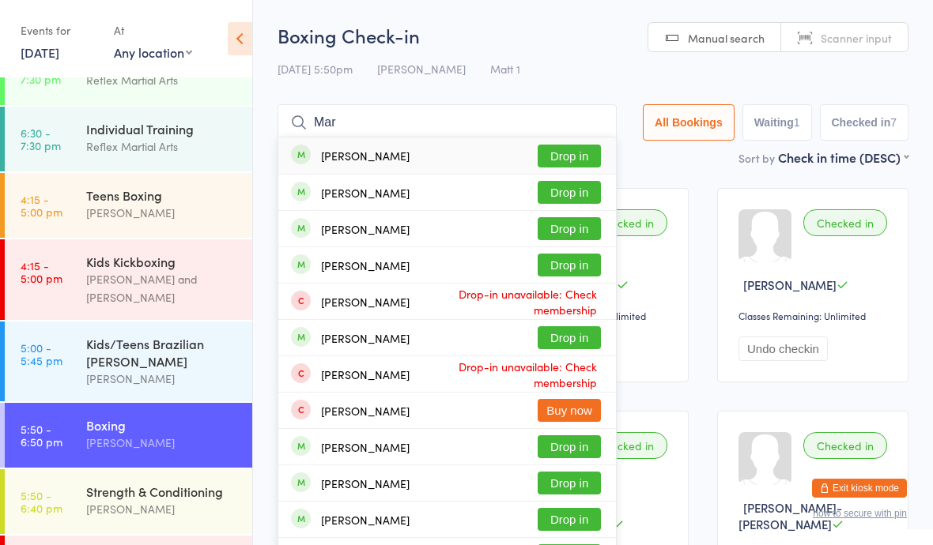
type input "Mar"
click at [554, 224] on button "Drop in" at bounding box center [569, 228] width 63 height 23
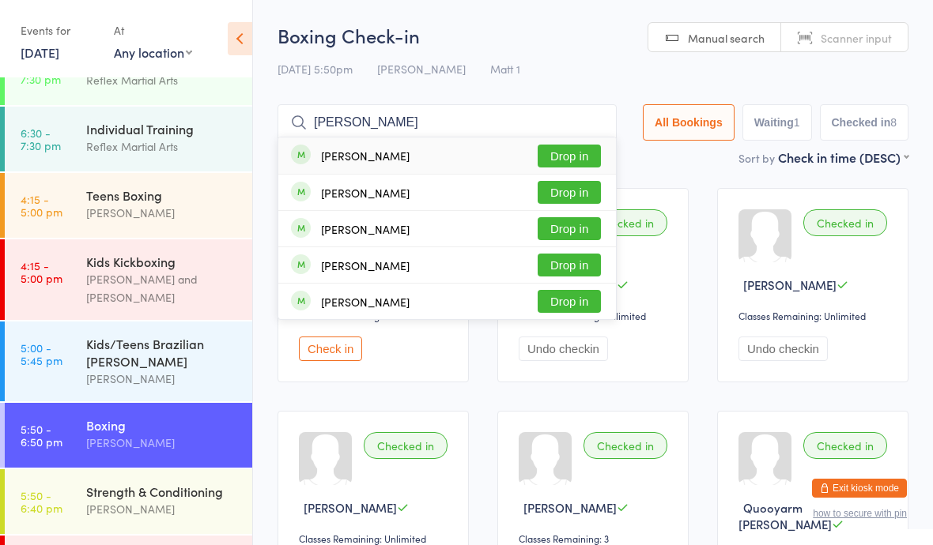
type input "Dani"
click at [551, 263] on button "Drop in" at bounding box center [569, 265] width 63 height 23
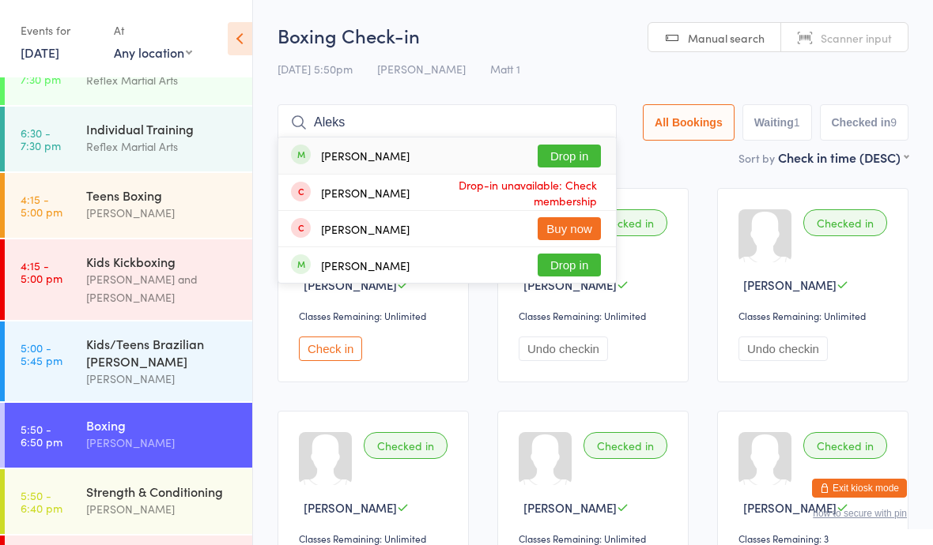
type input "Aleks"
click at [552, 149] on button "Drop in" at bounding box center [569, 156] width 63 height 23
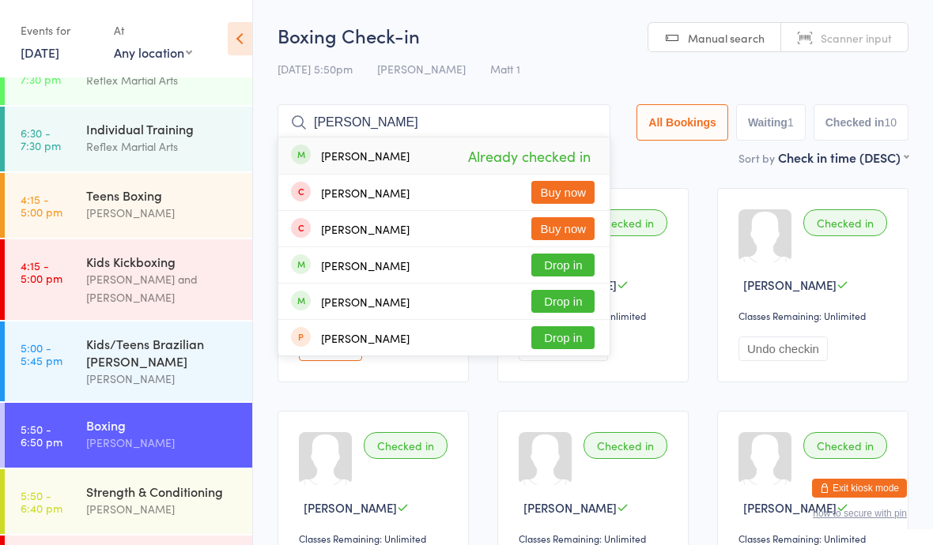
type input "Josh"
click at [398, 262] on div "Joshua Yearby Drop in" at bounding box center [443, 265] width 331 height 36
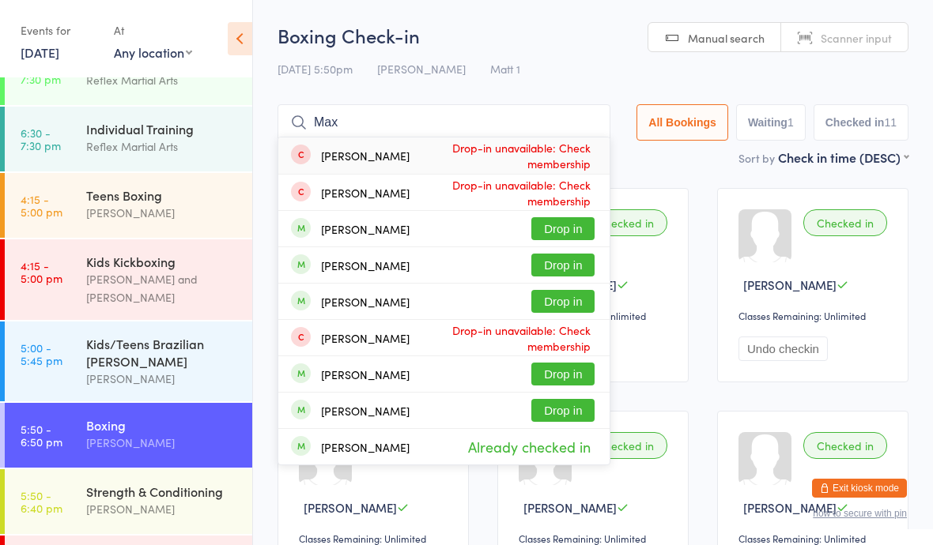
type input "Max"
click at [566, 218] on button "Drop in" at bounding box center [562, 228] width 63 height 23
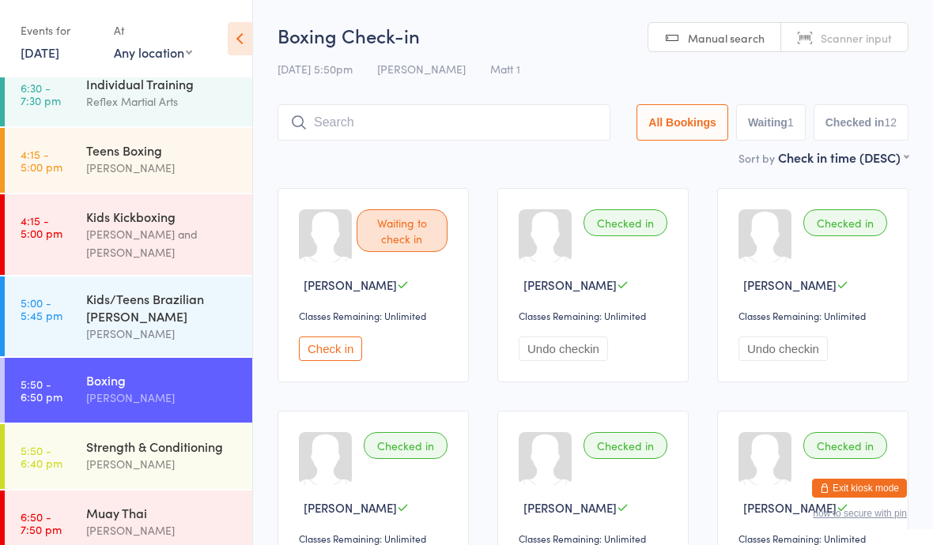
scroll to position [81, 0]
click at [133, 462] on div "Rose Lavalle" at bounding box center [162, 465] width 153 height 18
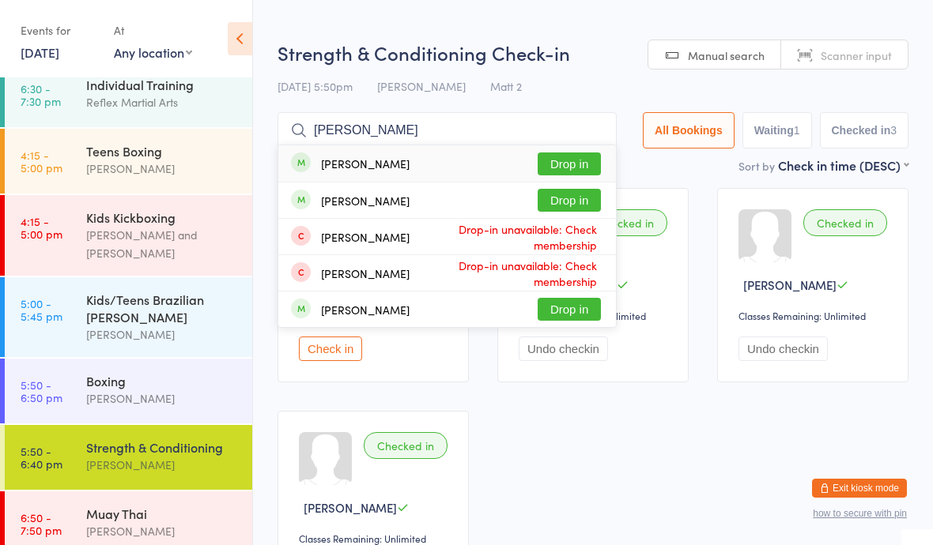
type input "Kate"
click at [557, 196] on button "Drop in" at bounding box center [569, 200] width 63 height 23
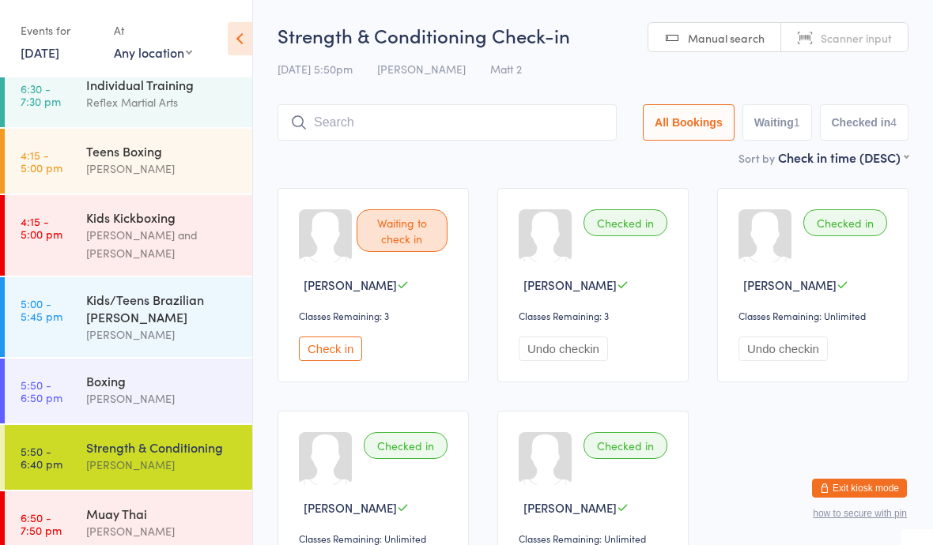
click at [119, 372] on div "Boxing" at bounding box center [162, 380] width 153 height 17
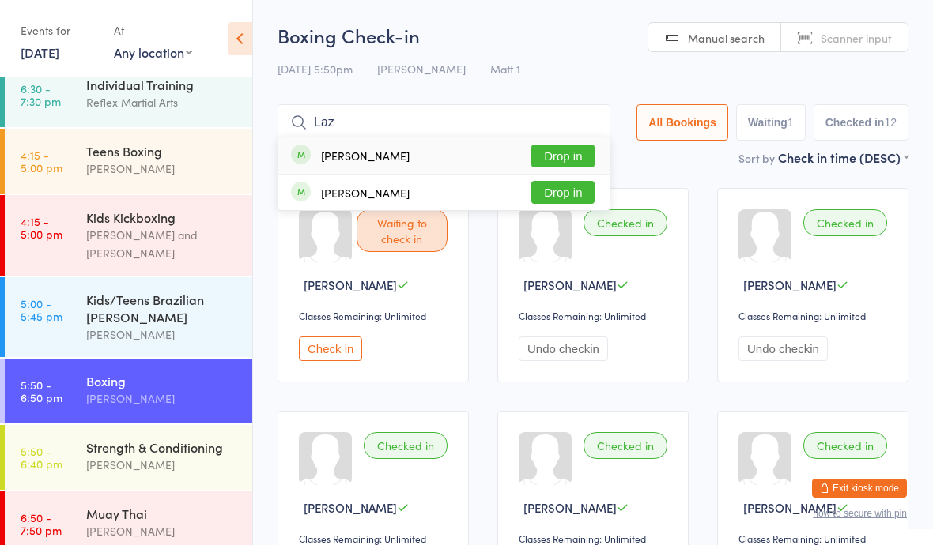
type input "Laz"
click at [553, 145] on button "Drop in" at bounding box center [562, 156] width 63 height 23
type input "Tanis"
click at [564, 153] on button "Drop in" at bounding box center [562, 156] width 63 height 23
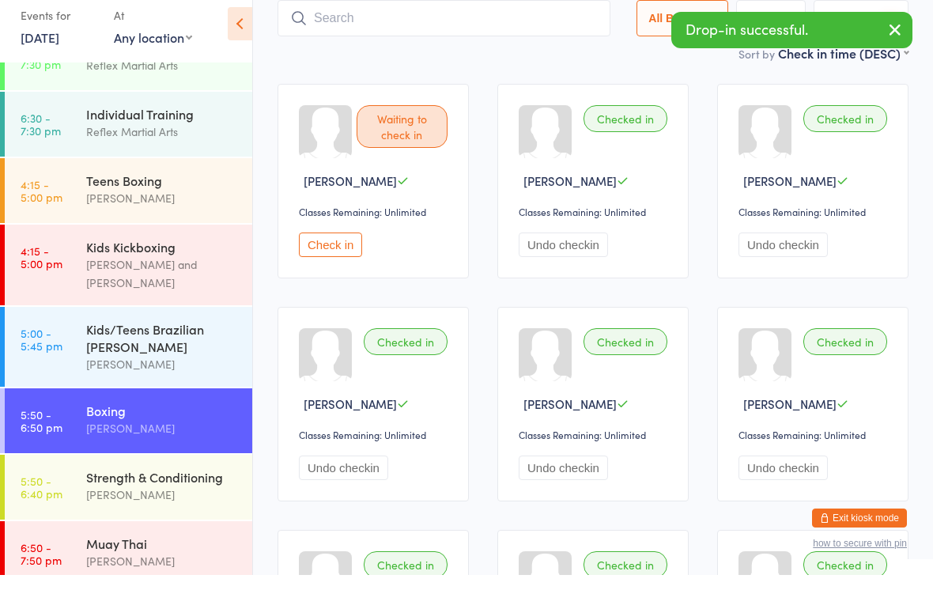
scroll to position [90, 0]
click at [150, 520] on div "Muay Thai" at bounding box center [162, 557] width 153 height 17
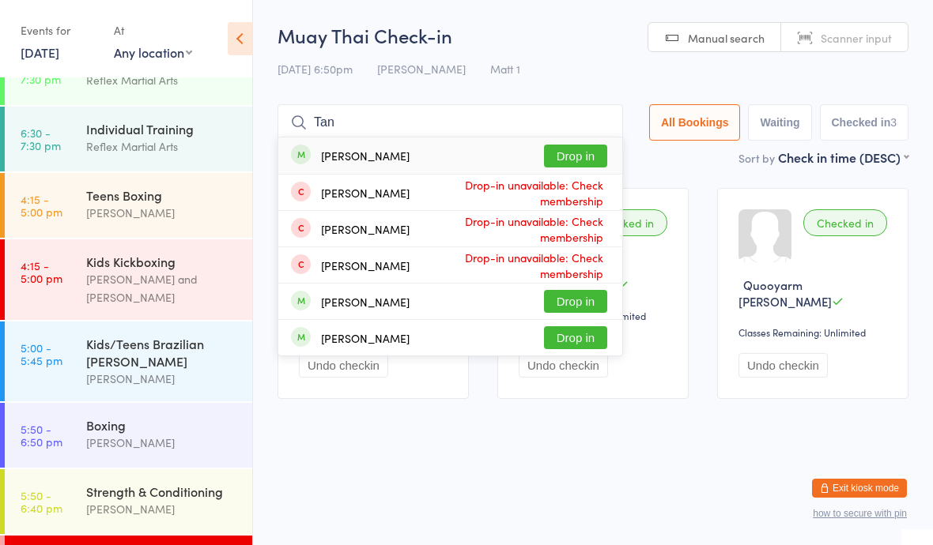
type input "Tan"
click at [569, 151] on button "Drop in" at bounding box center [575, 156] width 63 height 23
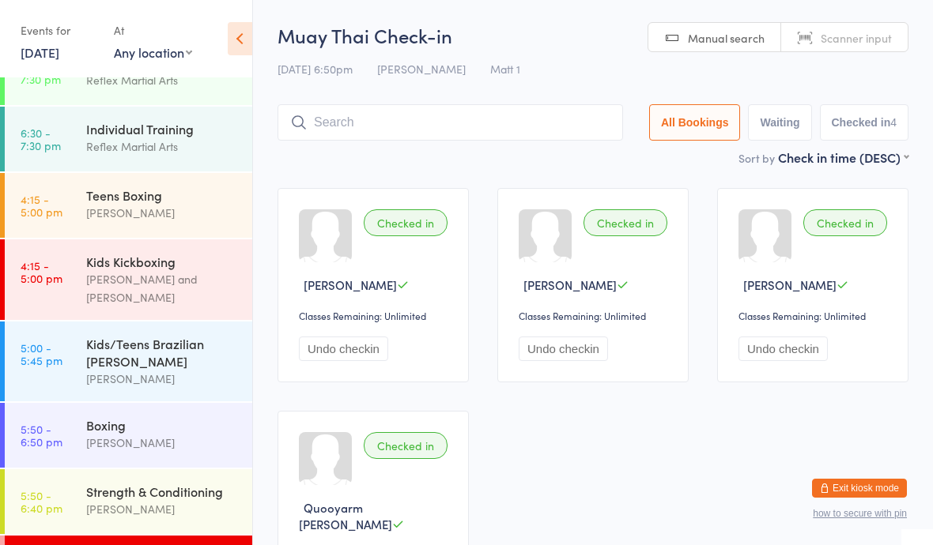
click at [124, 470] on div "Strength & Conditioning Rose Lavalle" at bounding box center [169, 501] width 166 height 62
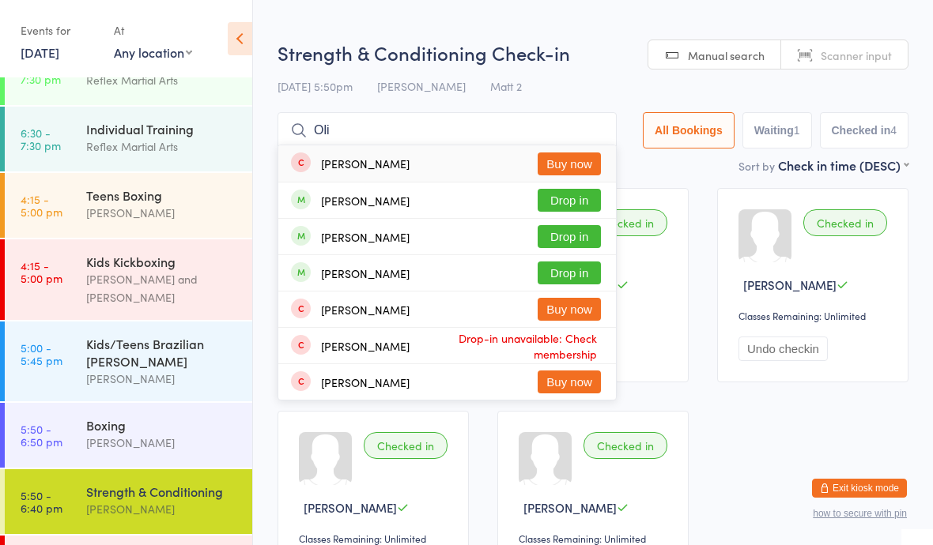
type input "Oli"
click at [540, 232] on button "Drop in" at bounding box center [569, 236] width 63 height 23
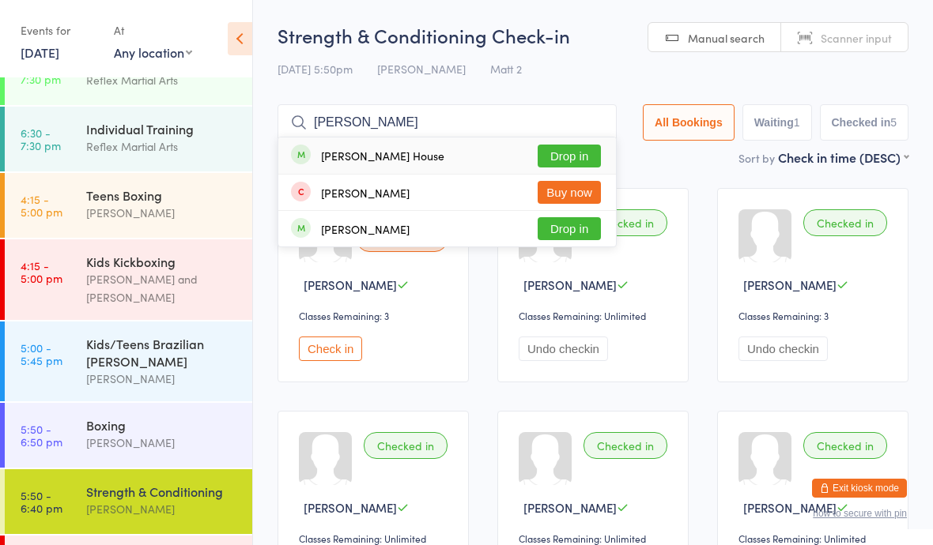
type input "Kyle"
click at [558, 151] on button "Drop in" at bounding box center [569, 156] width 63 height 23
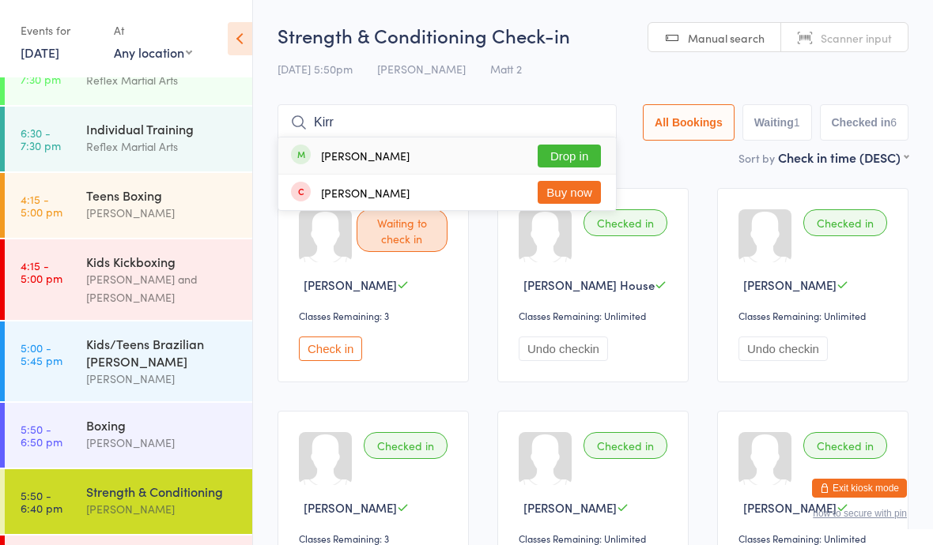
type input "Kirr"
click at [545, 154] on button "Drop in" at bounding box center [569, 156] width 63 height 23
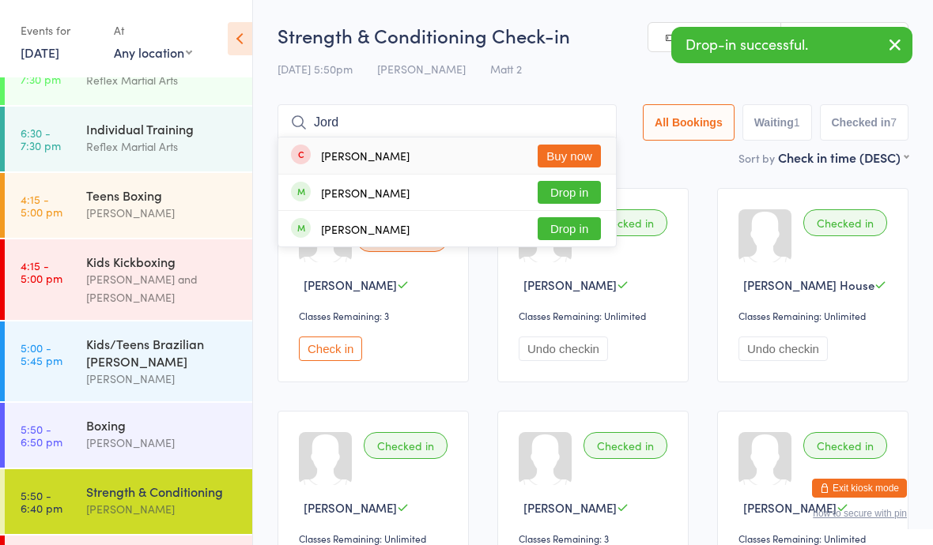
type input "Jord"
click at [571, 192] on button "Drop in" at bounding box center [569, 192] width 63 height 23
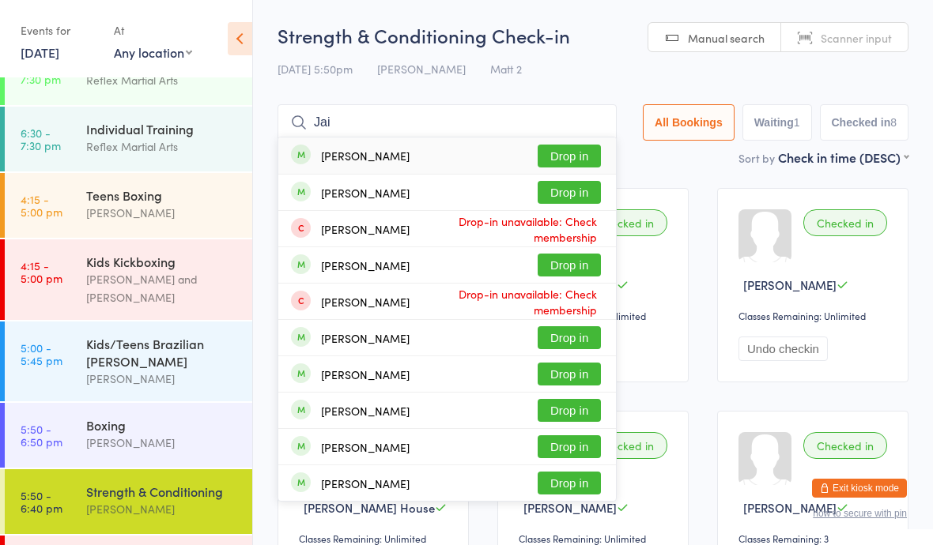
type input "Jai"
click at [564, 152] on button "Drop in" at bounding box center [569, 156] width 63 height 23
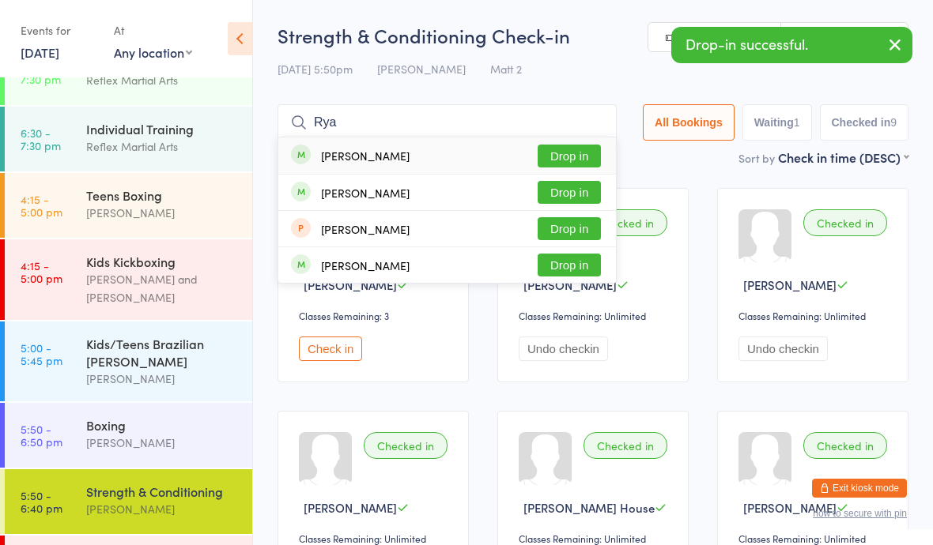
type input "Rya"
click at [549, 268] on button "Drop in" at bounding box center [569, 265] width 63 height 23
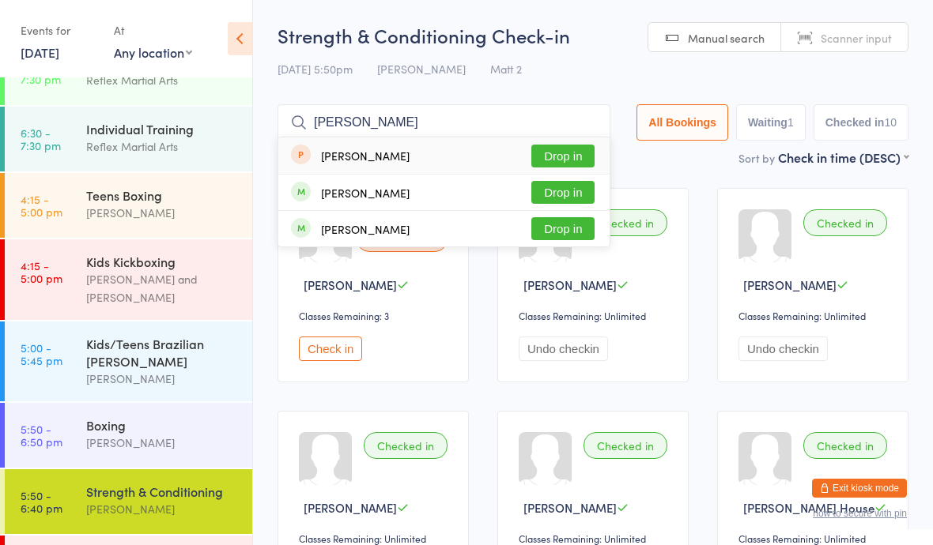
type input "Rob"
click at [555, 228] on button "Drop in" at bounding box center [562, 228] width 63 height 23
